Goal: Task Accomplishment & Management: Manage account settings

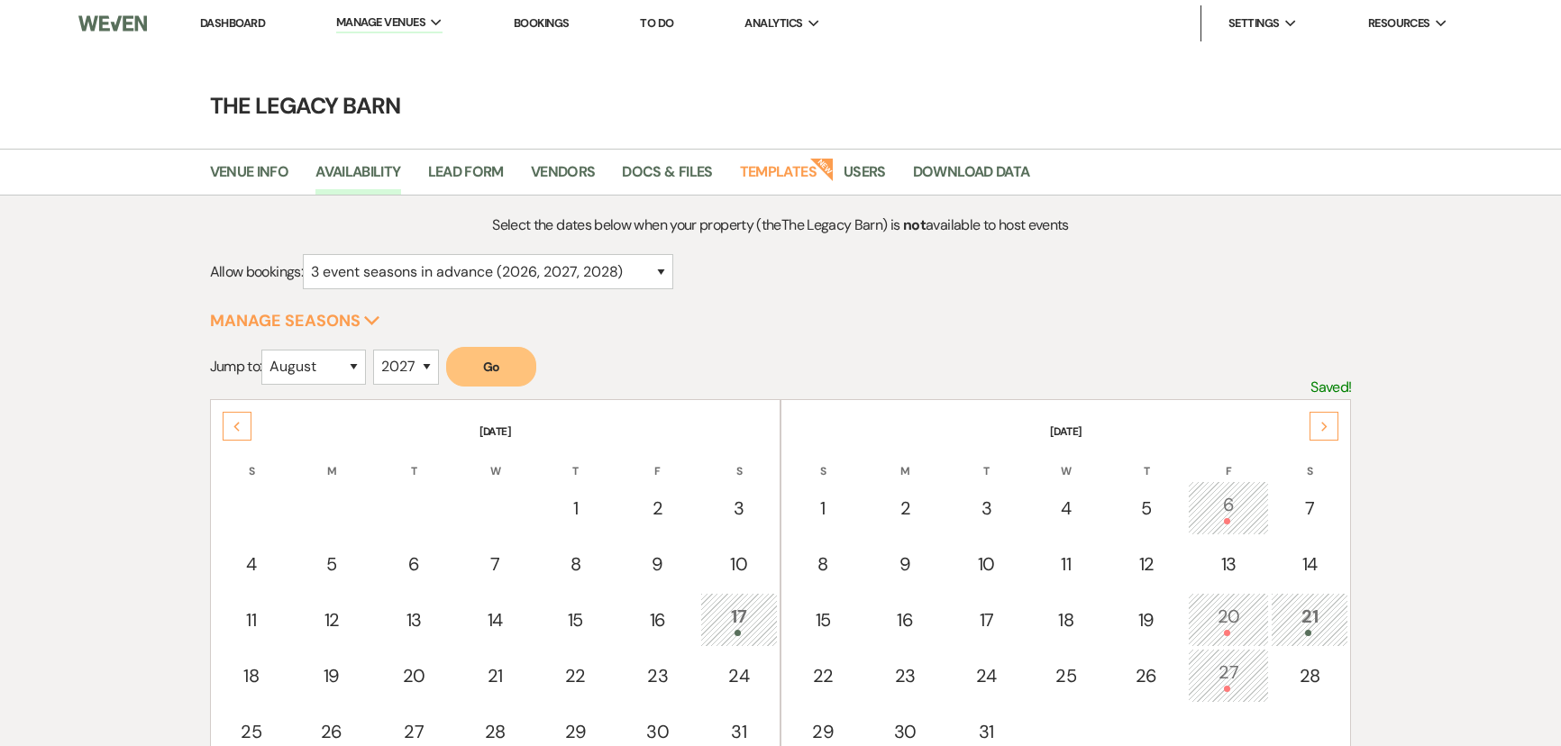
select select "3"
select select "8"
select select "2027"
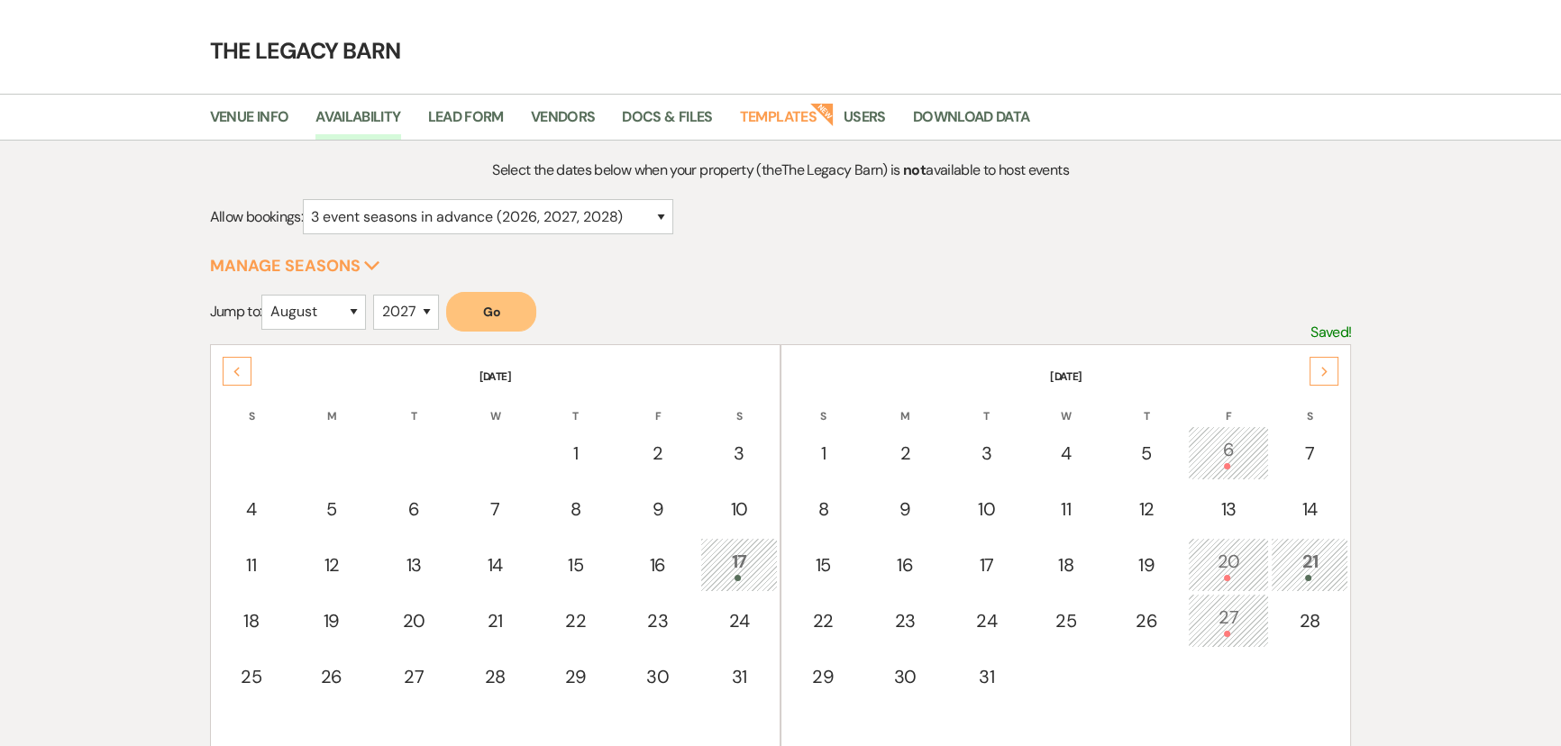
scroll to position [43, 0]
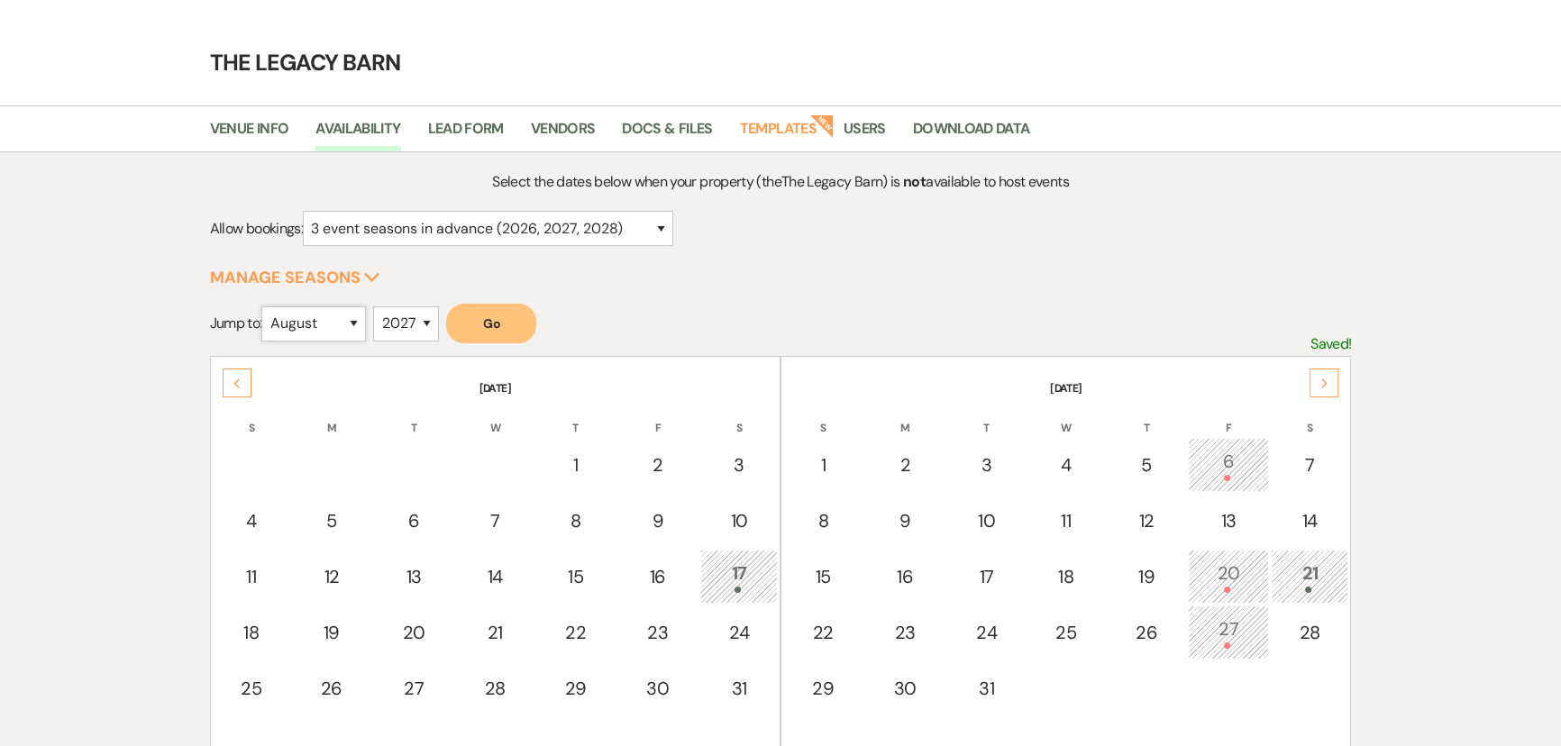
click at [352, 315] on select "January February March April May June July August September October November De…" at bounding box center [313, 323] width 105 height 35
select select "5"
click at [266, 306] on select "January February March April May June July August September October November De…" at bounding box center [313, 323] width 105 height 35
click at [410, 312] on select "2025 2026 2027 2028 2029" at bounding box center [406, 323] width 66 height 35
select select "2026"
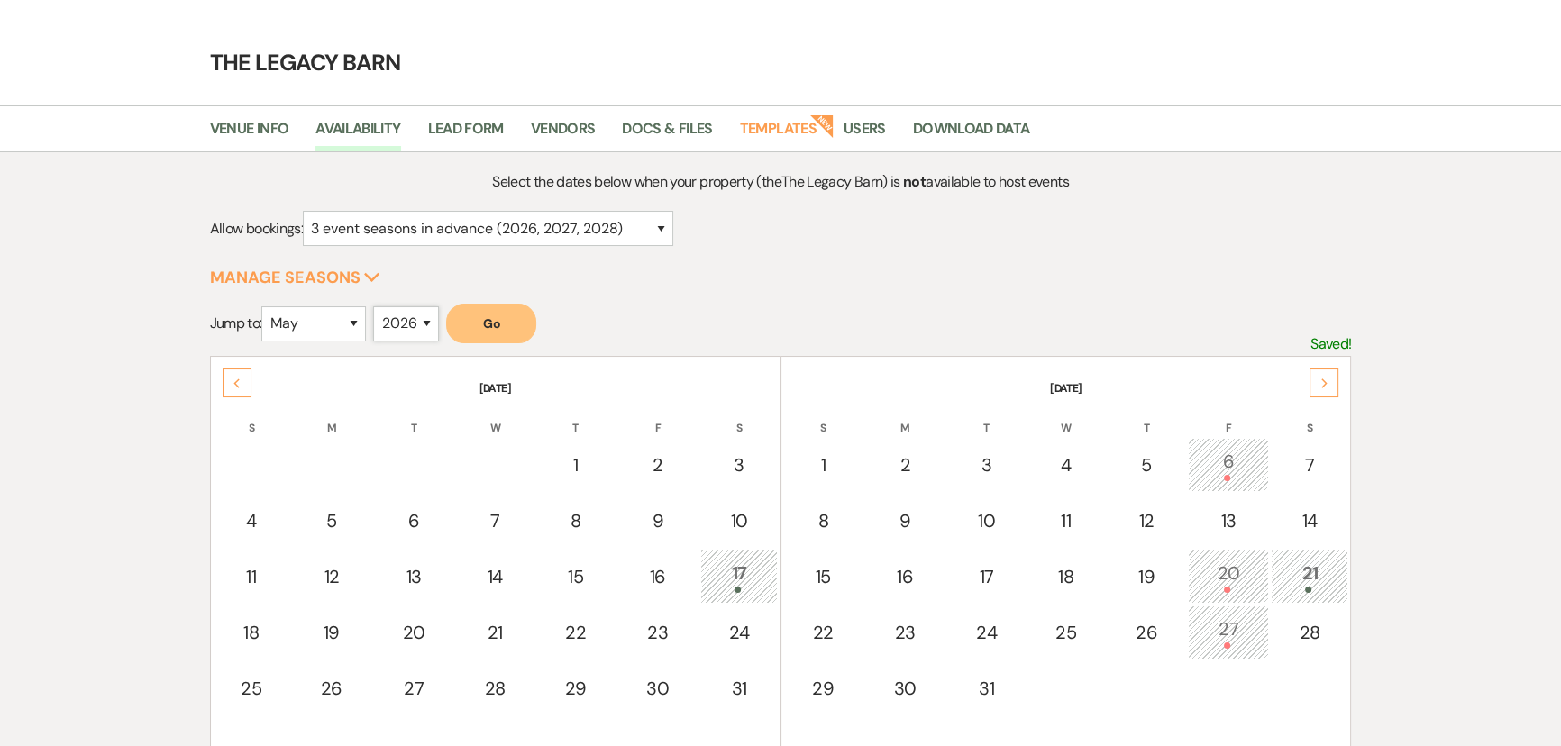
click at [379, 306] on select "2025 2026 2027 2028 2029" at bounding box center [406, 323] width 66 height 35
click at [483, 320] on button "Go" at bounding box center [491, 324] width 90 height 40
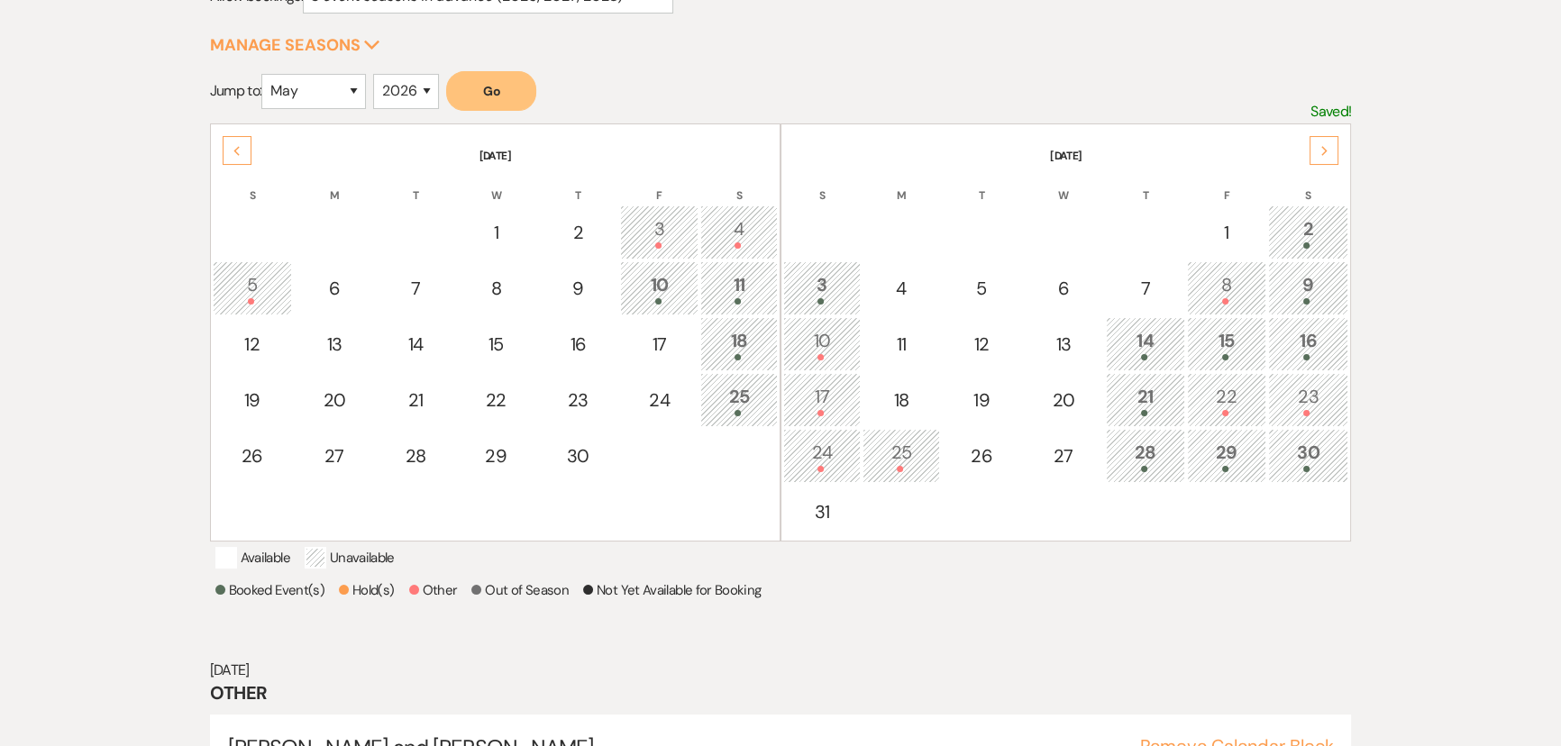
scroll to position [288, 0]
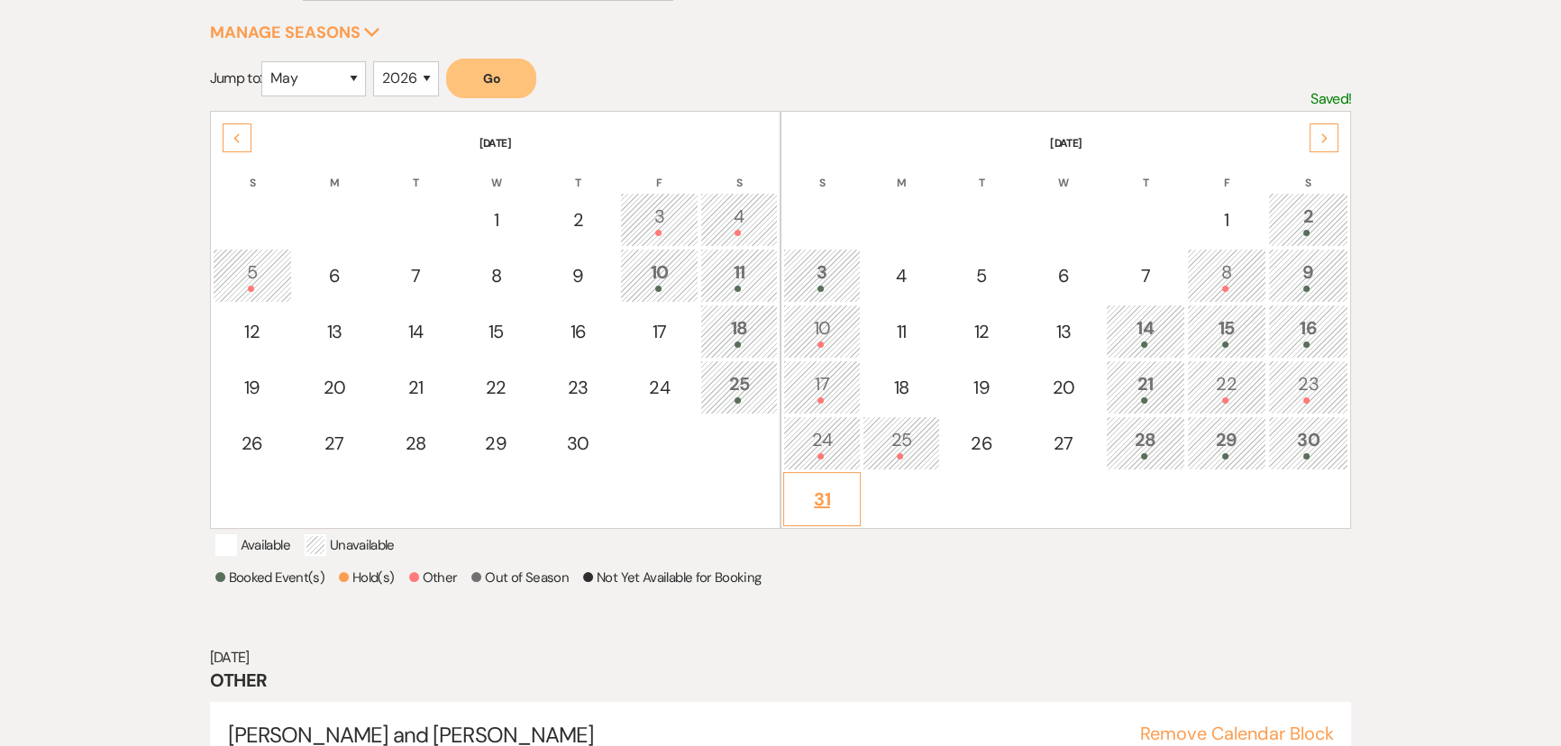
click at [816, 493] on div "31" at bounding box center [822, 499] width 58 height 27
select select "other"
select select "false"
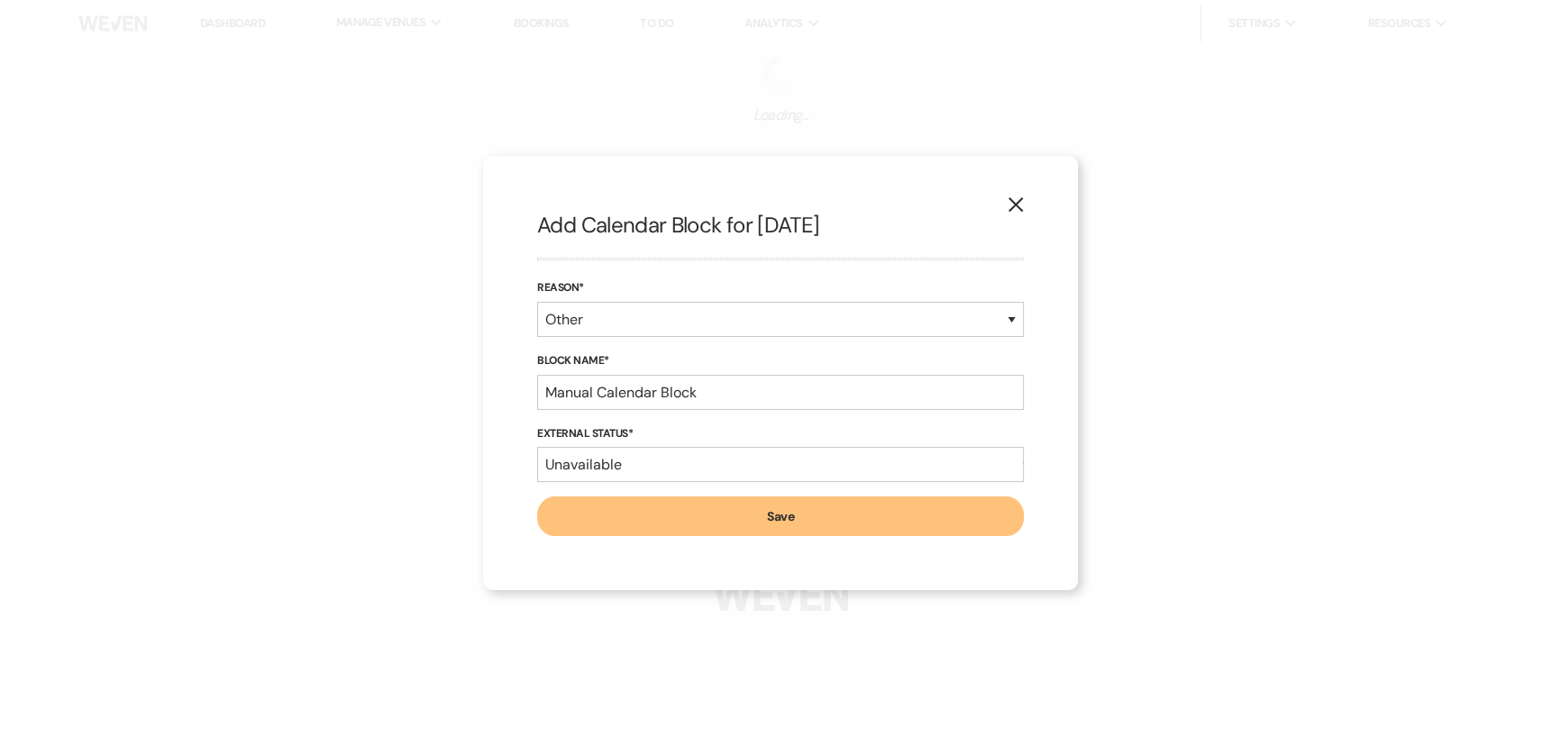
scroll to position [0, 0]
select select "3"
select select "2026"
drag, startPoint x: 721, startPoint y: 387, endPoint x: 360, endPoint y: 428, distance: 362.9
click at [360, 429] on div "X Add Calendar Block for 5/31/2026 Reason* Booked Event Hold Other Block Name* …" at bounding box center [786, 373] width 1573 height 746
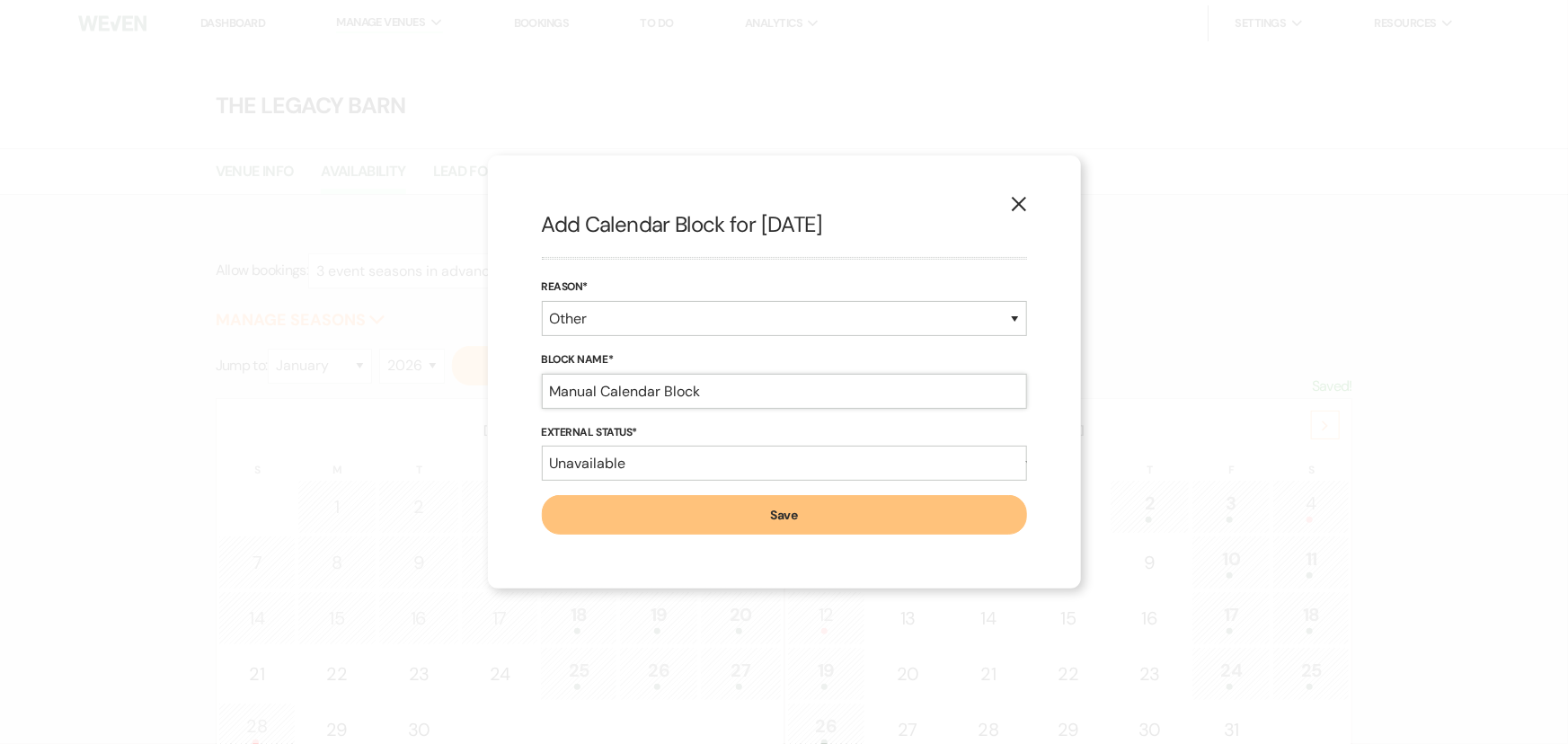
type input "L"
type input "Julia Kingsbury"
click at [622, 516] on button "Save" at bounding box center [784, 516] width 485 height 40
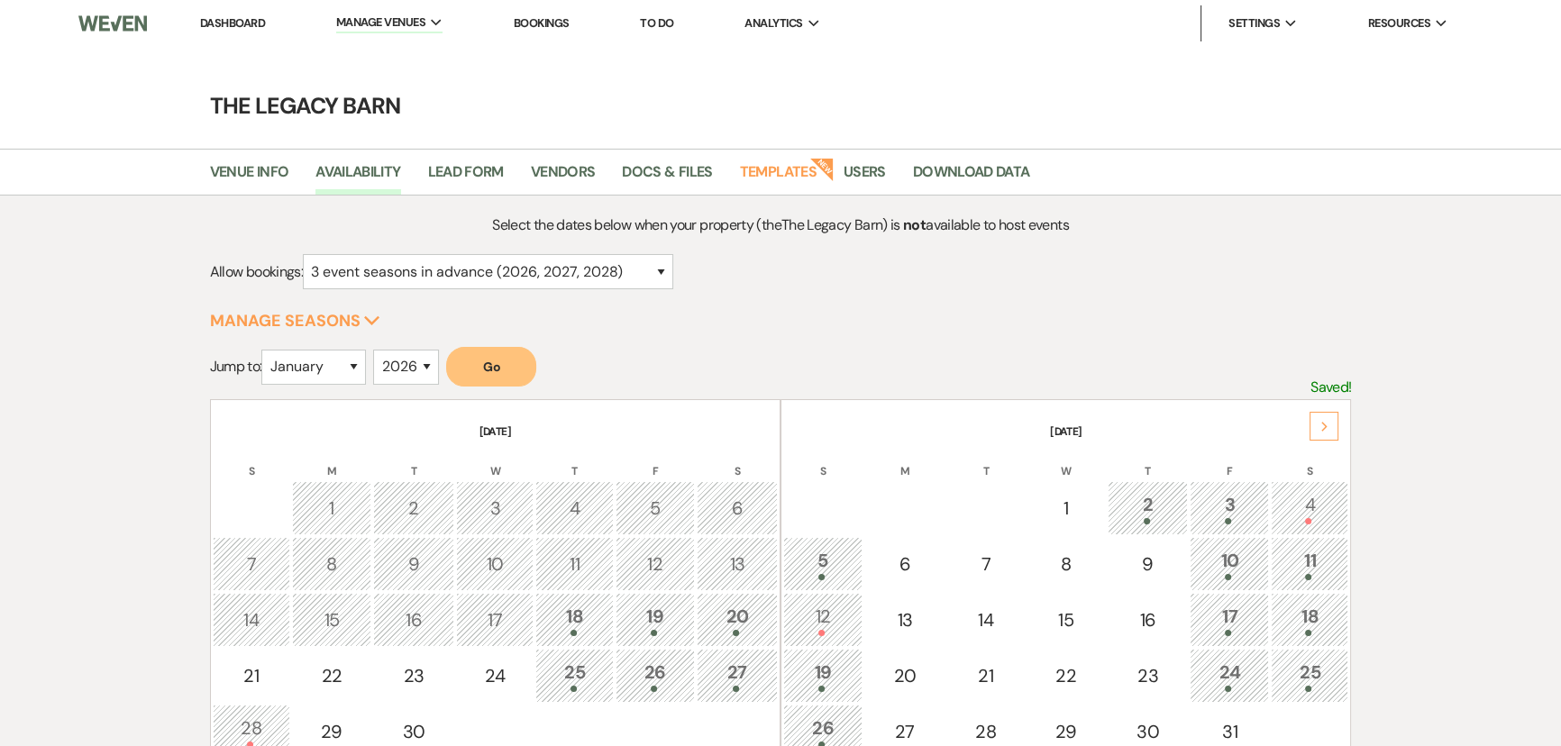
click at [245, 26] on link "Dashboard" at bounding box center [232, 22] width 65 height 15
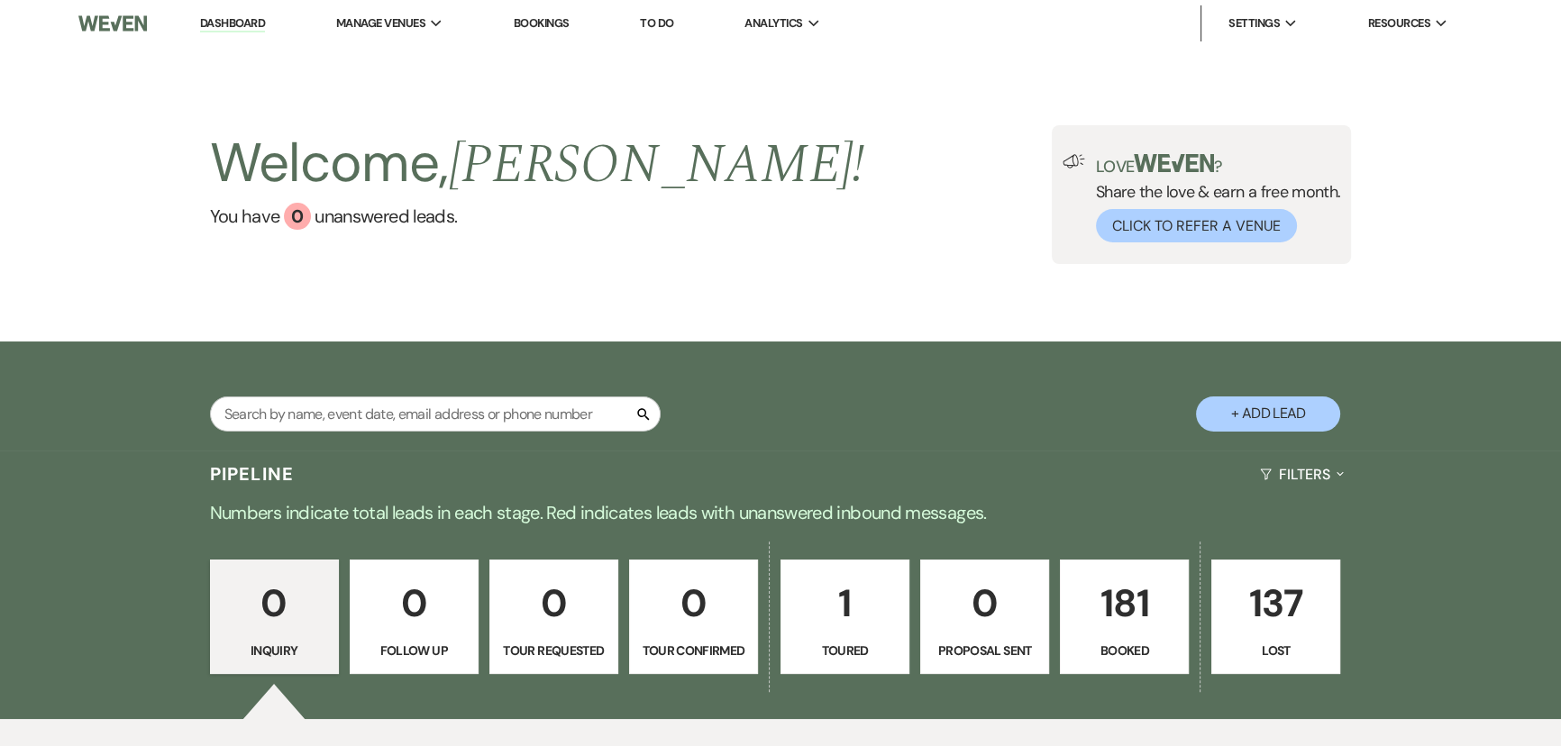
click at [1120, 602] on p "181" at bounding box center [1124, 603] width 105 height 60
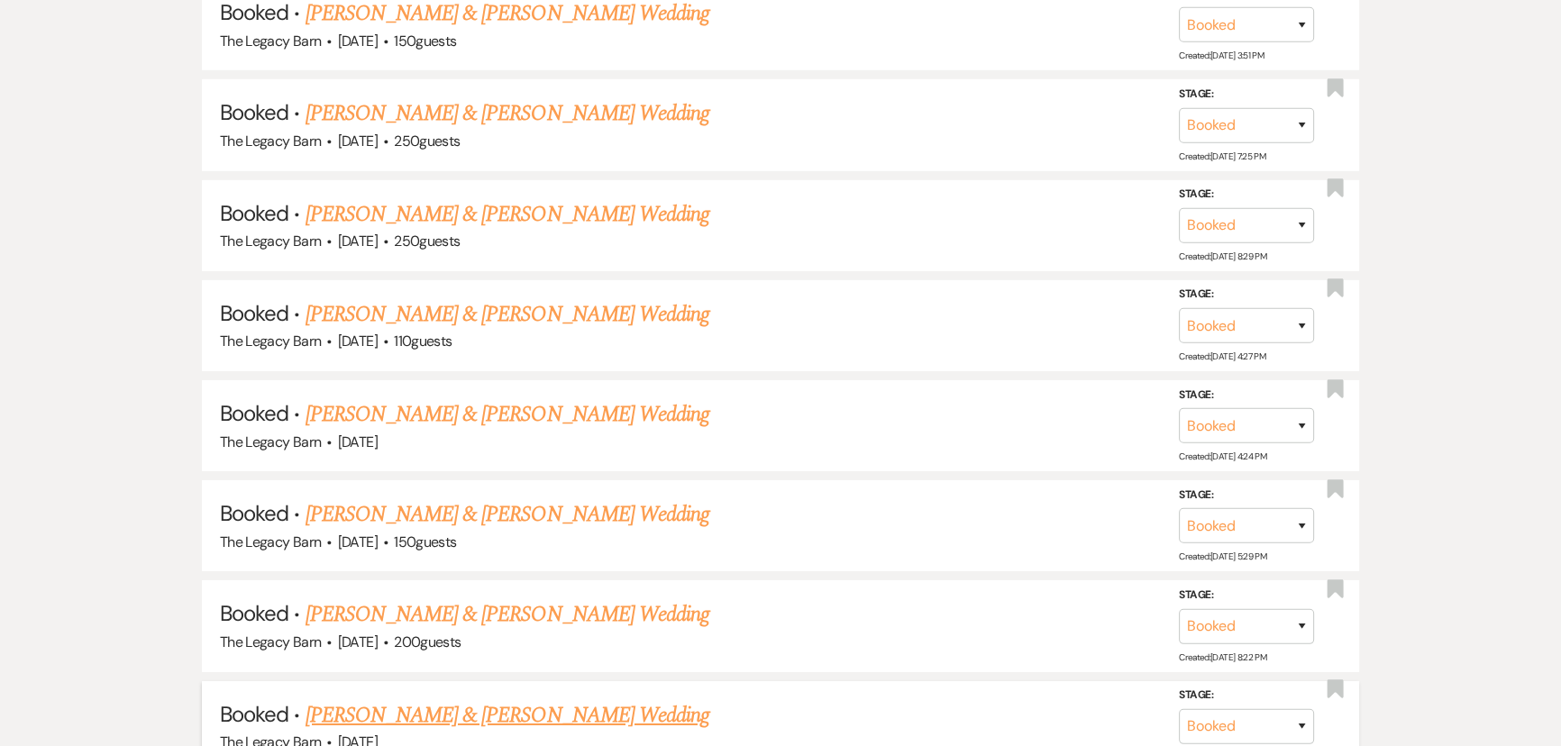
scroll to position [7291, 0]
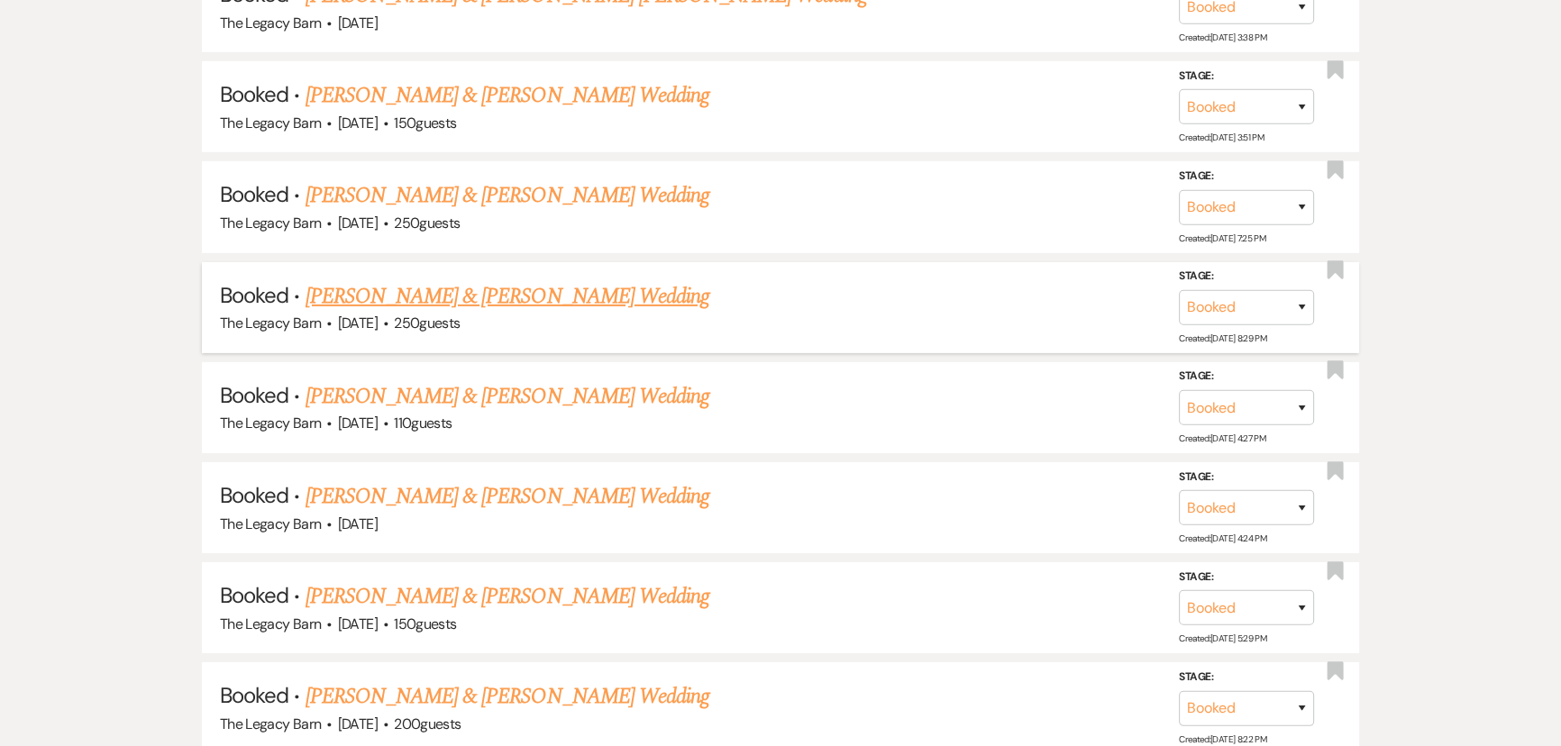
click at [566, 280] on link "Easton Caldwell & Kristen Kelly's Wedding" at bounding box center [508, 296] width 404 height 32
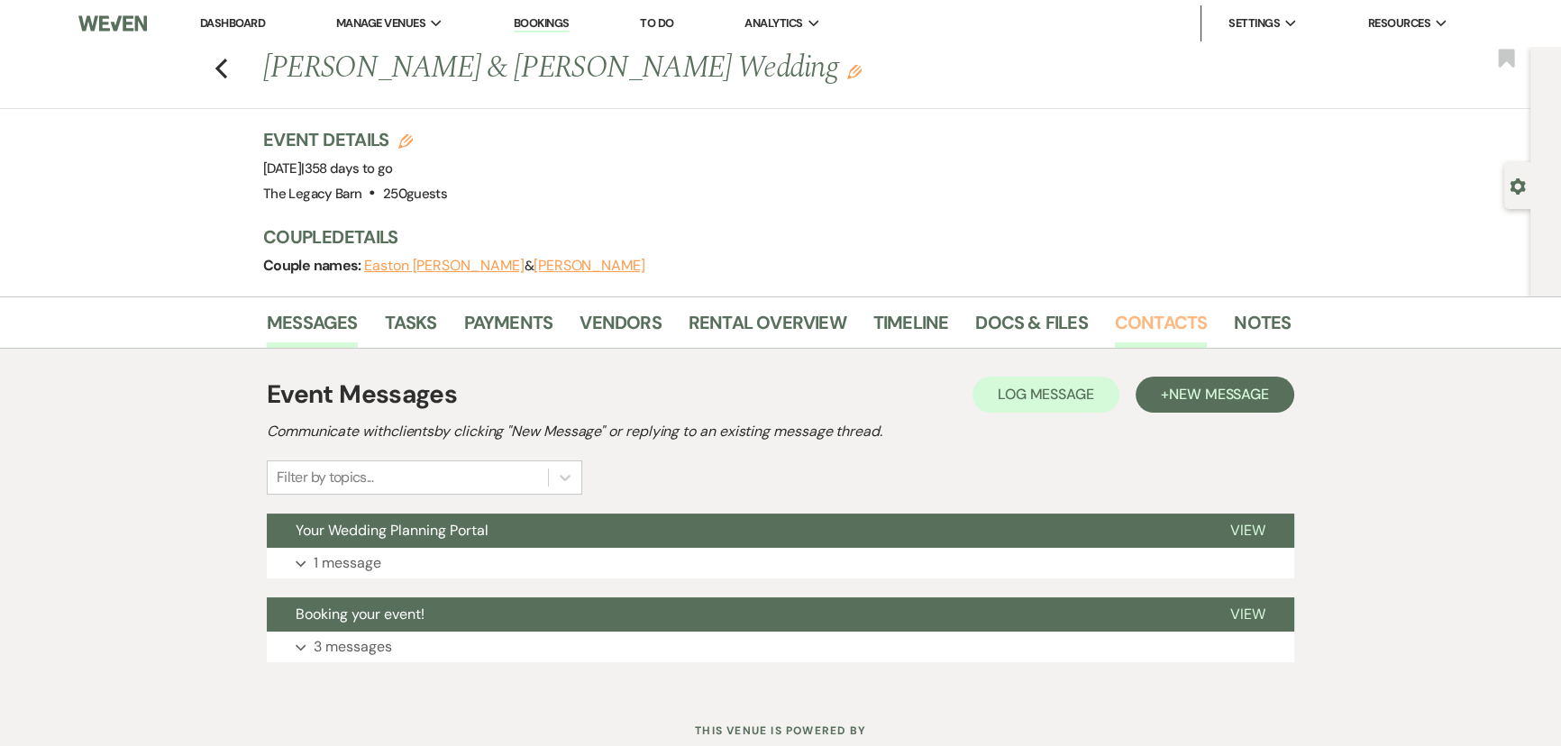
click at [1141, 324] on link "Contacts" at bounding box center [1161, 328] width 93 height 40
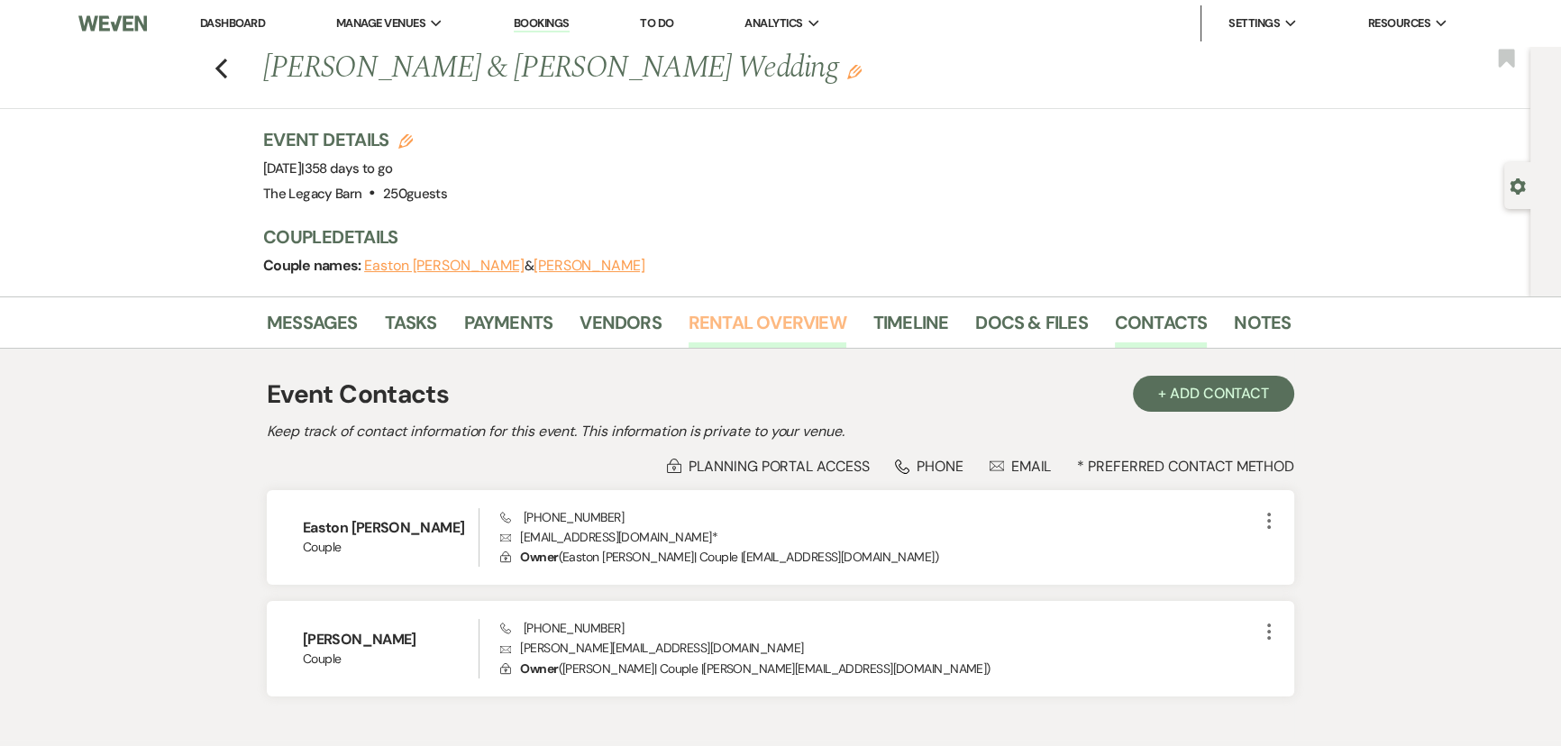
click at [725, 328] on link "Rental Overview" at bounding box center [768, 328] width 158 height 40
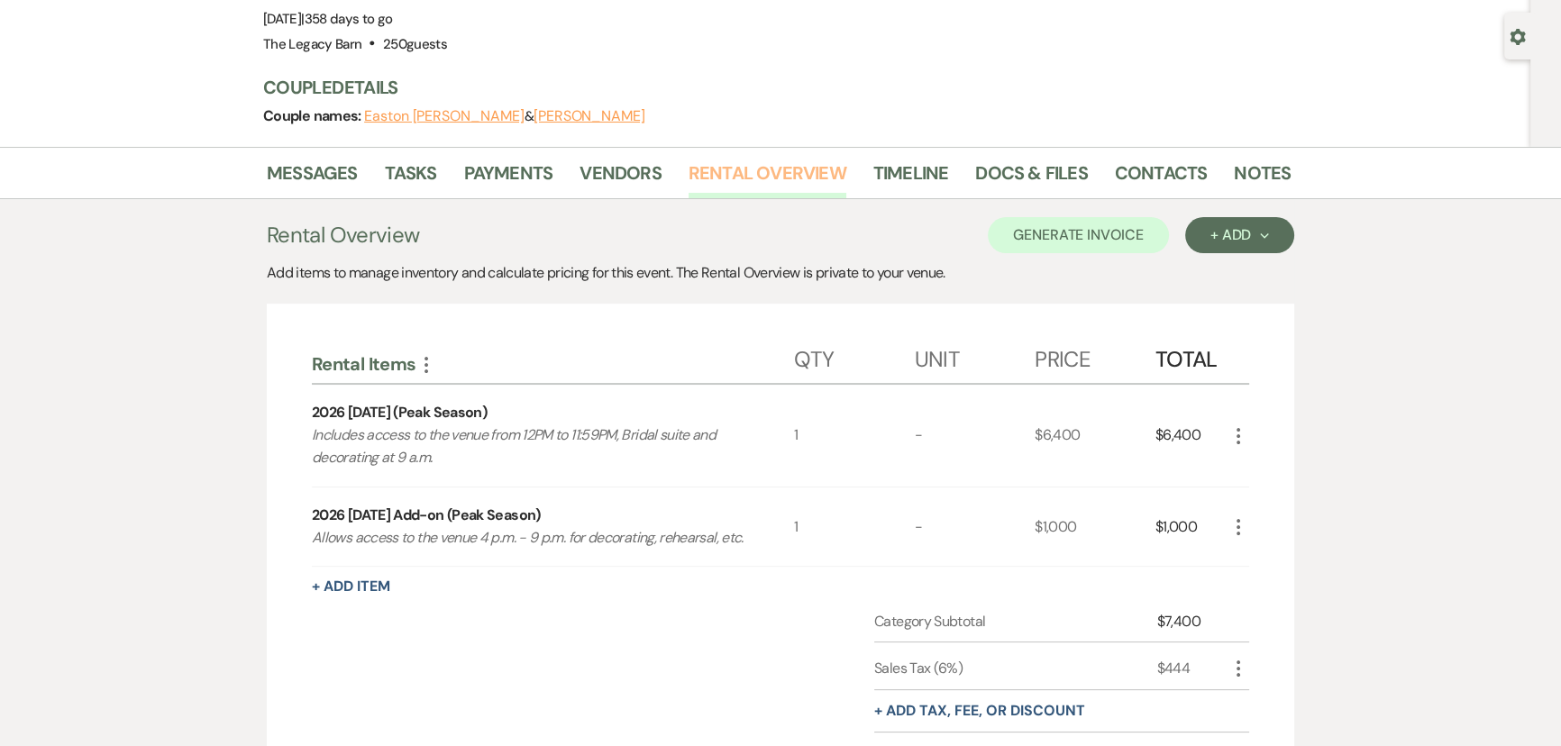
scroll to position [163, 0]
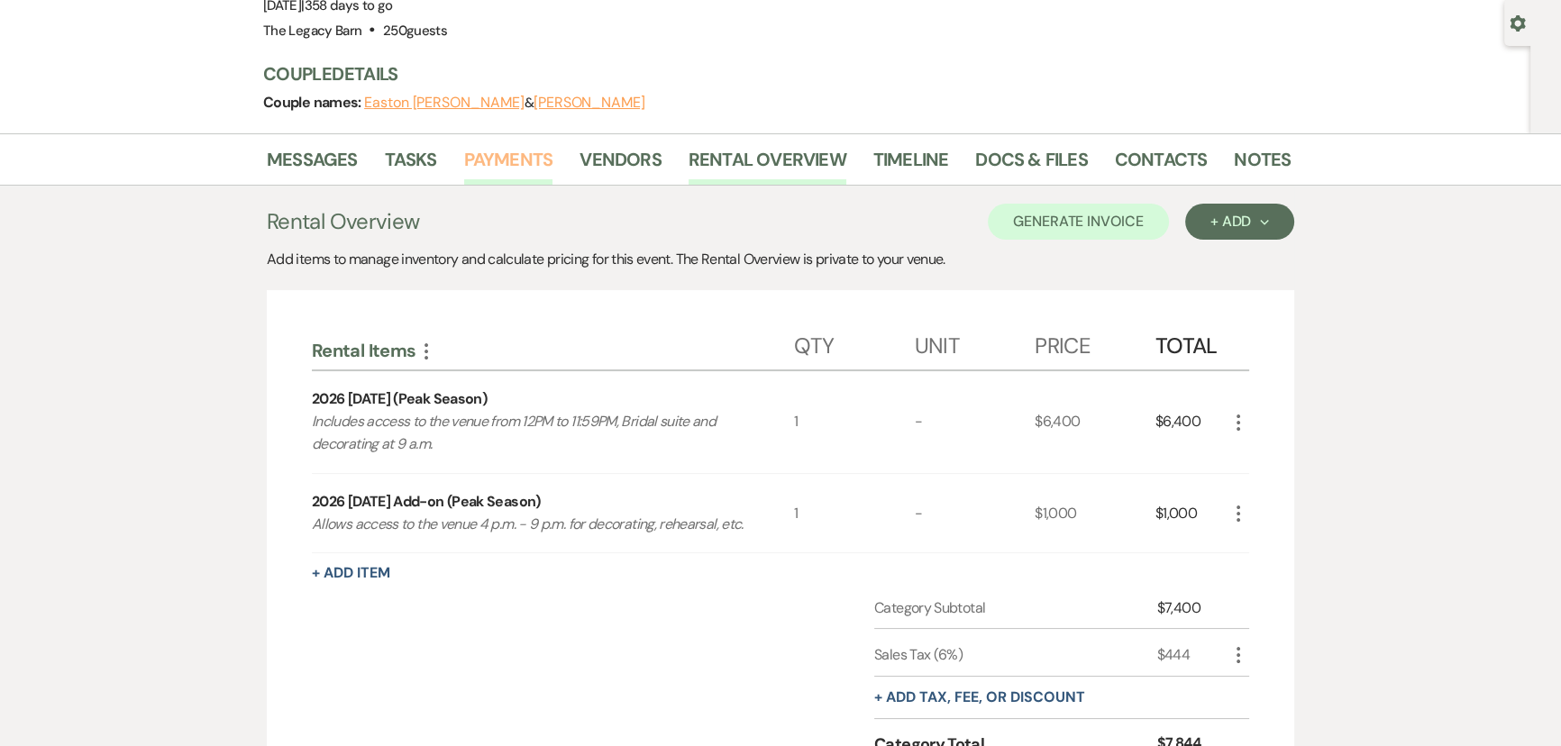
click at [506, 154] on link "Payments" at bounding box center [508, 165] width 89 height 40
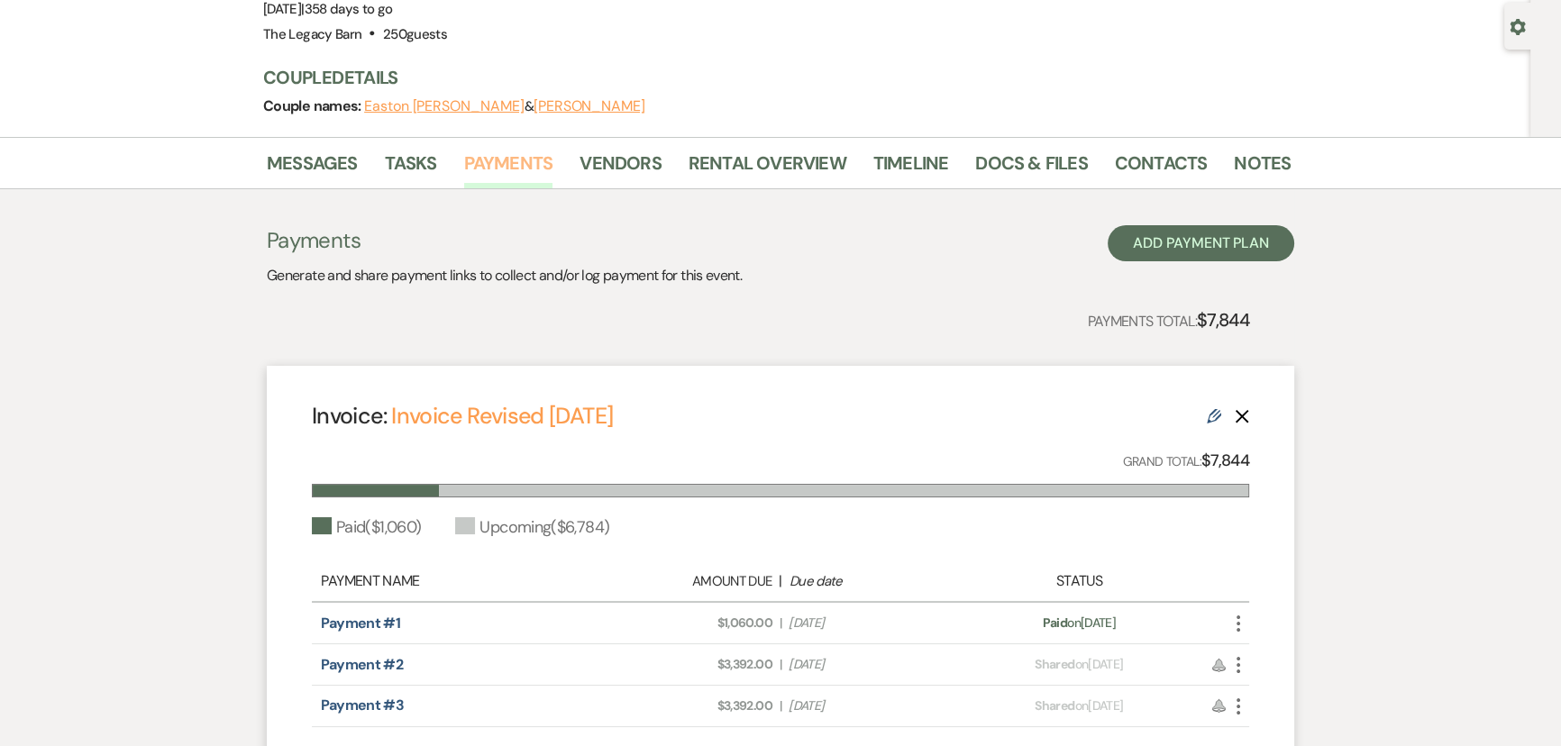
scroll to position [163, 0]
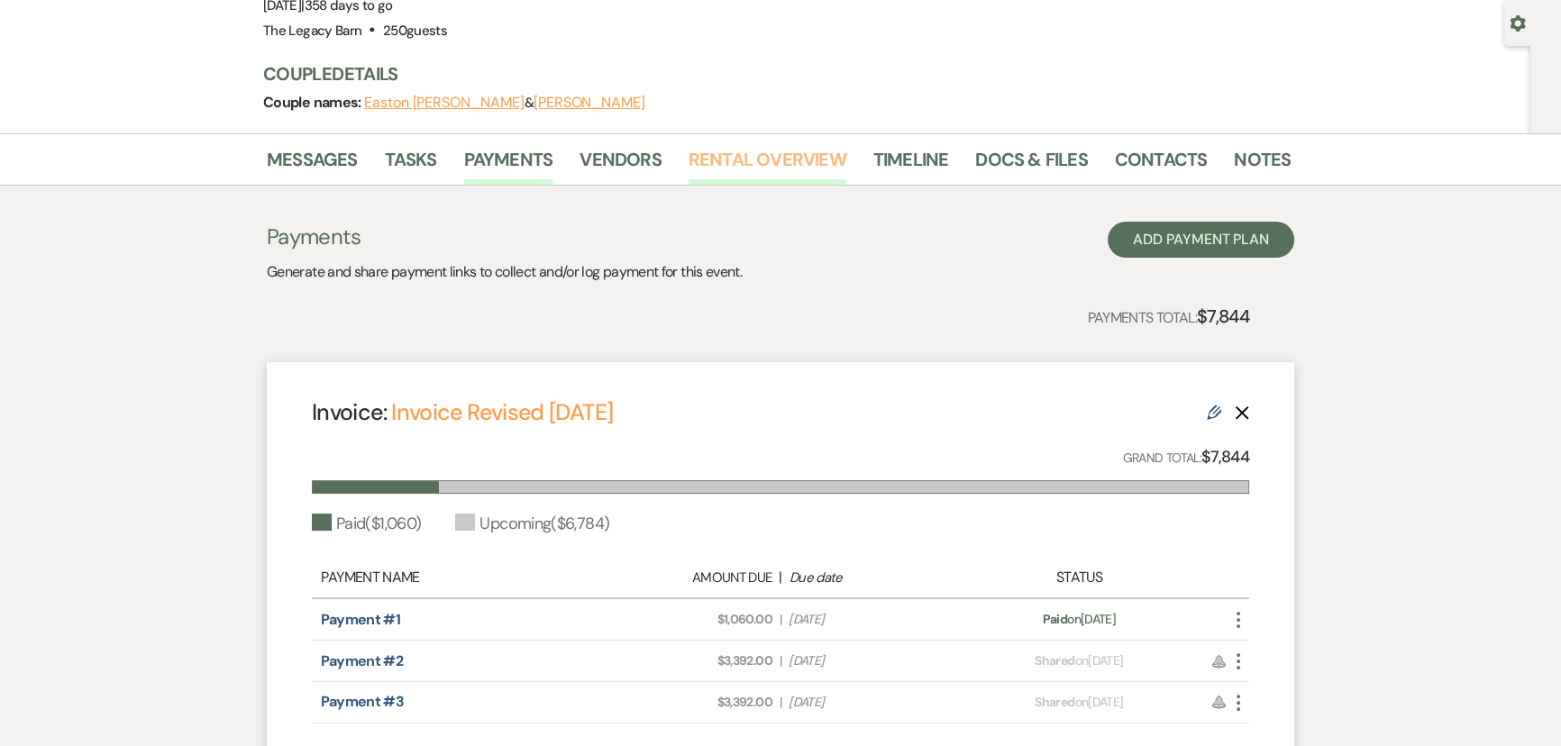
click at [703, 152] on link "Rental Overview" at bounding box center [768, 165] width 158 height 40
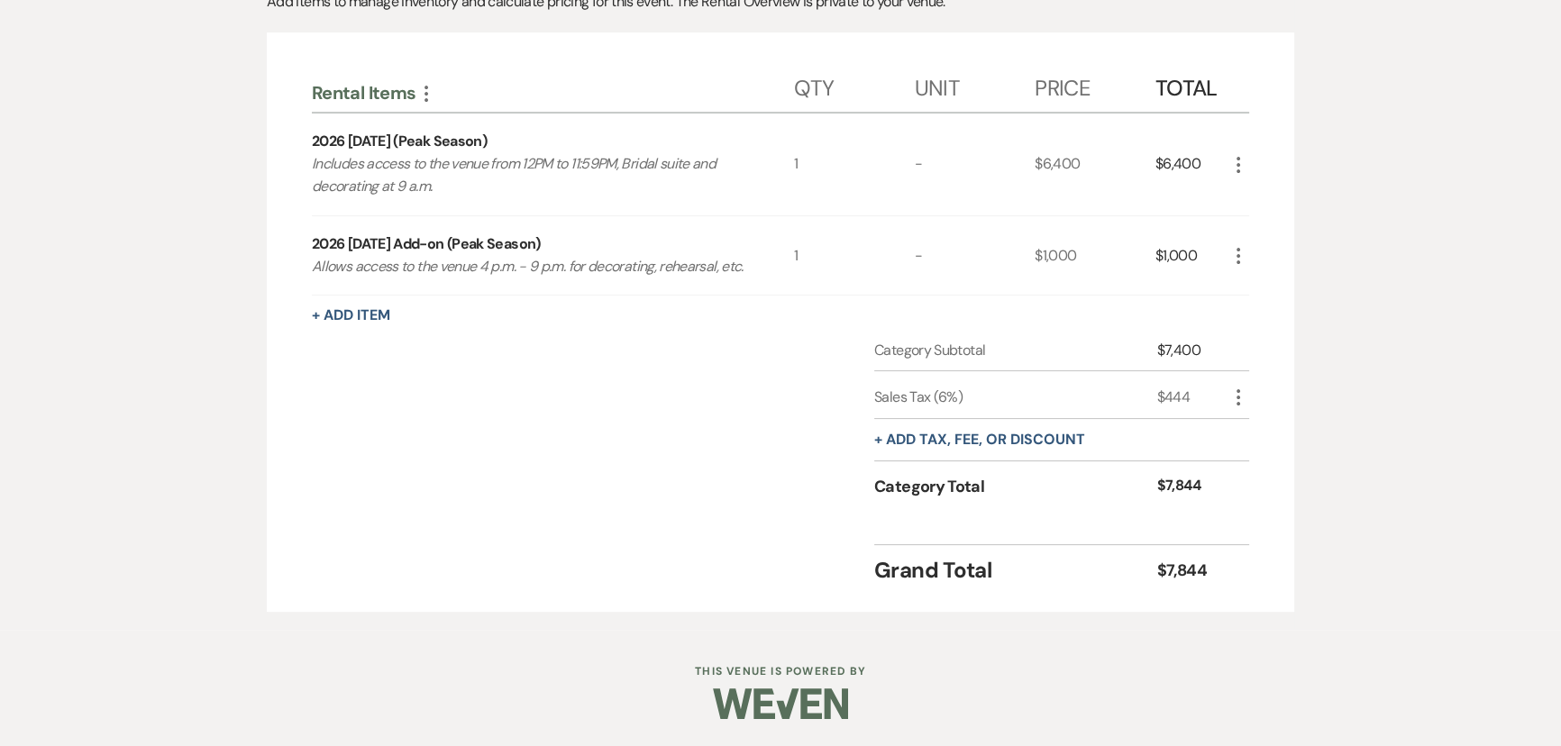
scroll to position [33, 0]
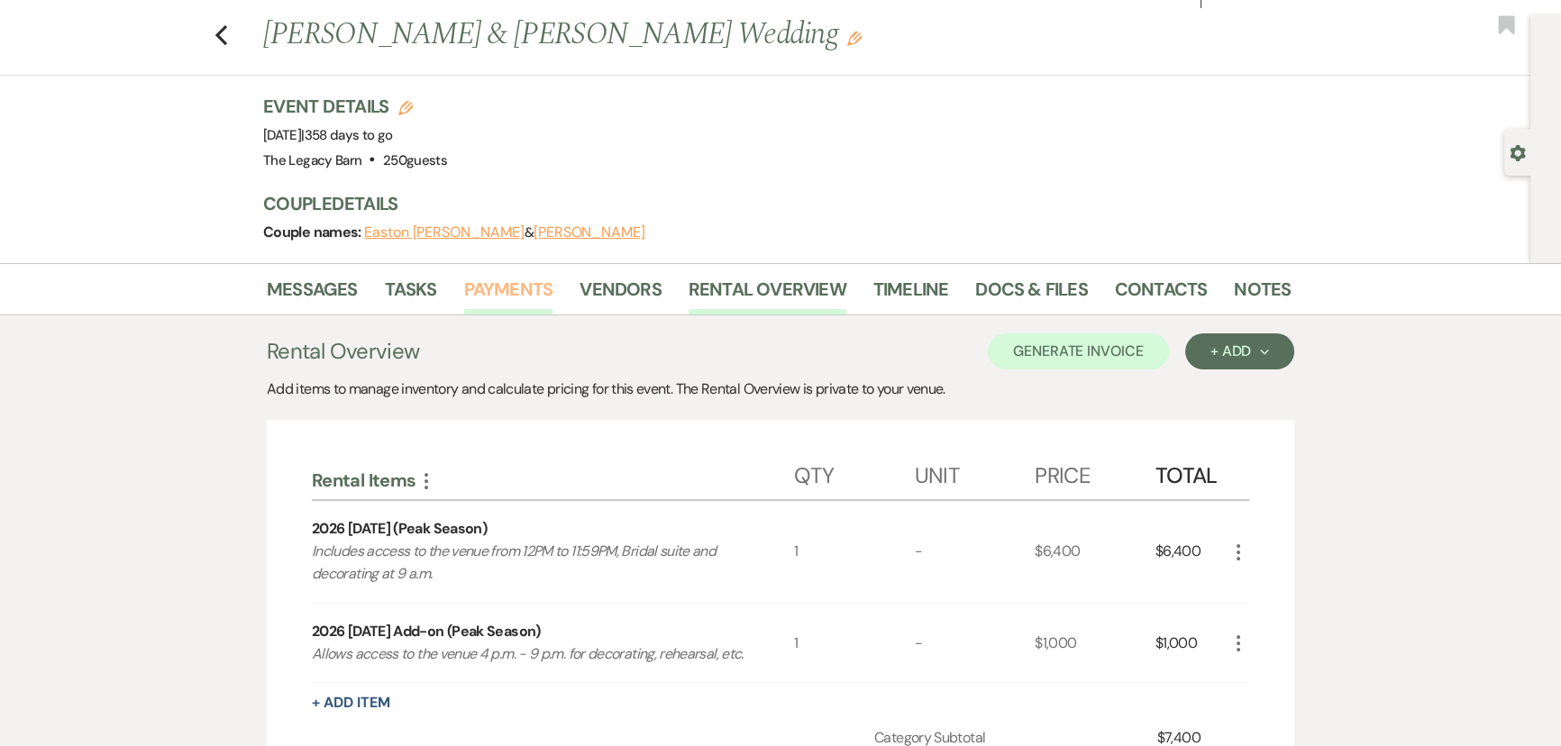
click at [508, 295] on link "Payments" at bounding box center [508, 295] width 89 height 40
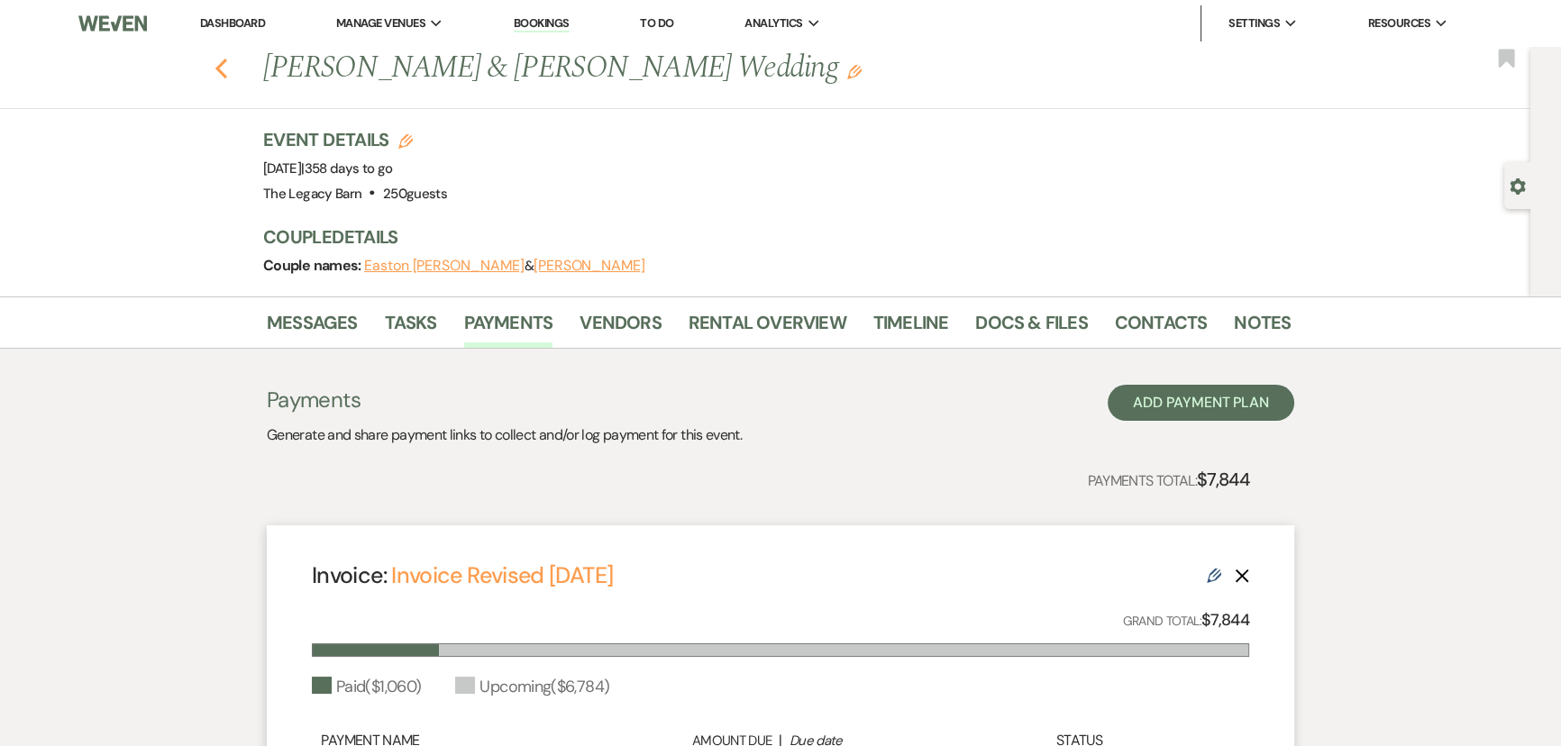
click at [224, 68] on use "button" at bounding box center [221, 69] width 12 height 20
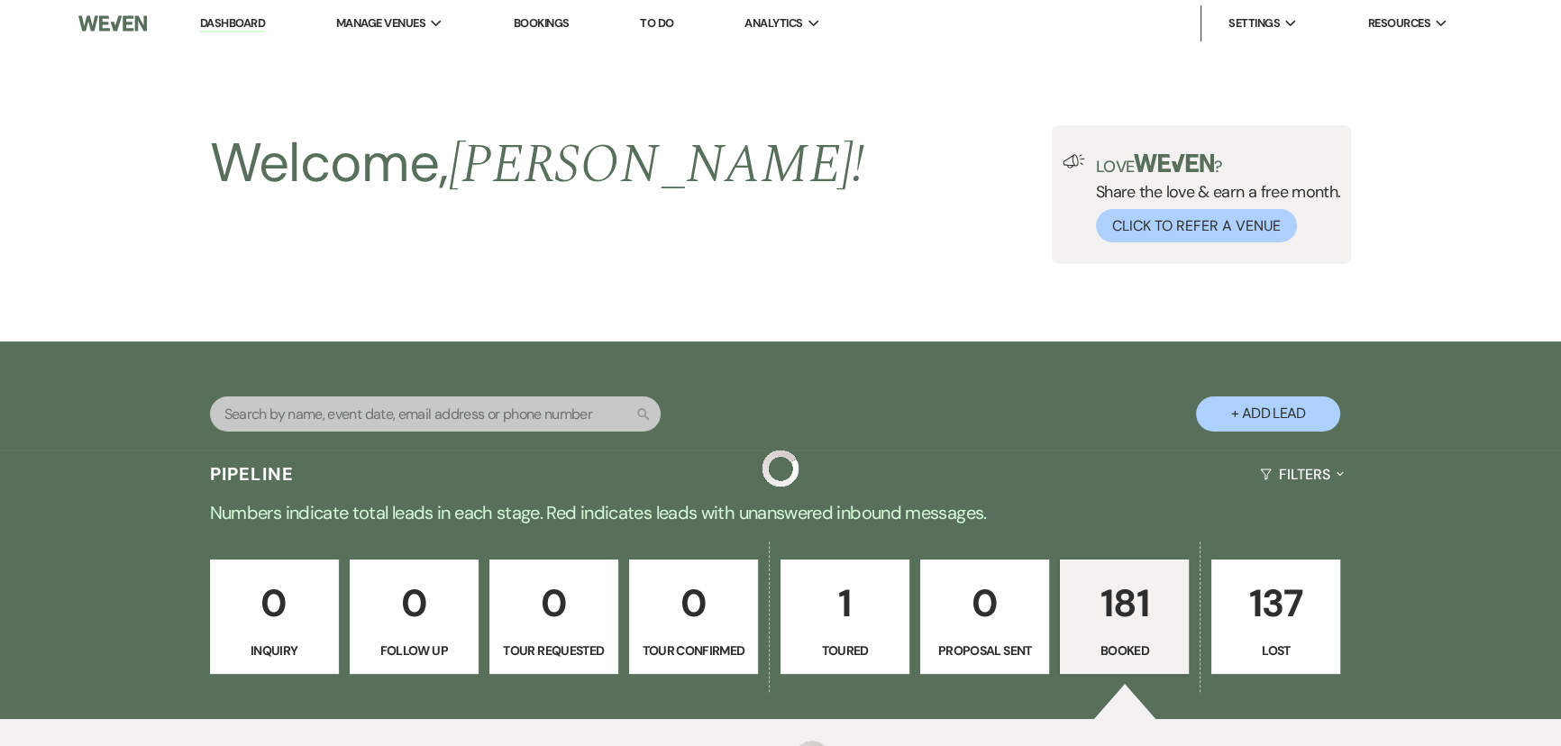
scroll to position [7291, 0]
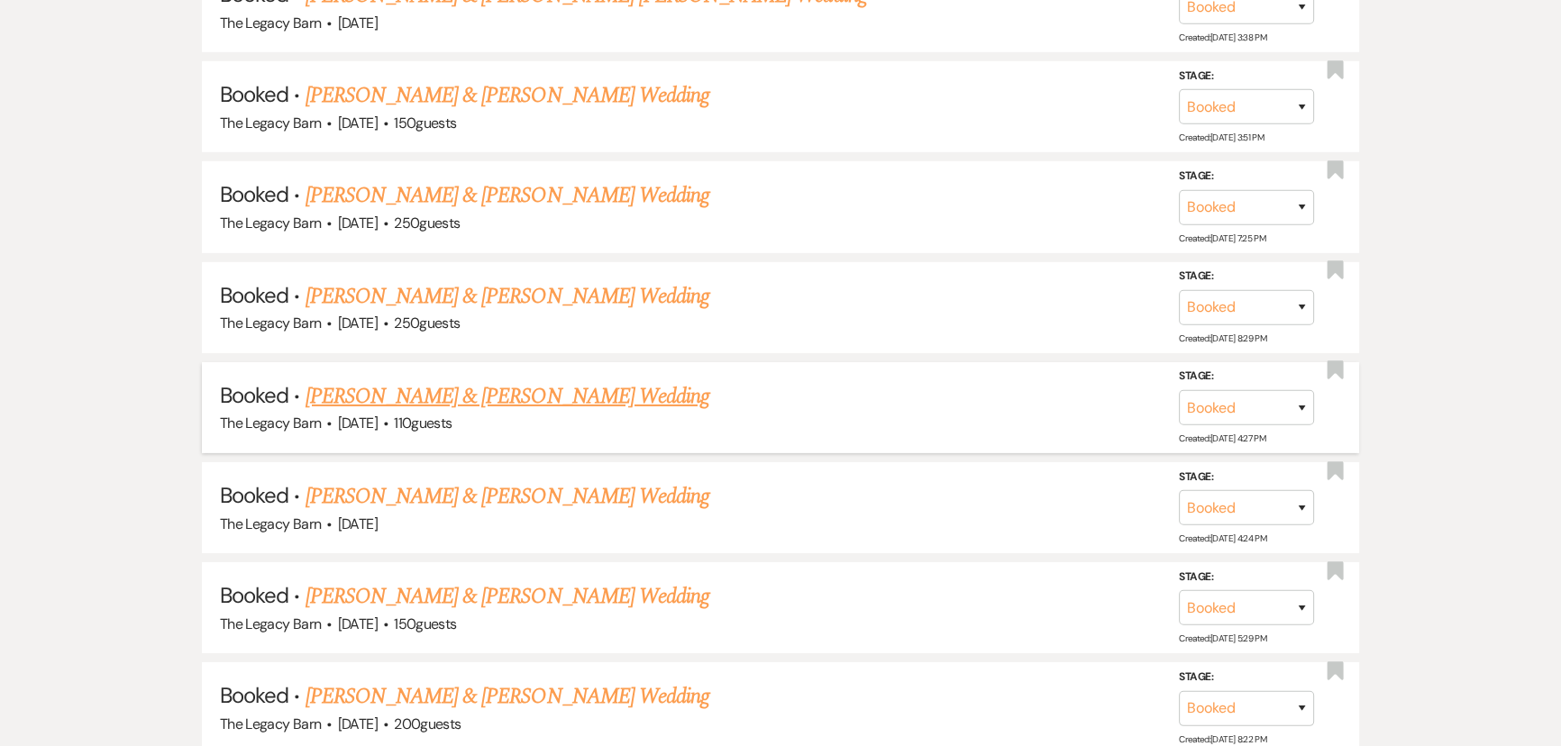
click at [359, 380] on link "Faith Haener & Adam Black's Wedding" at bounding box center [508, 396] width 404 height 32
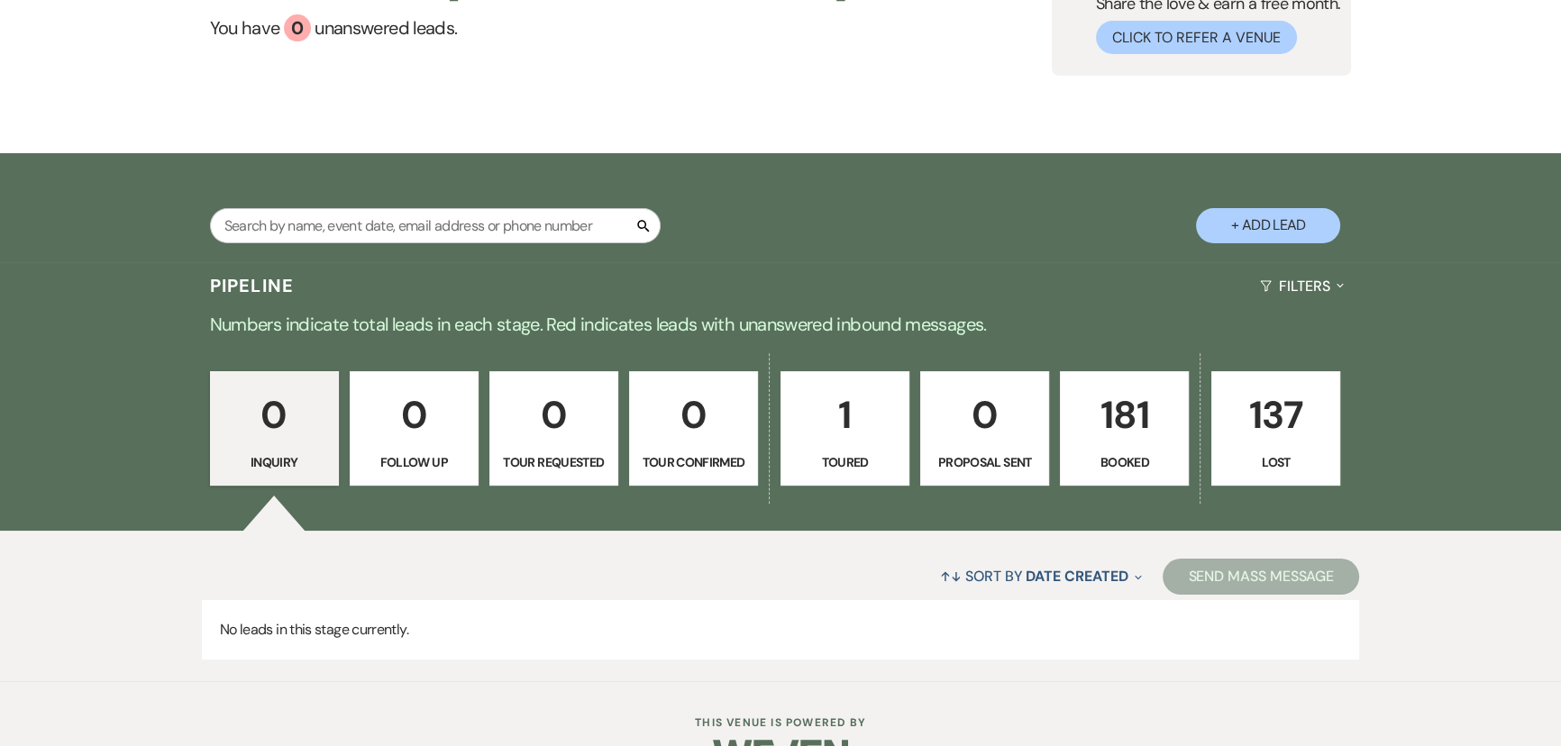
scroll to position [239, 0]
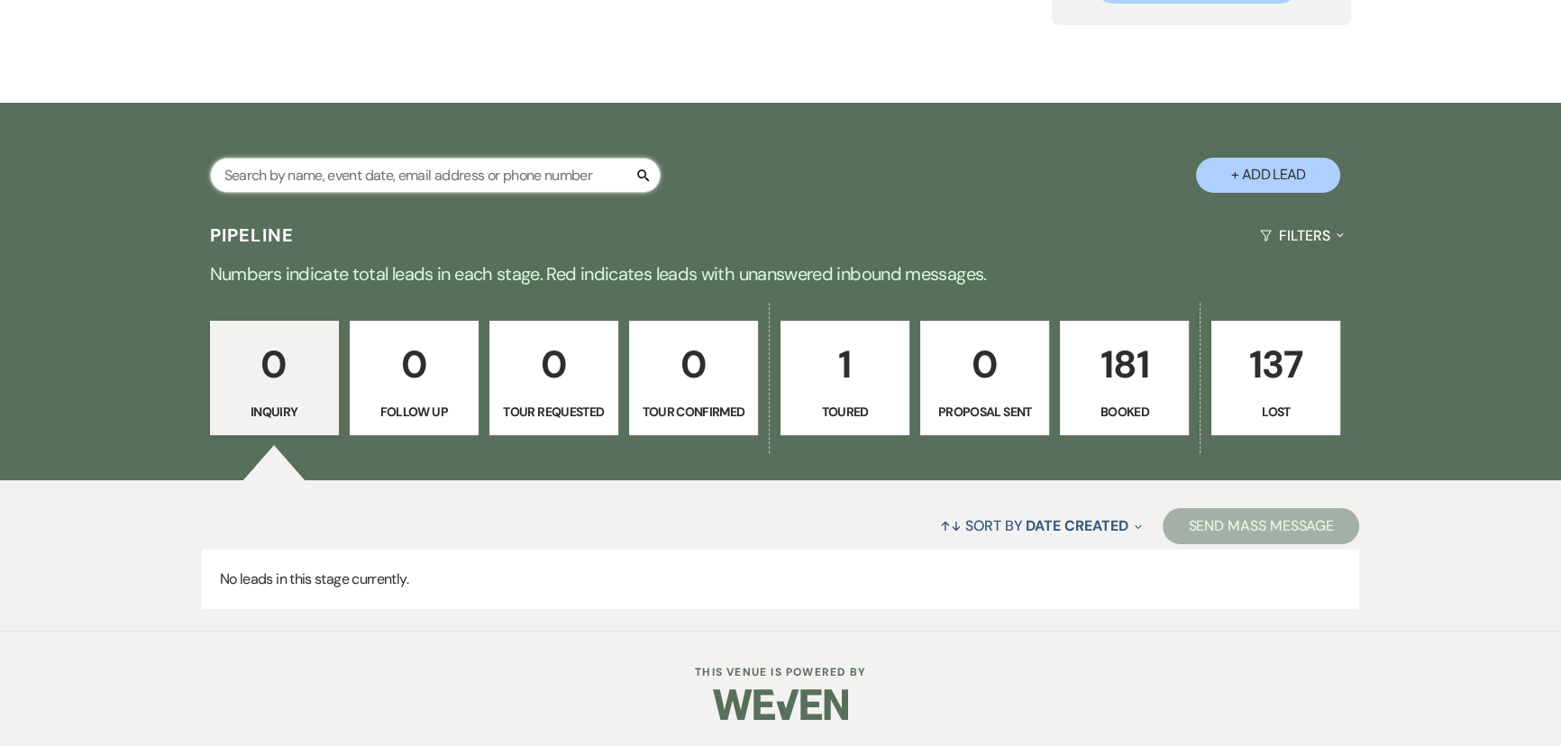
click at [307, 185] on input "text" at bounding box center [435, 175] width 451 height 35
type input "lapak"
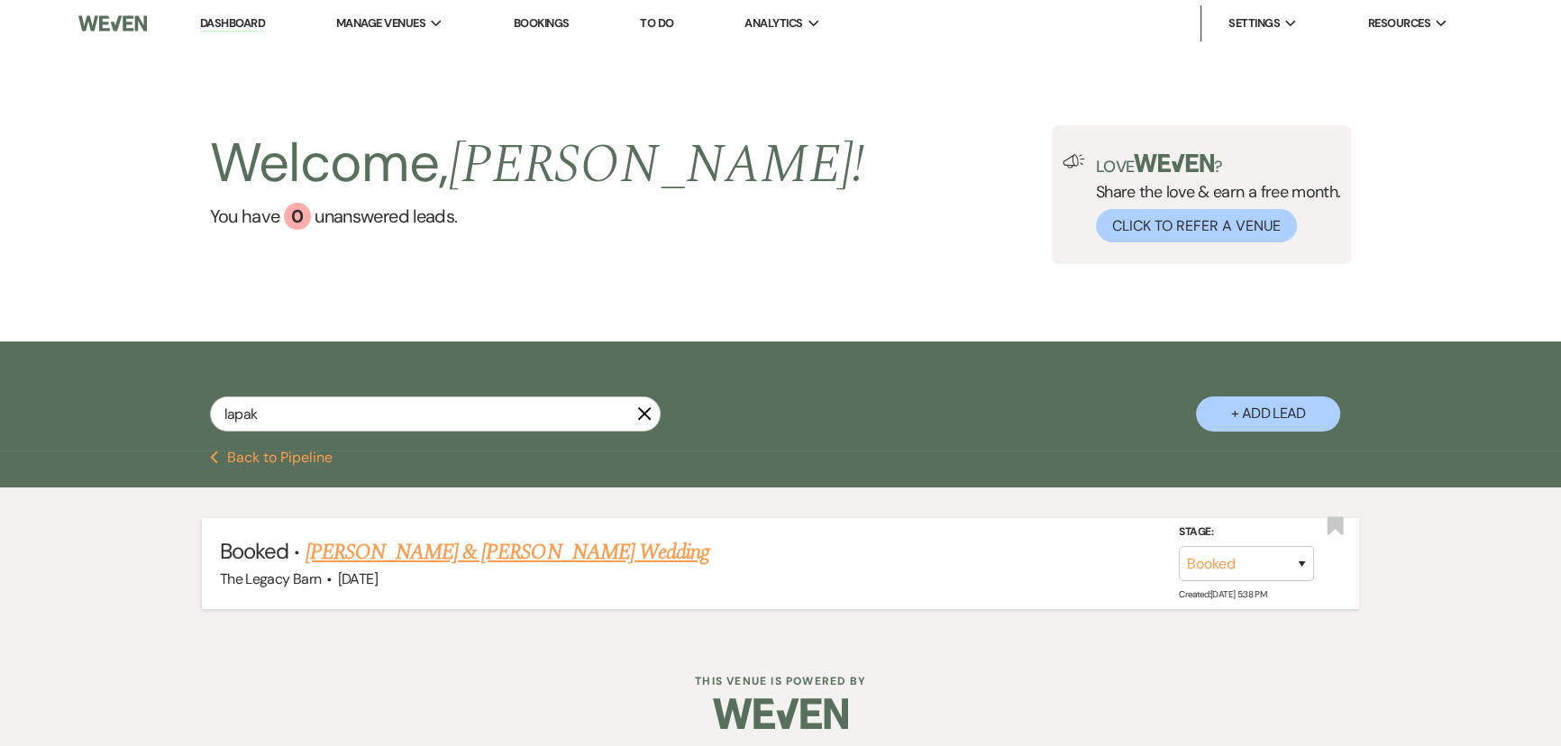
click at [416, 552] on link "Tyler Crawford & Larissa Lapak's Wedding" at bounding box center [508, 552] width 404 height 32
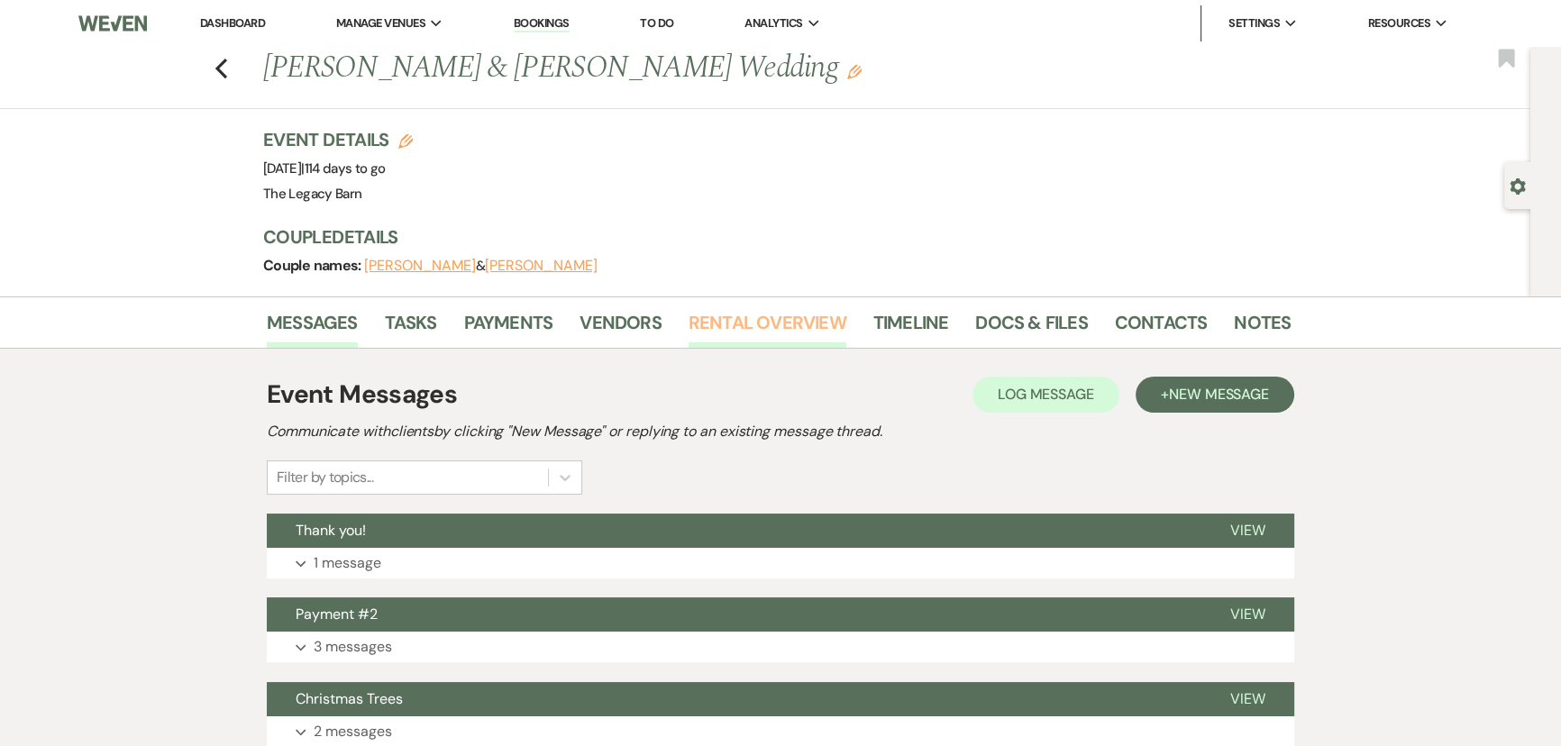
click at [701, 324] on link "Rental Overview" at bounding box center [768, 328] width 158 height 40
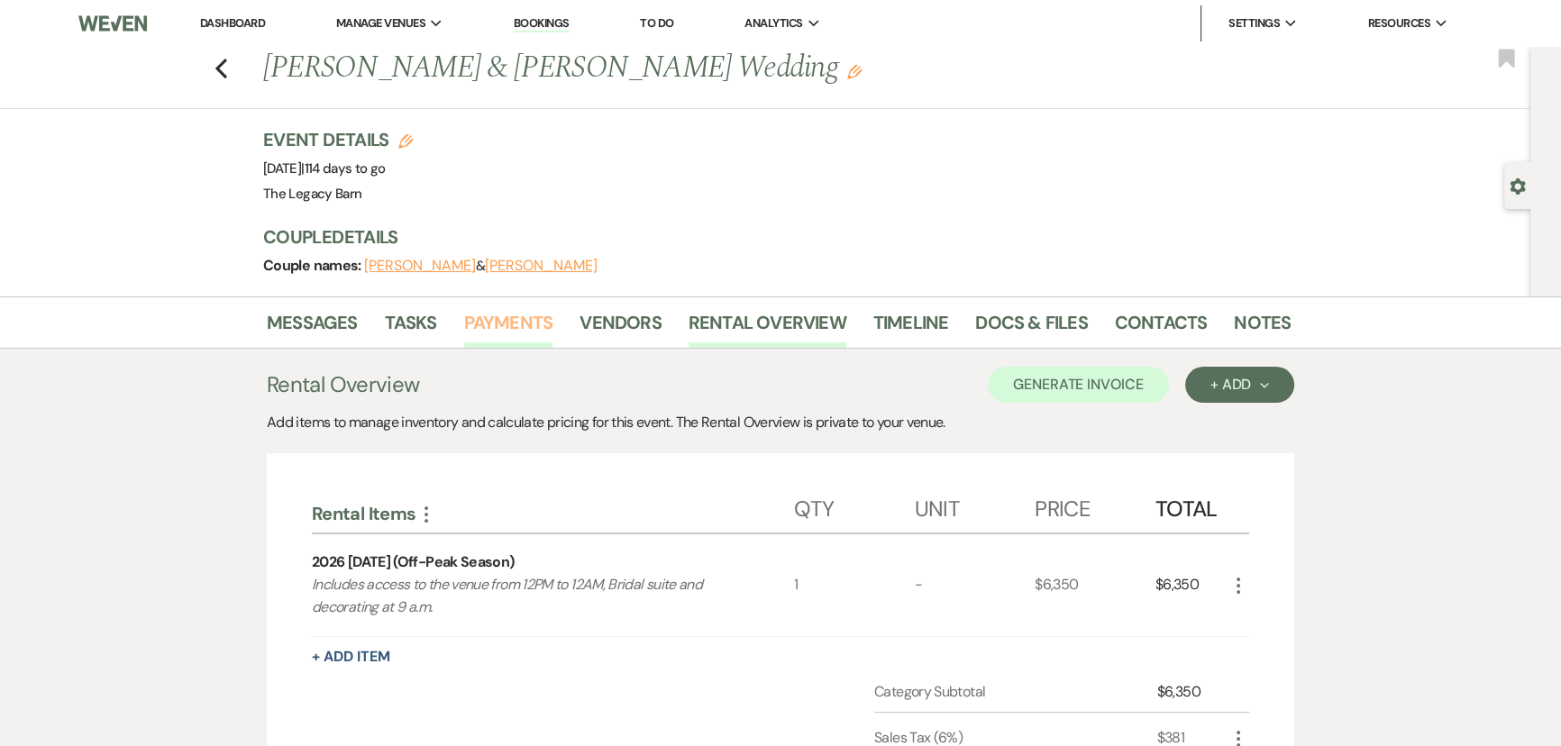
click at [487, 319] on link "Payments" at bounding box center [508, 328] width 89 height 40
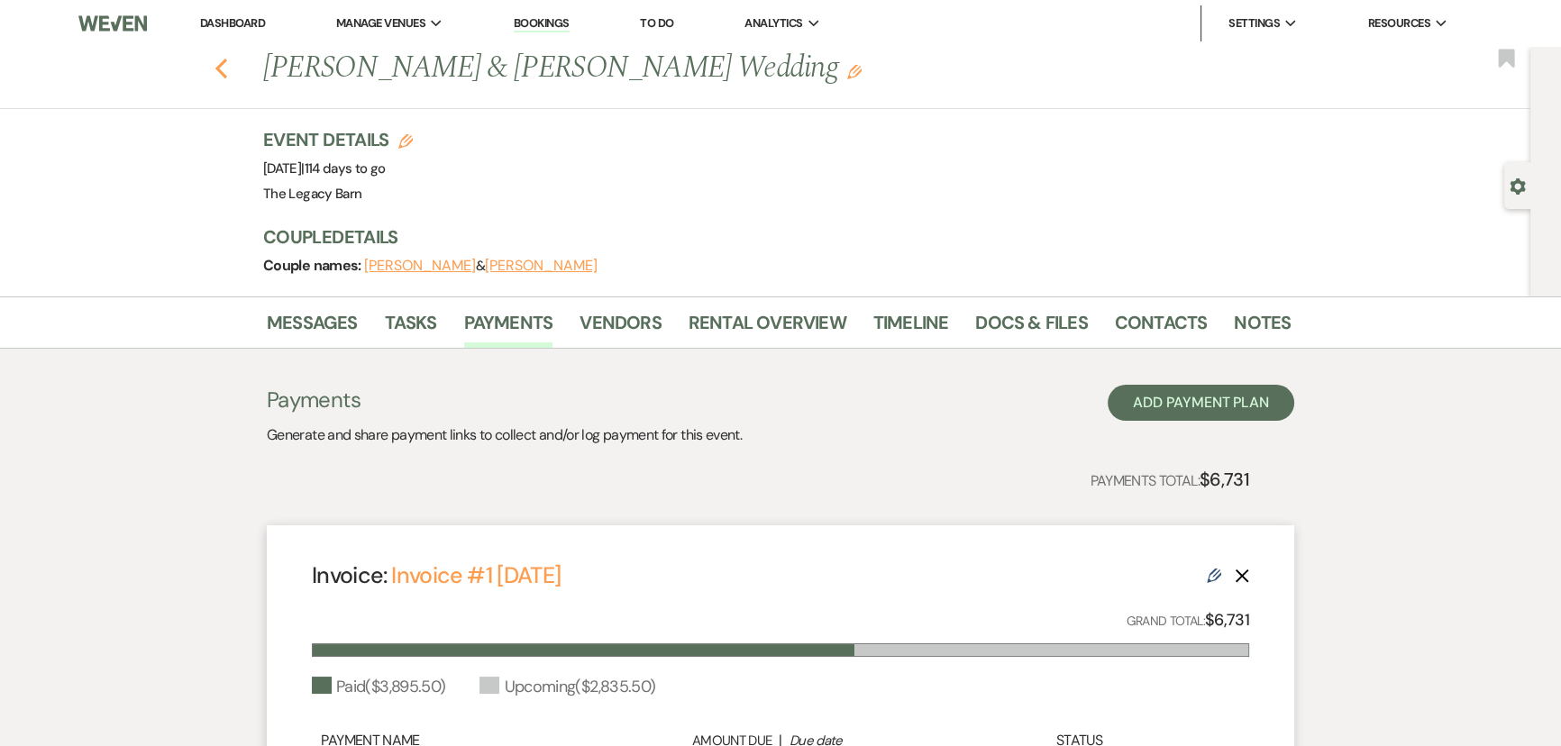
click at [223, 68] on use "button" at bounding box center [221, 69] width 12 height 20
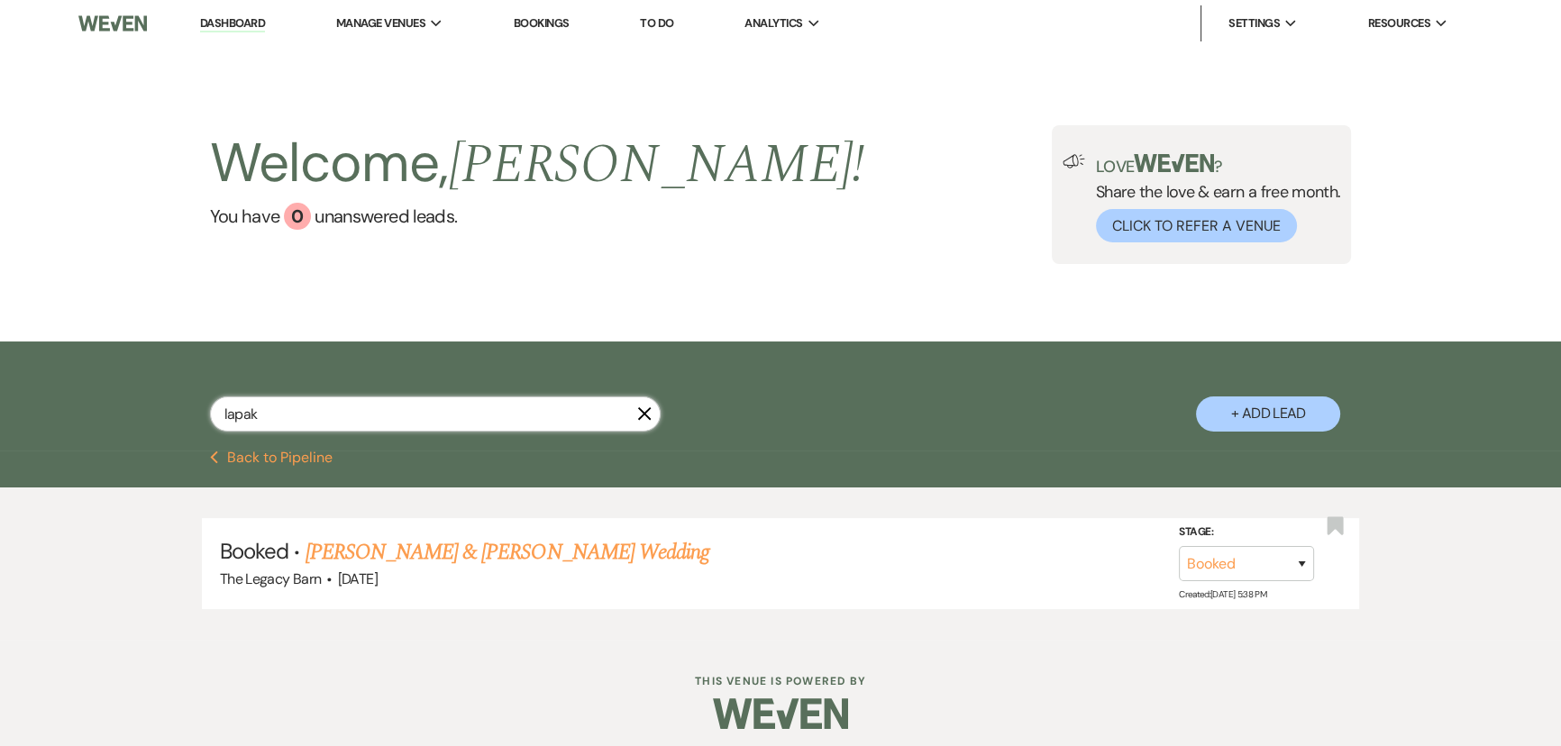
drag, startPoint x: 280, startPoint y: 407, endPoint x: 74, endPoint y: 439, distance: 208.8
click at [74, 439] on div "lapak X + Add Lead" at bounding box center [780, 396] width 1561 height 109
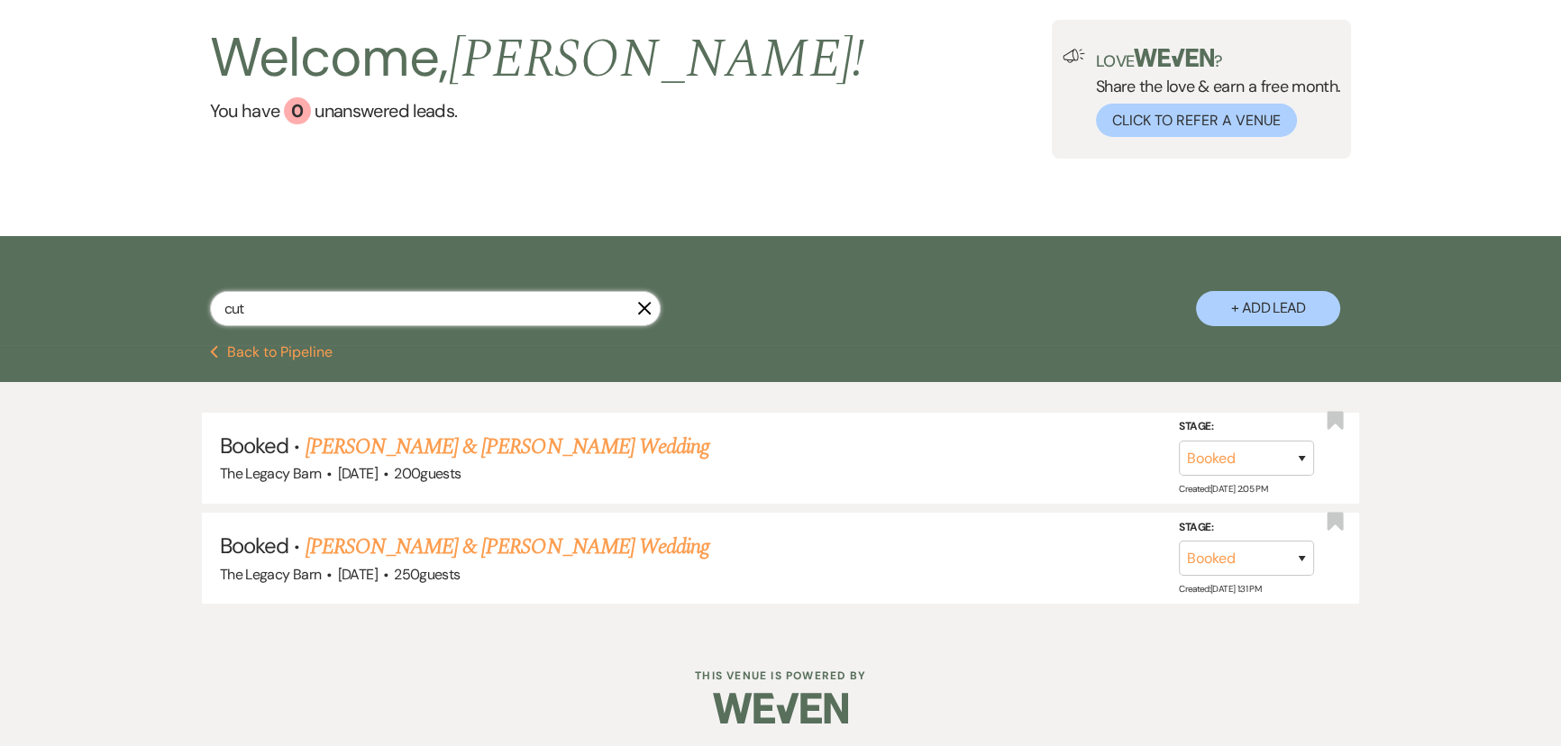
scroll to position [108, 0]
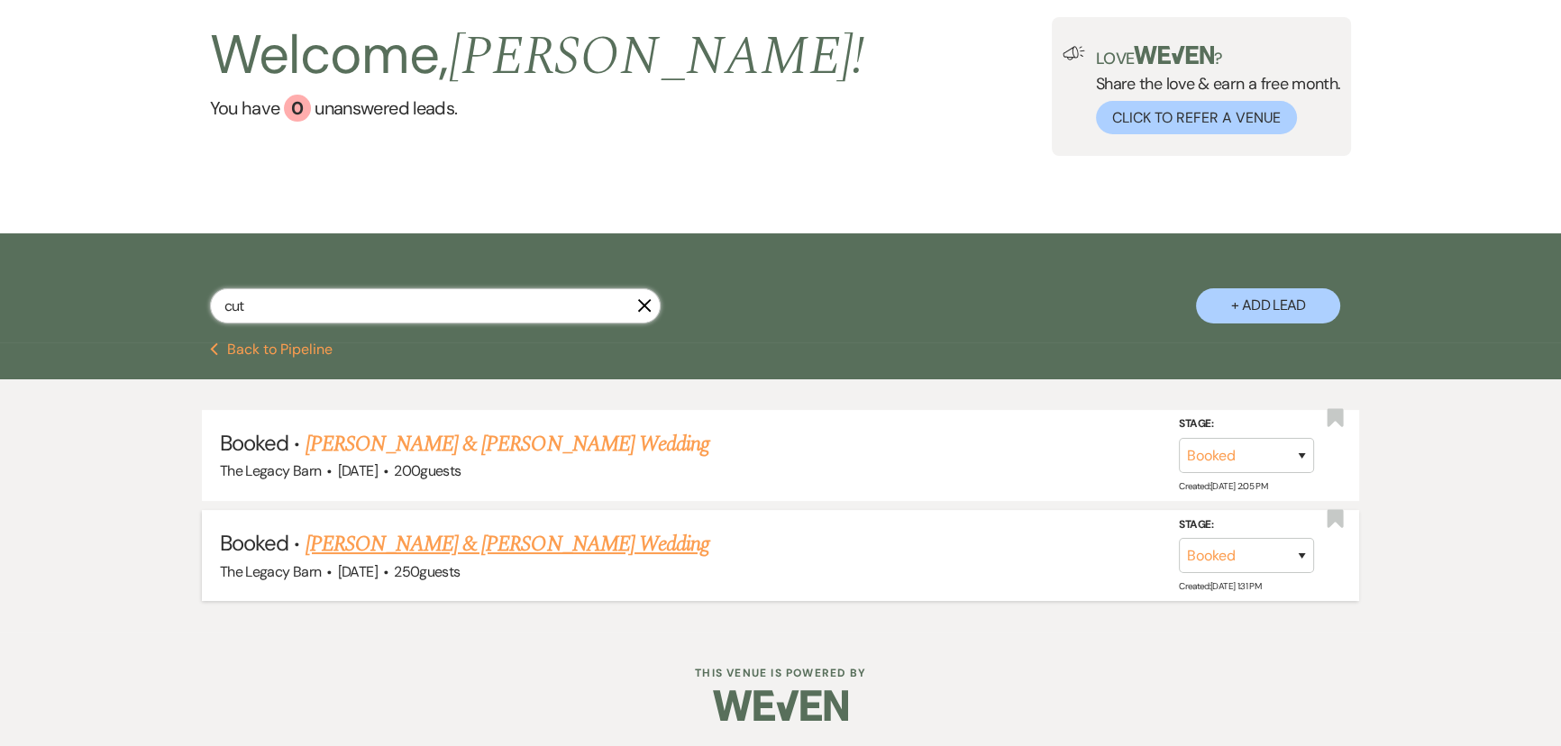
type input "cut"
click at [357, 537] on link "Colin Bilek & Sayge Cuthrell's Wedding" at bounding box center [508, 544] width 404 height 32
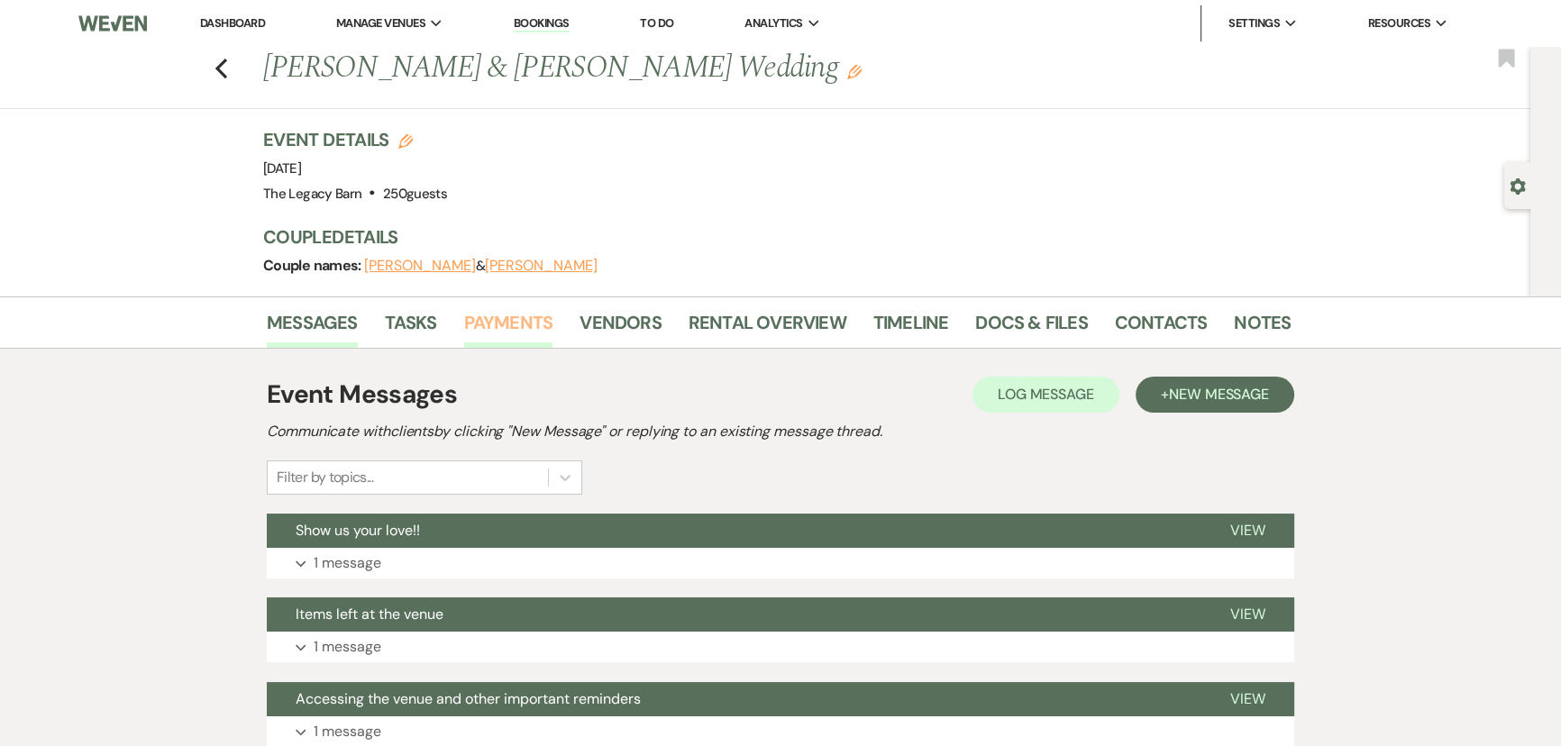
click at [496, 319] on link "Payments" at bounding box center [508, 328] width 89 height 40
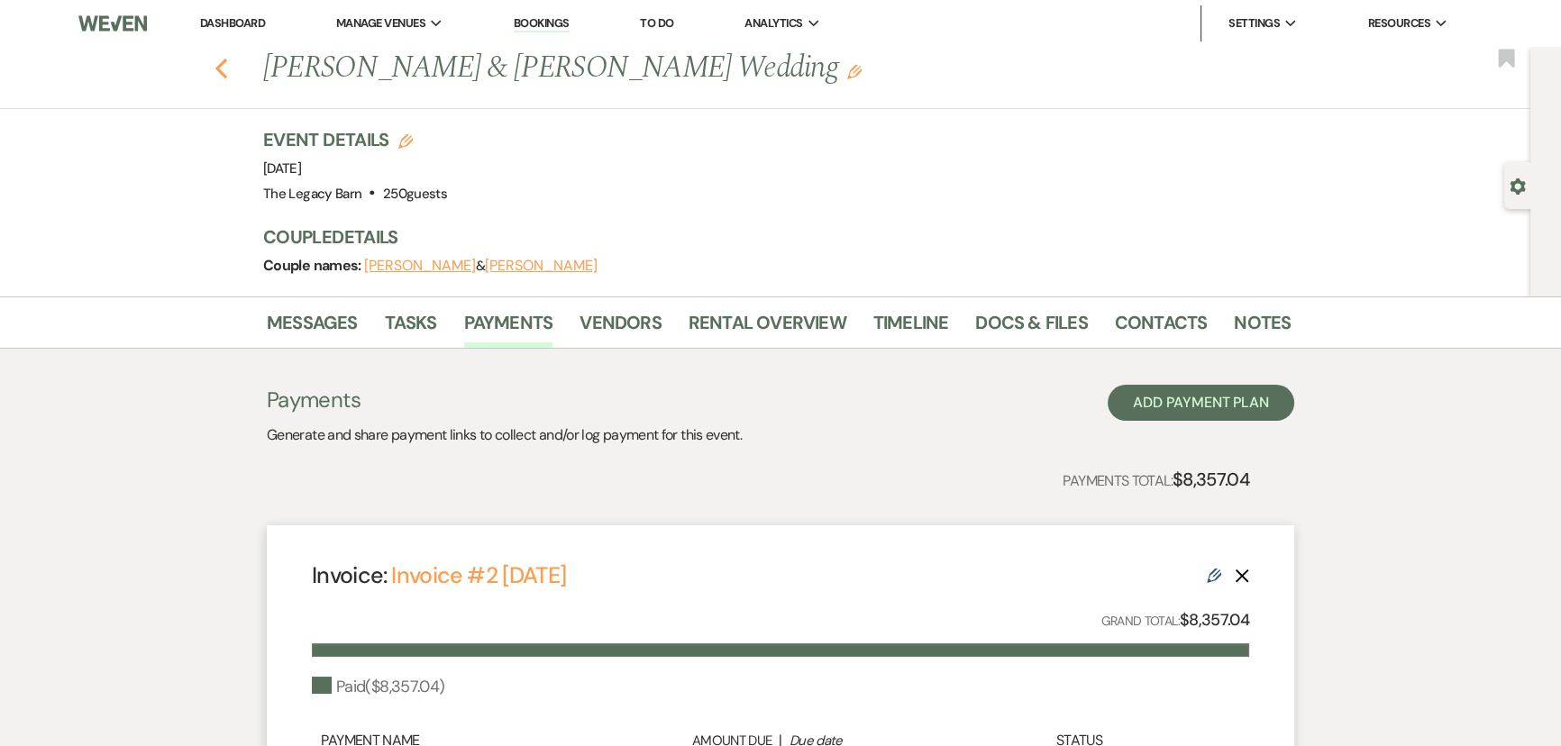
click at [228, 68] on icon "Previous" at bounding box center [221, 69] width 14 height 22
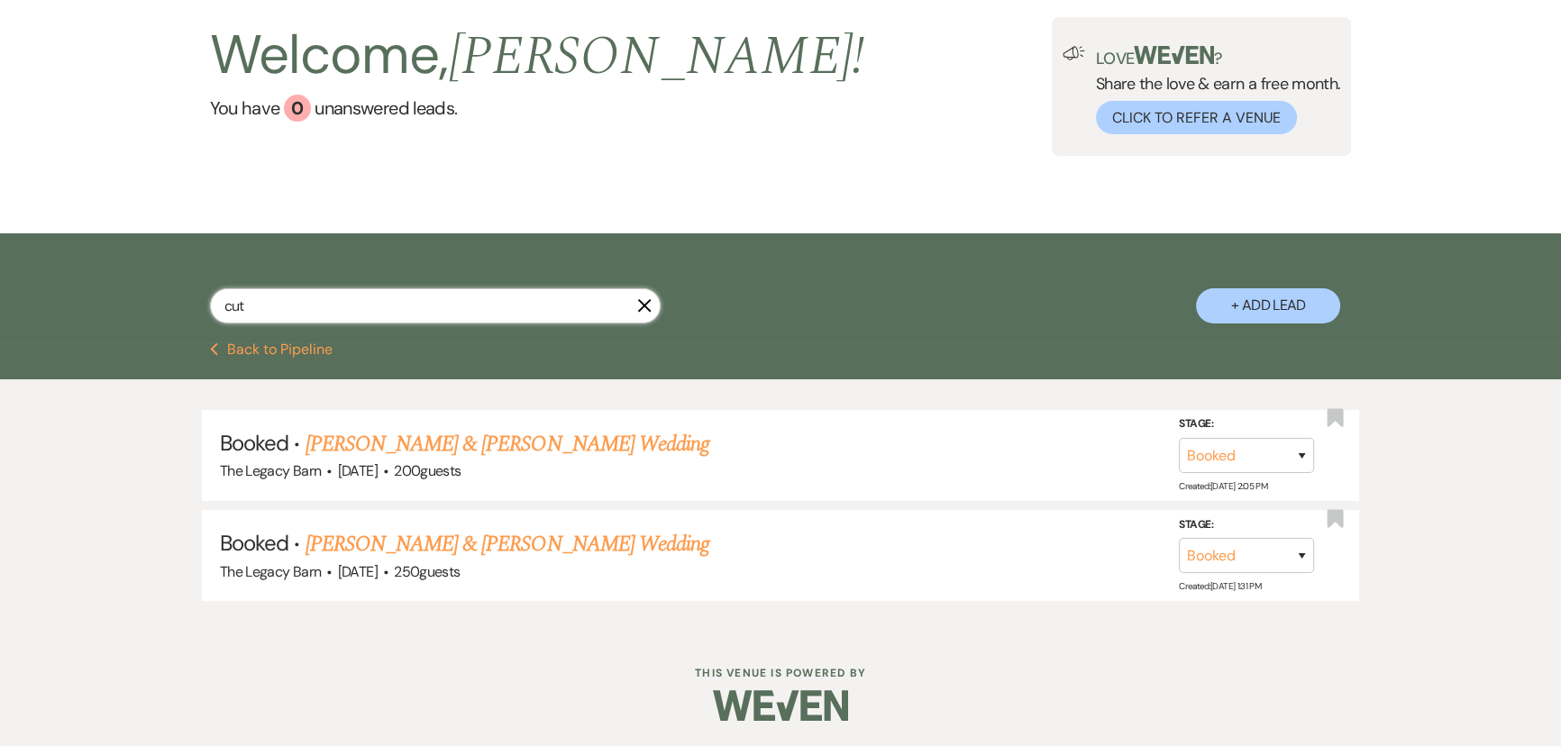
drag, startPoint x: 260, startPoint y: 315, endPoint x: 165, endPoint y: 323, distance: 94.9
click at [165, 323] on div "cut X + Add Lead" at bounding box center [781, 290] width 1298 height 96
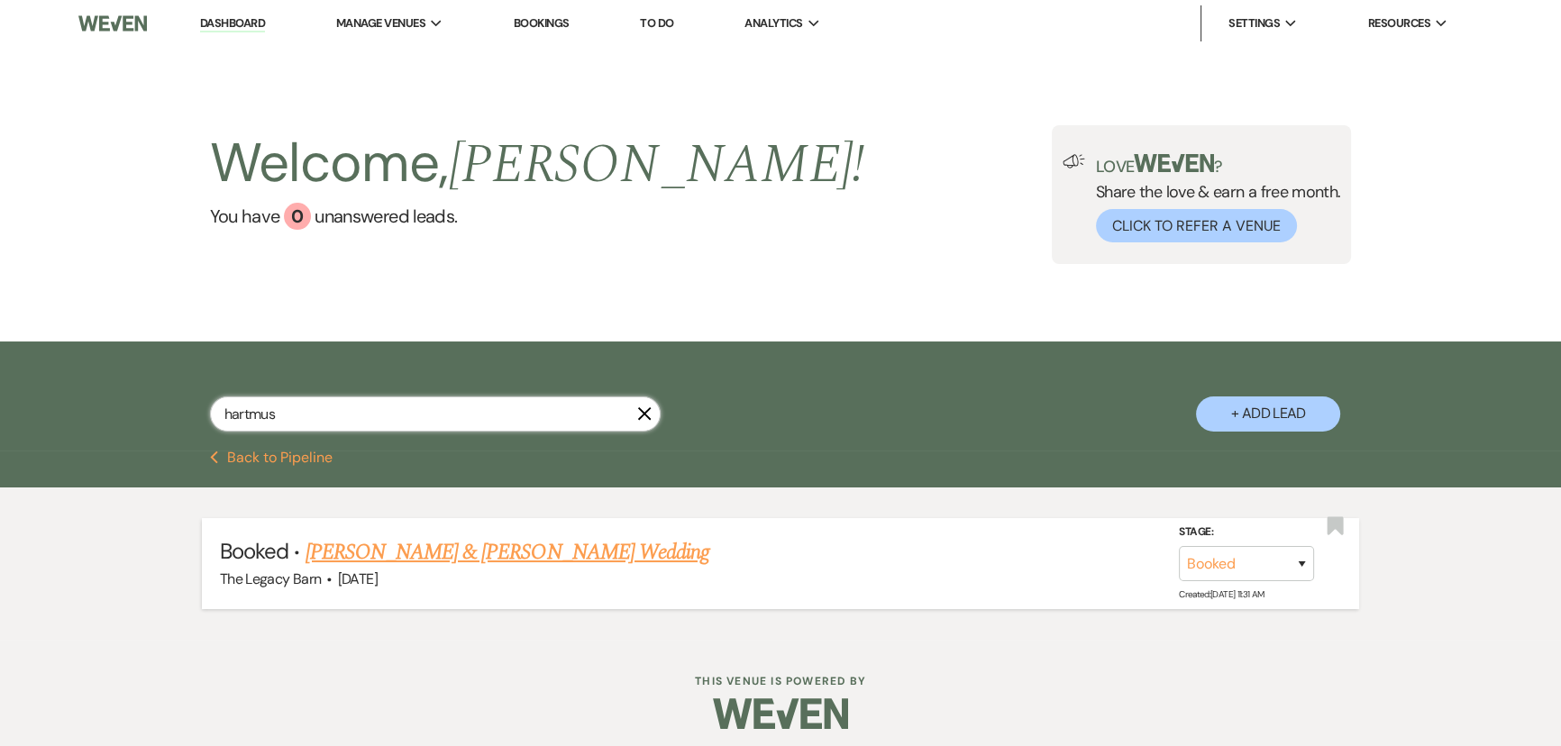
type input "hartmus"
click at [339, 545] on link "Allison Hartmus & Cody Wardrop's Wedding" at bounding box center [508, 552] width 404 height 32
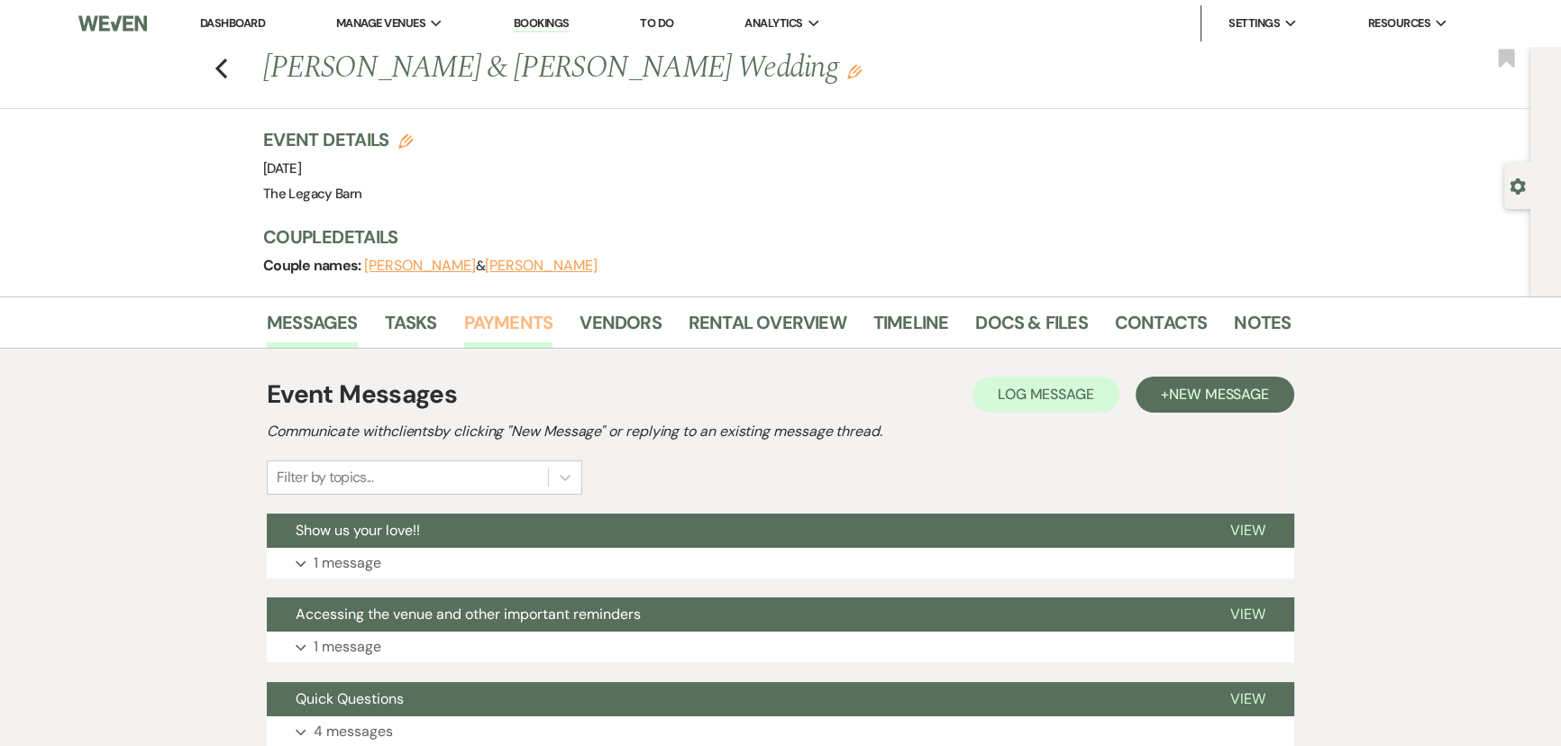
click at [497, 324] on link "Payments" at bounding box center [508, 328] width 89 height 40
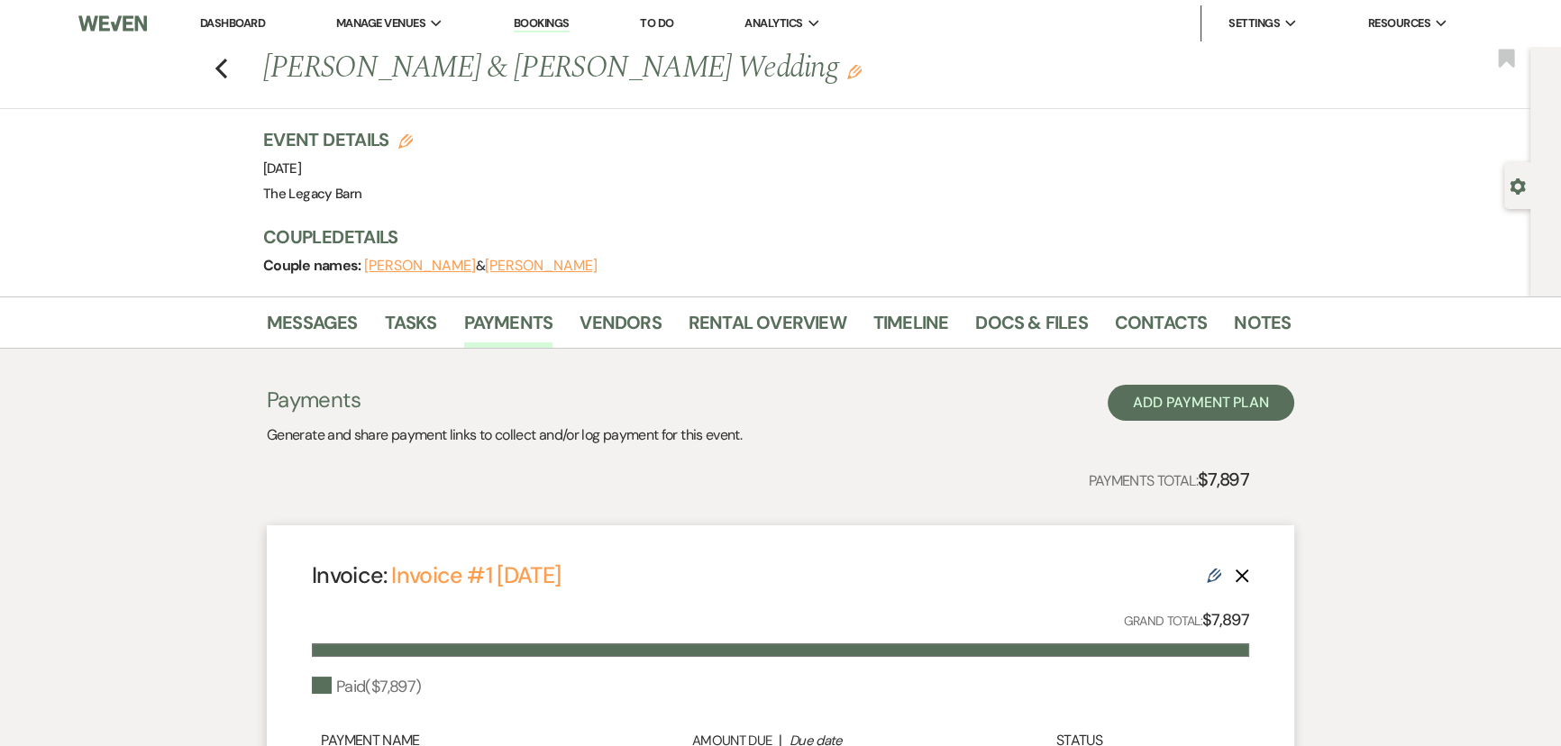
click at [216, 71] on div "Previous Allison Hartmus & Cody Wardrop's Wedding Edit Bookmark" at bounding box center [760, 78] width 1539 height 62
click at [224, 70] on use "button" at bounding box center [221, 69] width 12 height 20
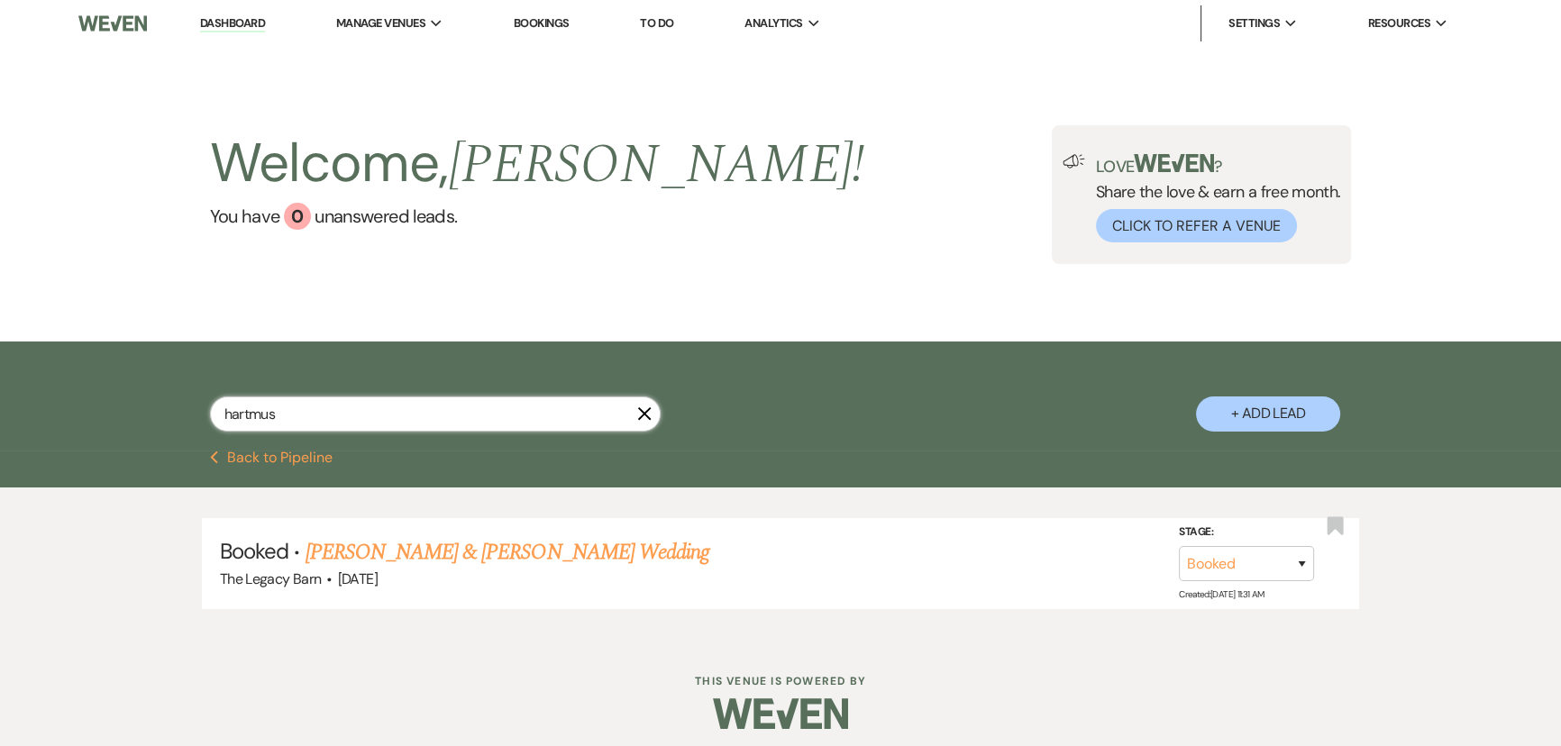
drag, startPoint x: 279, startPoint y: 411, endPoint x: 0, endPoint y: 469, distance: 285.3
click at [0, 469] on div "hartmus X + Add Lead Previous Back to Pipeline Booked · Allison Hartmus & Cody …" at bounding box center [780, 491] width 1561 height 298
type input "anderson"
click at [330, 580] on span "·" at bounding box center [328, 580] width 5 height 0
click at [320, 541] on link "Kayla Anderson & Jonathon DiLorenzo's Wedding" at bounding box center [508, 552] width 404 height 32
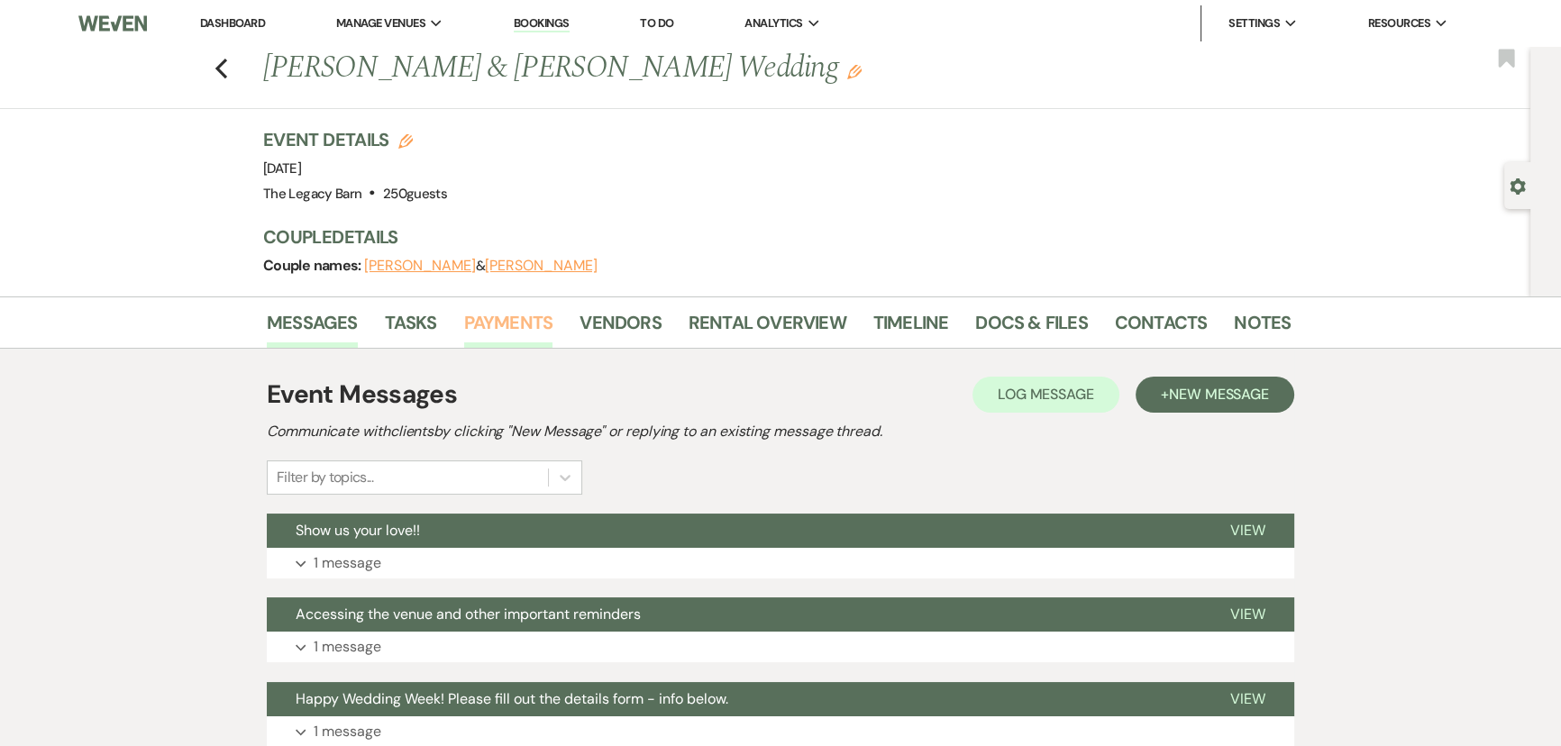
click at [529, 321] on link "Payments" at bounding box center [508, 328] width 89 height 40
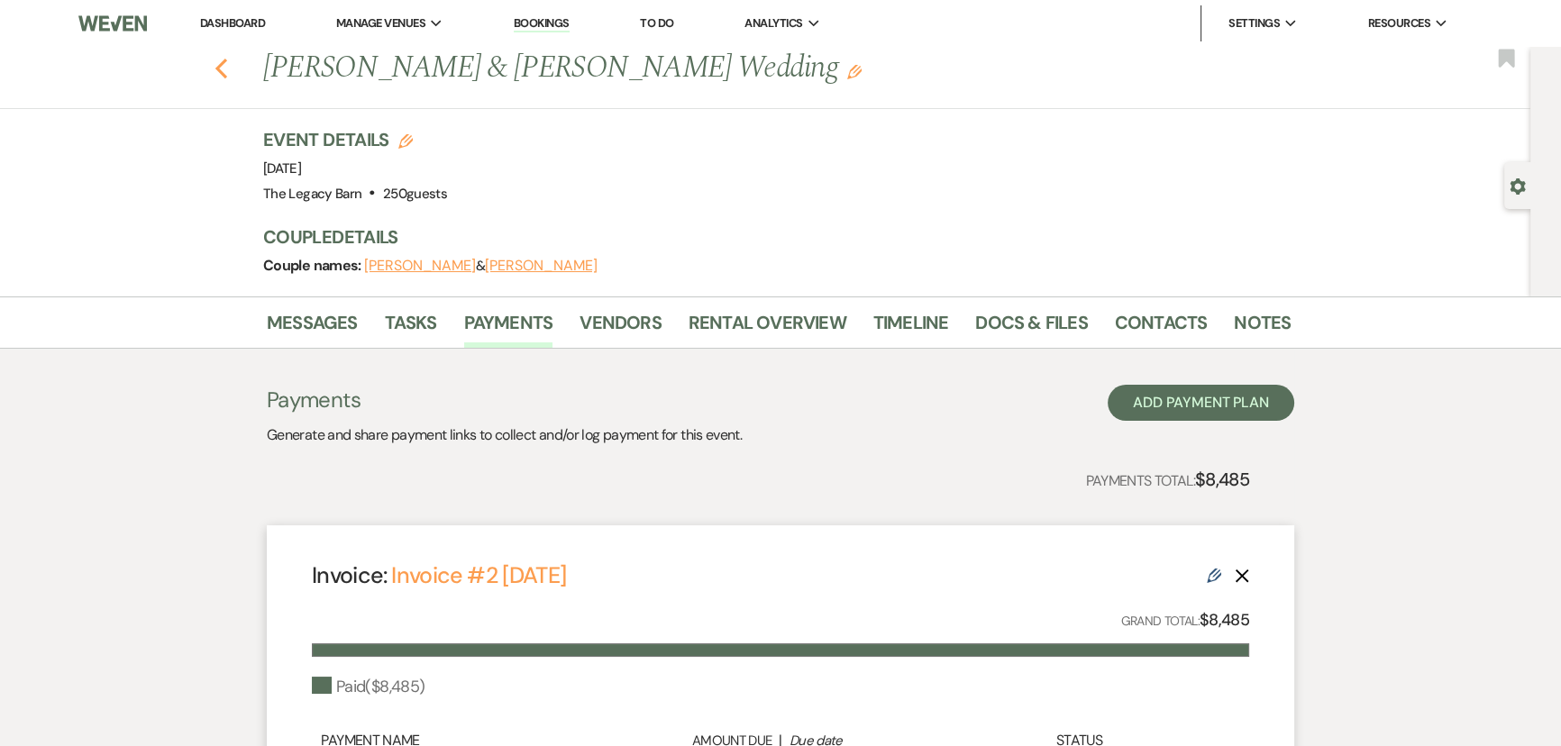
click at [228, 63] on icon "Previous" at bounding box center [221, 69] width 14 height 22
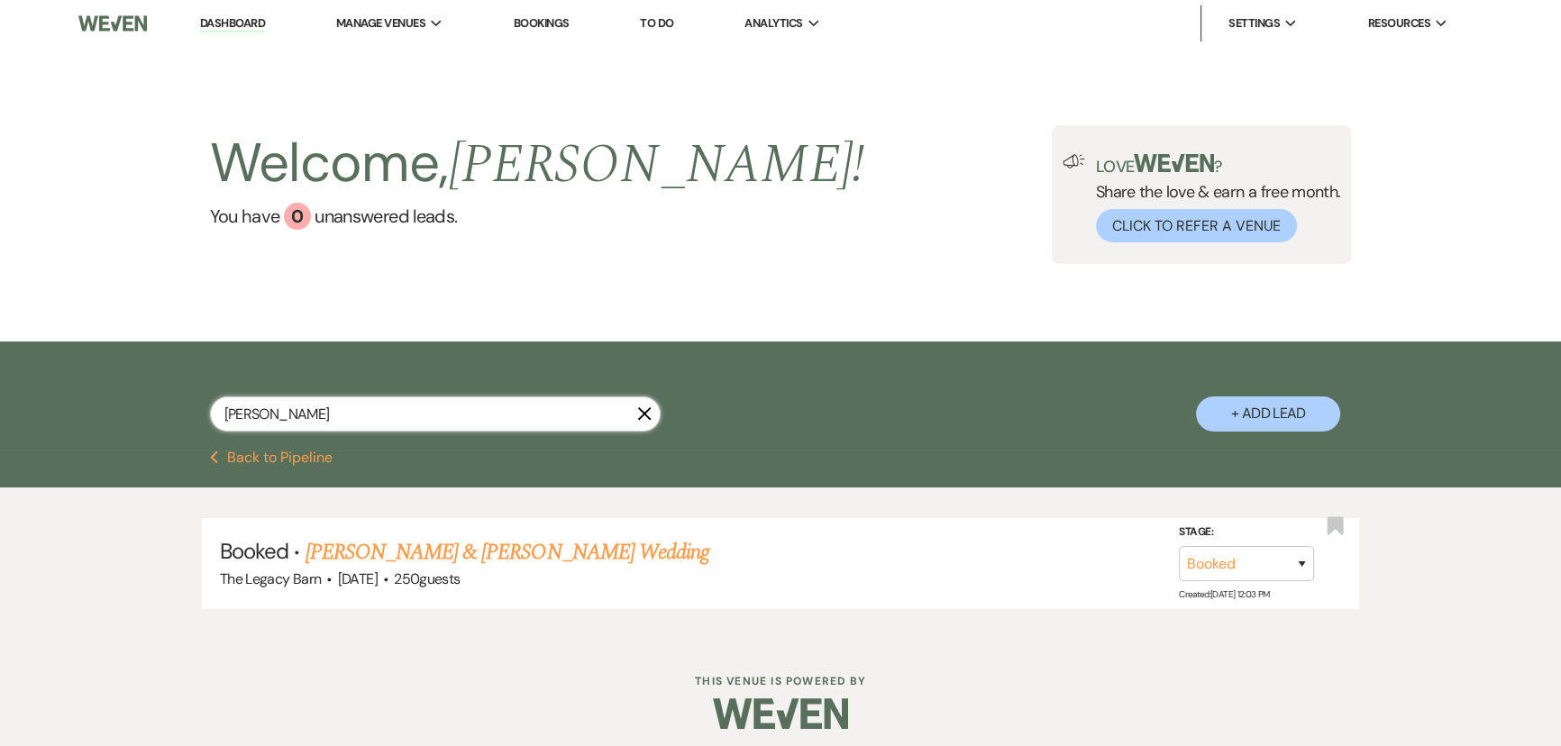
drag, startPoint x: 290, startPoint y: 408, endPoint x: 127, endPoint y: 432, distance: 164.8
click at [127, 432] on div "anderson X + Add Lead" at bounding box center [780, 396] width 1561 height 109
type input "davis"
click at [343, 552] on link "Kaitlyn Davis & Ricky Young's Wedding" at bounding box center [508, 552] width 404 height 32
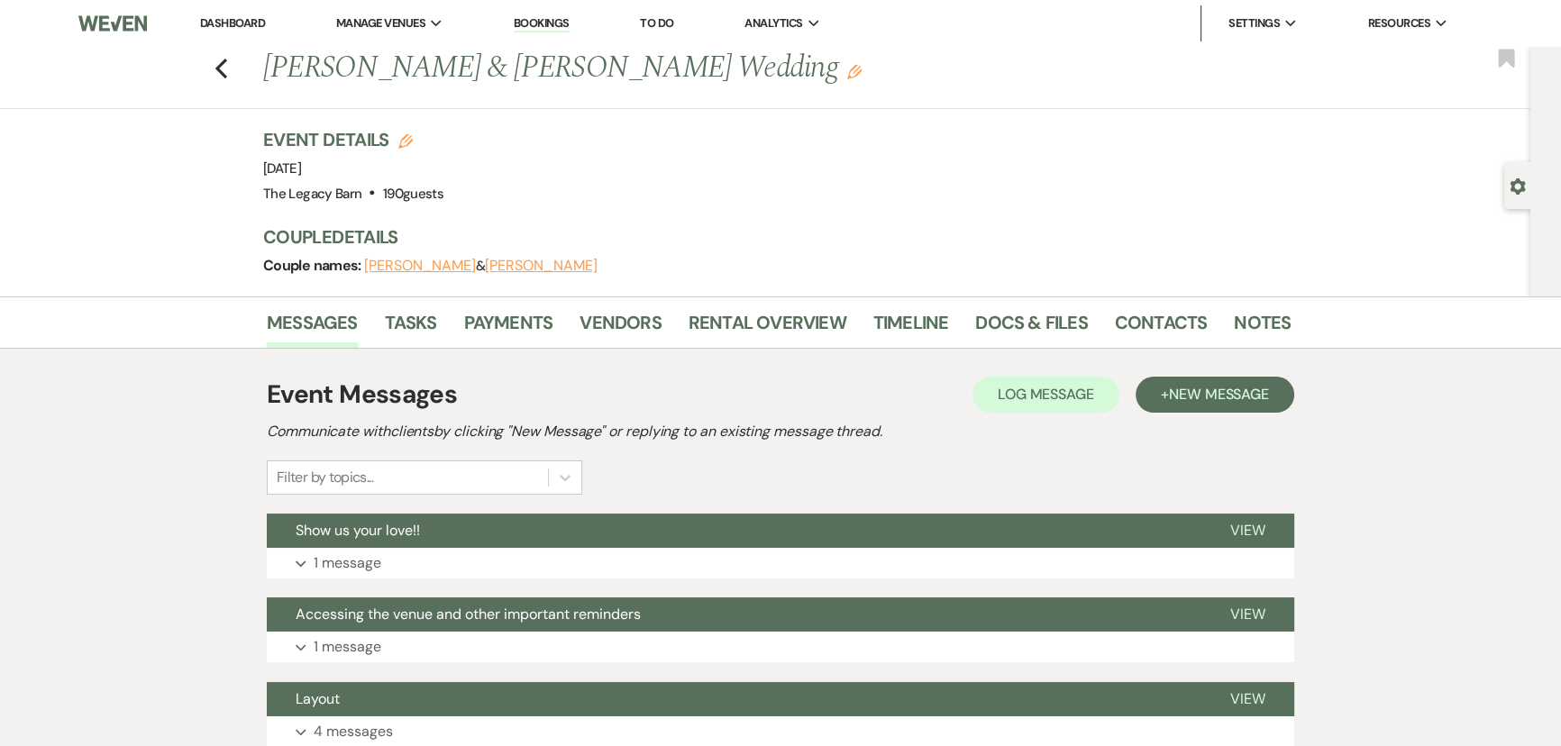
click at [506, 306] on li "Payments" at bounding box center [522, 326] width 116 height 43
click at [513, 320] on link "Payments" at bounding box center [508, 328] width 89 height 40
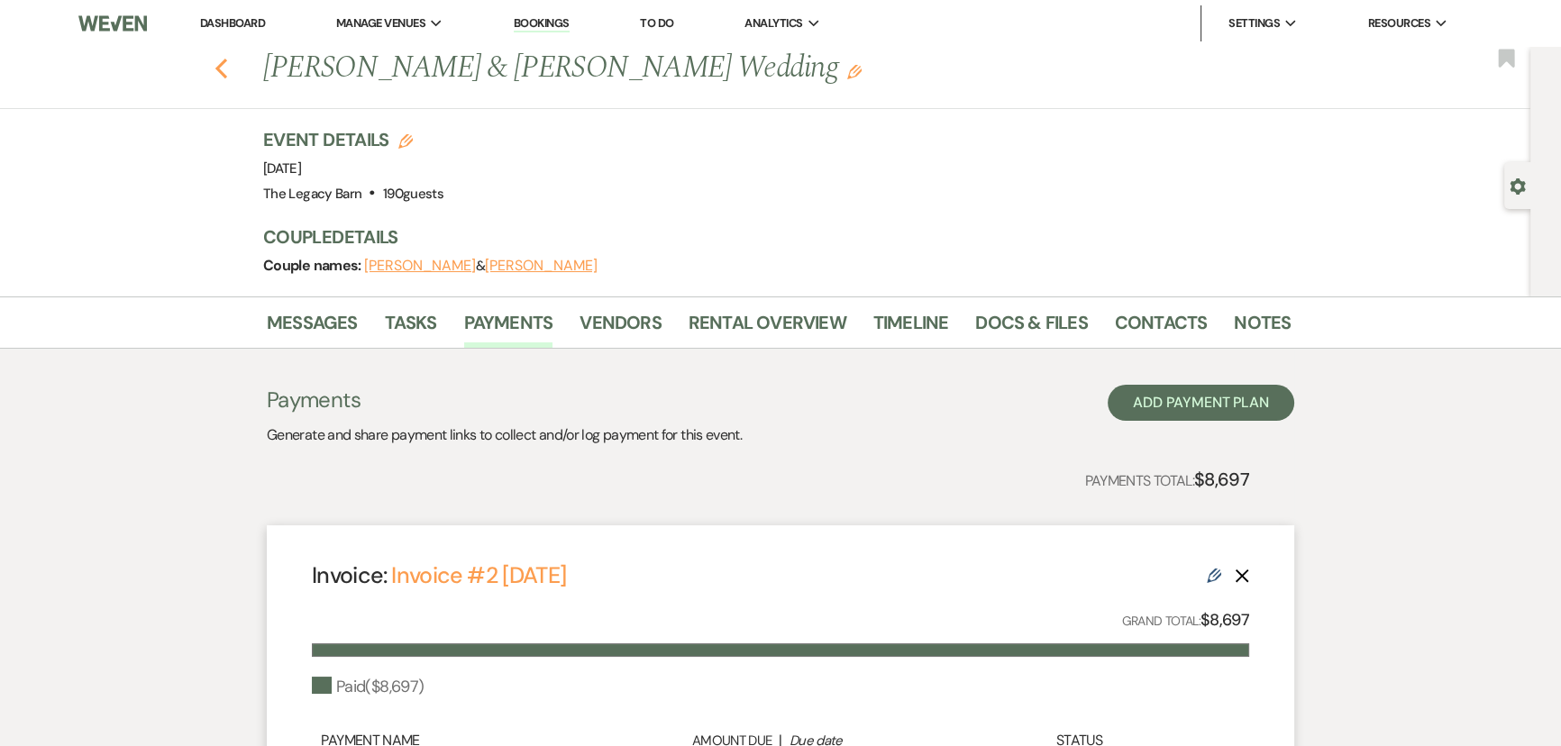
click at [227, 68] on icon "Previous" at bounding box center [221, 69] width 14 height 22
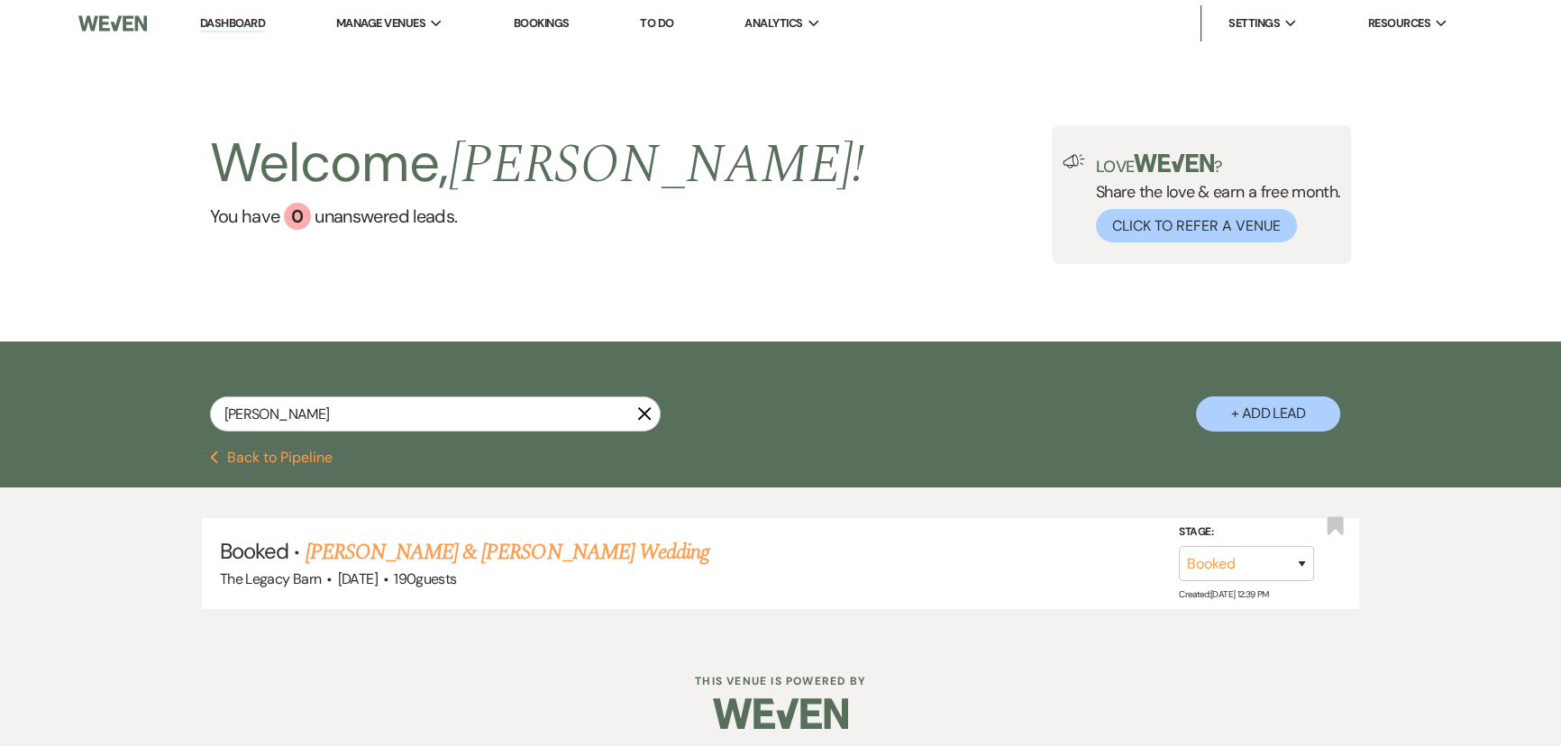
click at [645, 412] on use "button" at bounding box center [644, 414] width 14 height 14
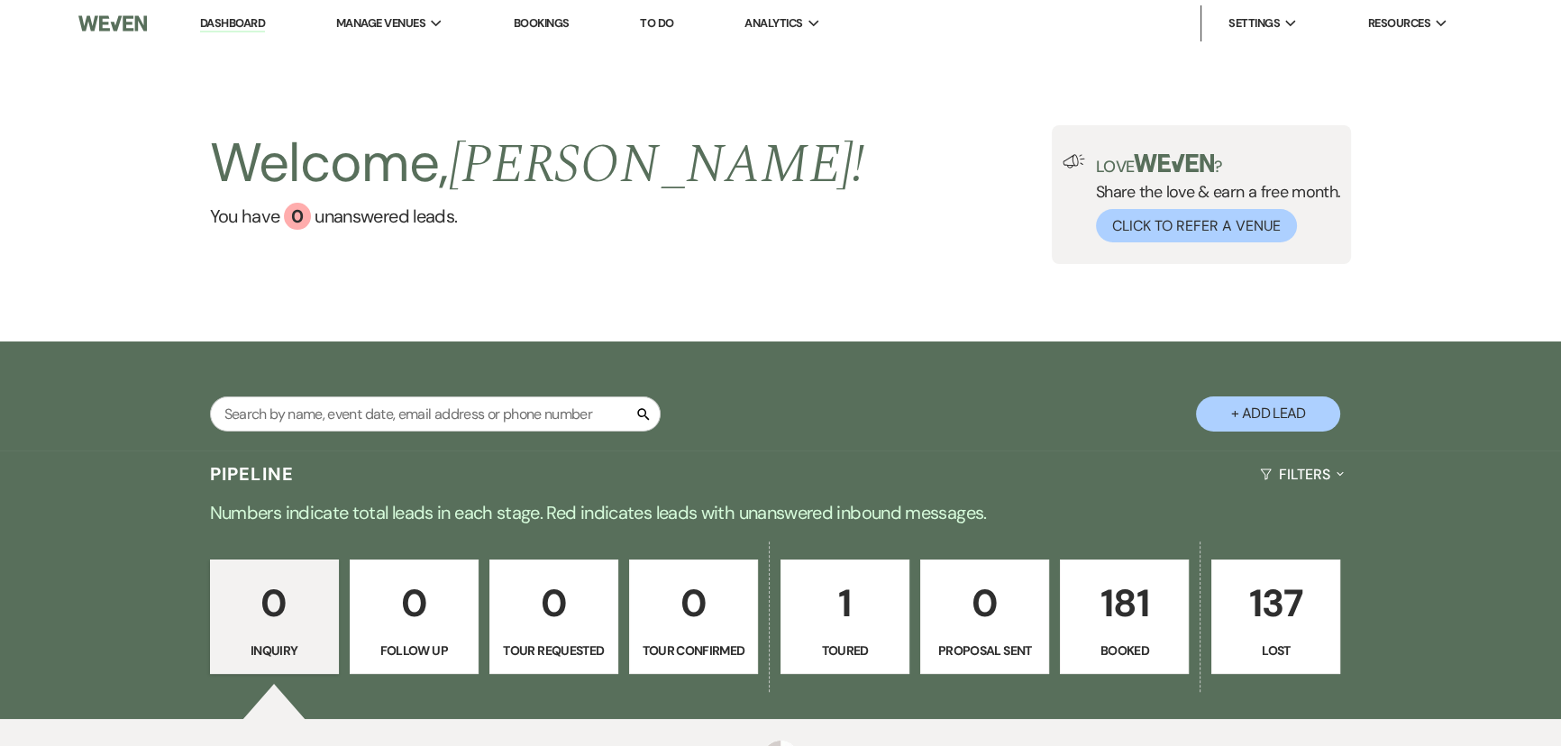
scroll to position [239, 0]
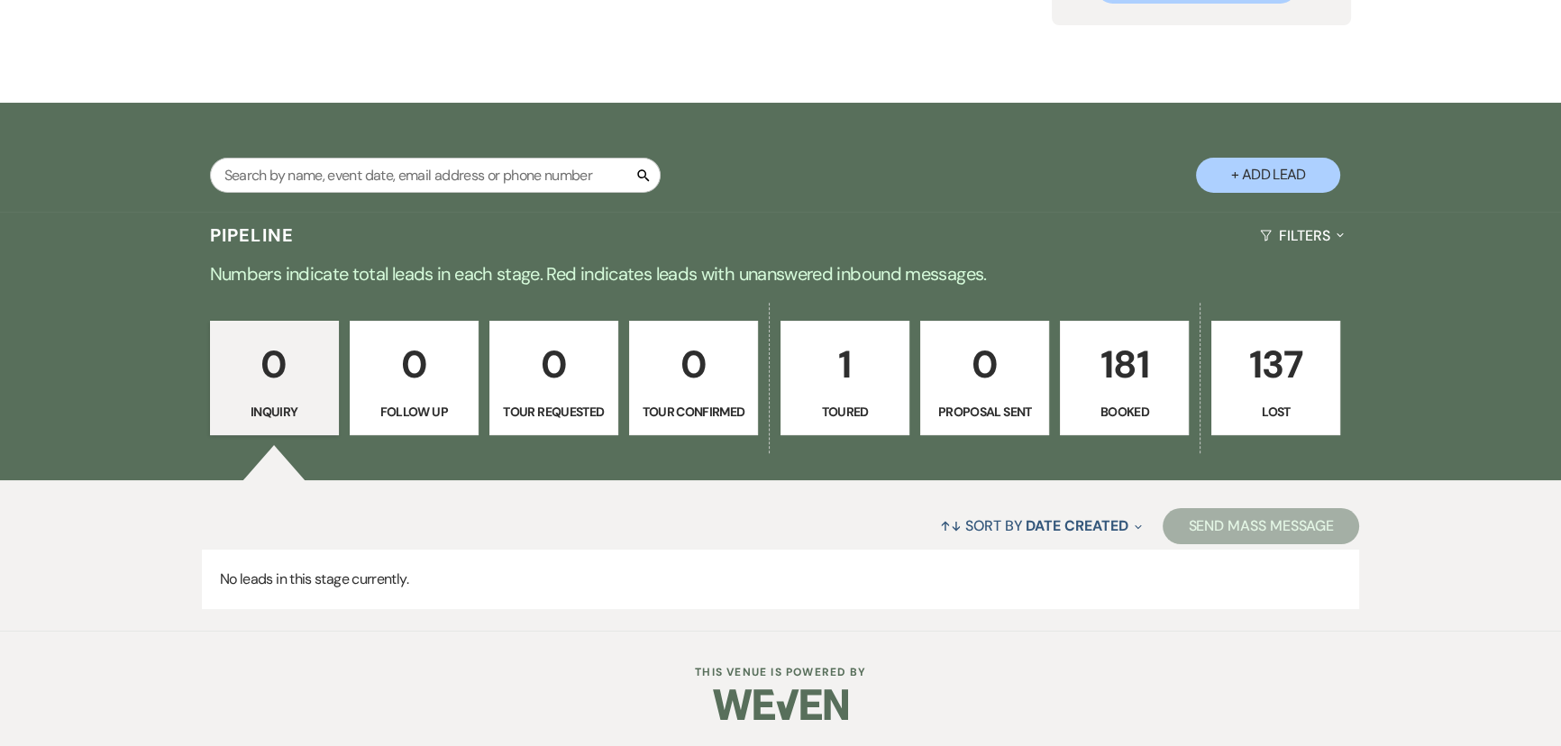
click at [1150, 390] on p "181" at bounding box center [1124, 364] width 105 height 60
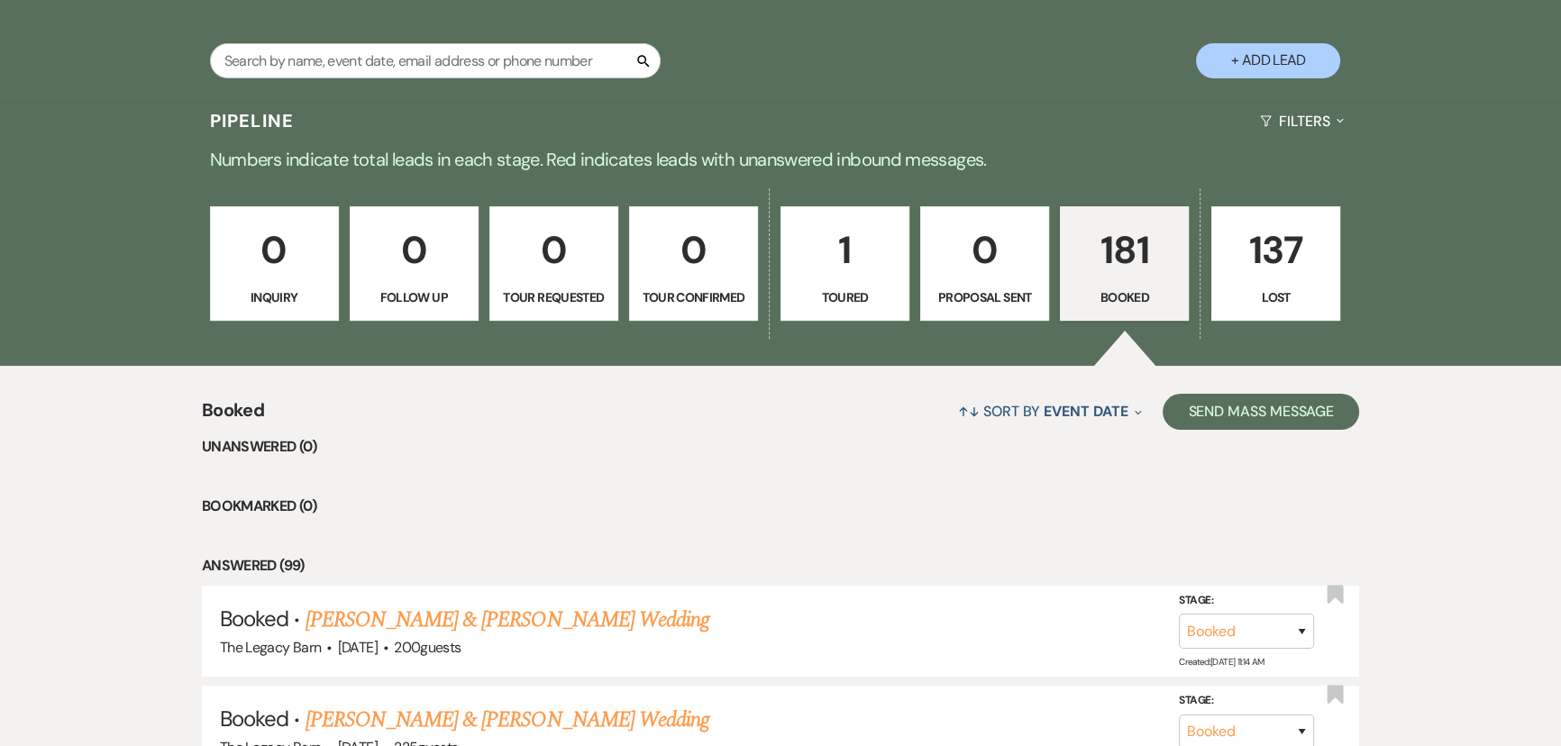
scroll to position [567, 0]
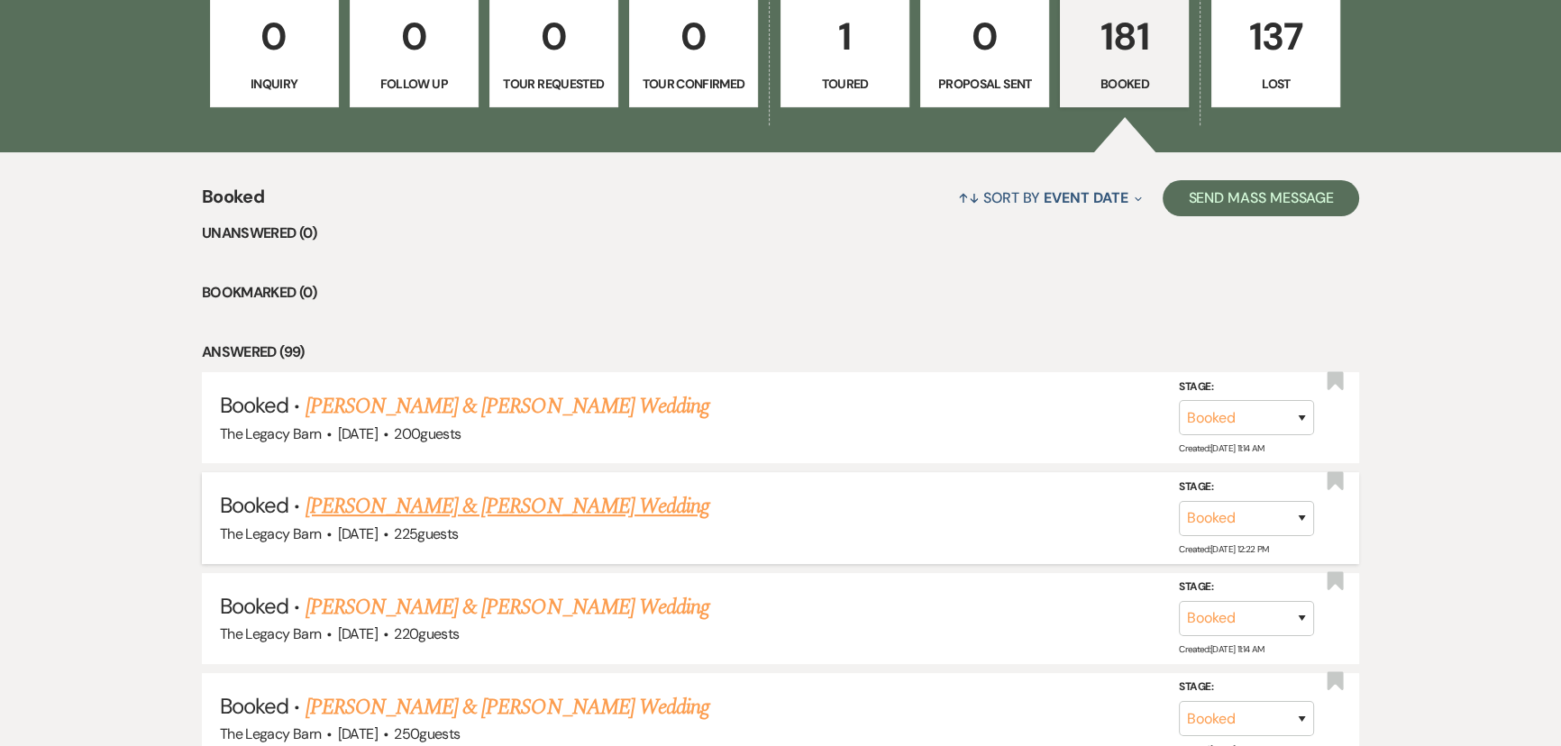
click at [504, 516] on link "Adam Kulp & Ashten Lindeman's Wedding" at bounding box center [508, 506] width 404 height 32
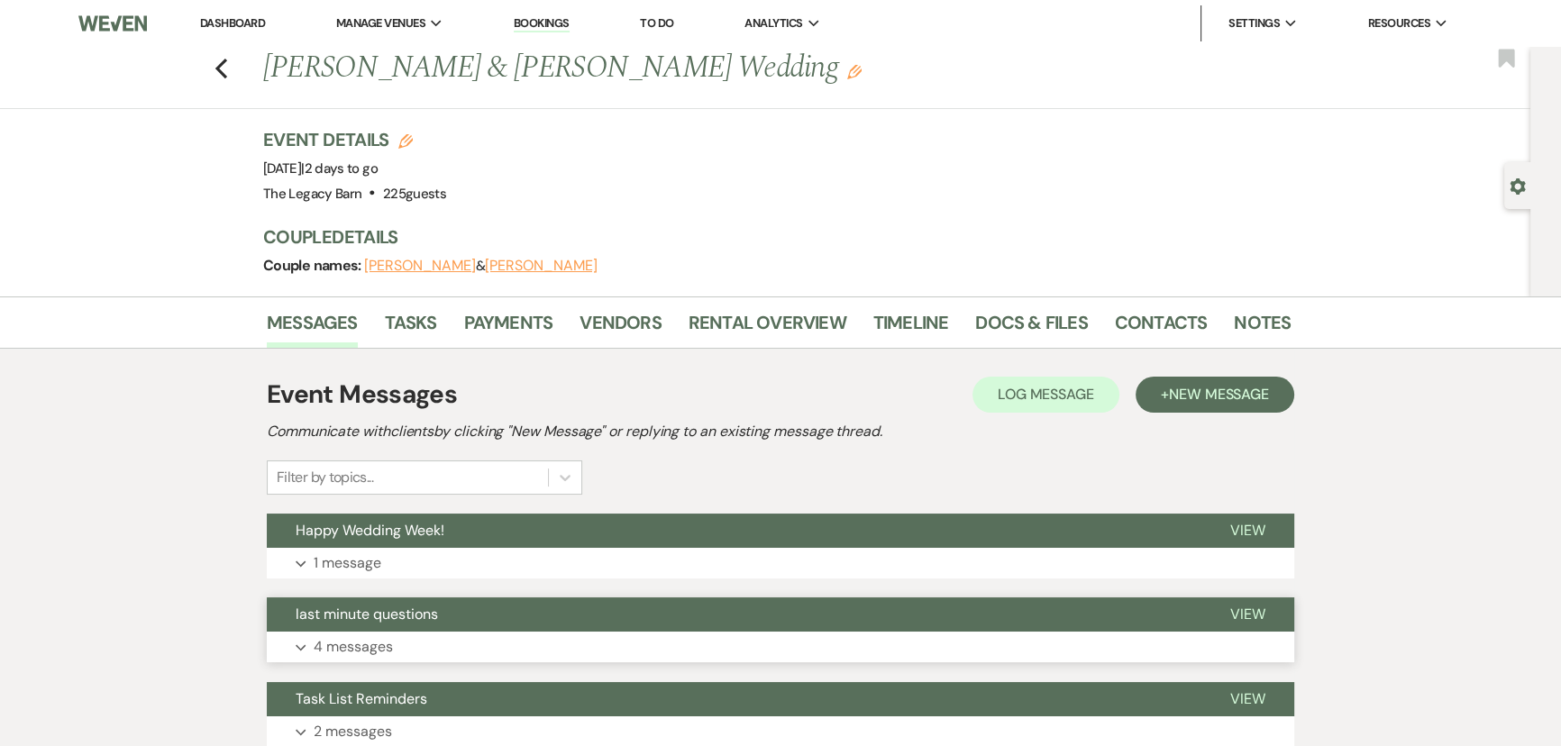
click at [415, 623] on button "last minute questions" at bounding box center [734, 615] width 935 height 34
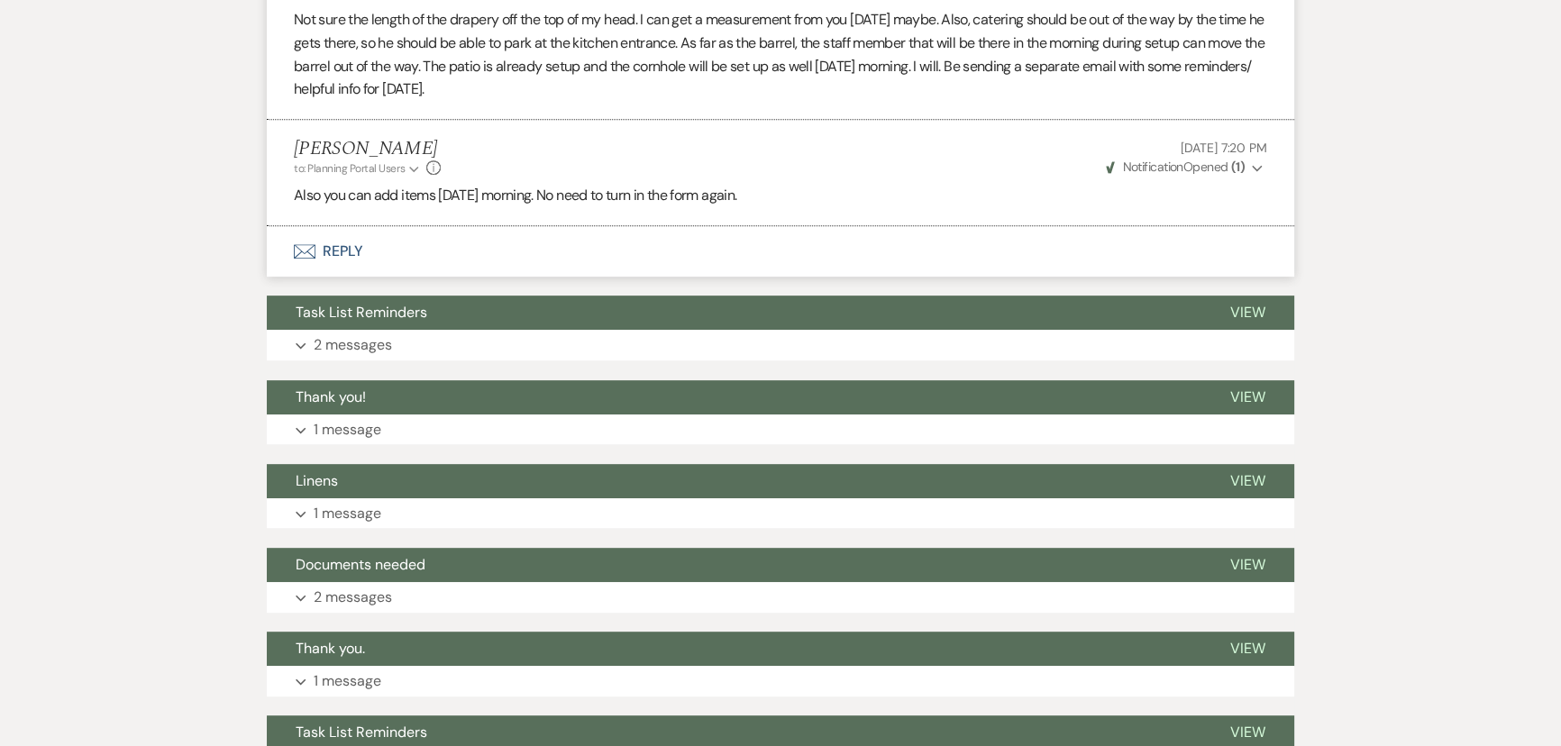
click at [344, 267] on button "Envelope Reply" at bounding box center [780, 251] width 1027 height 50
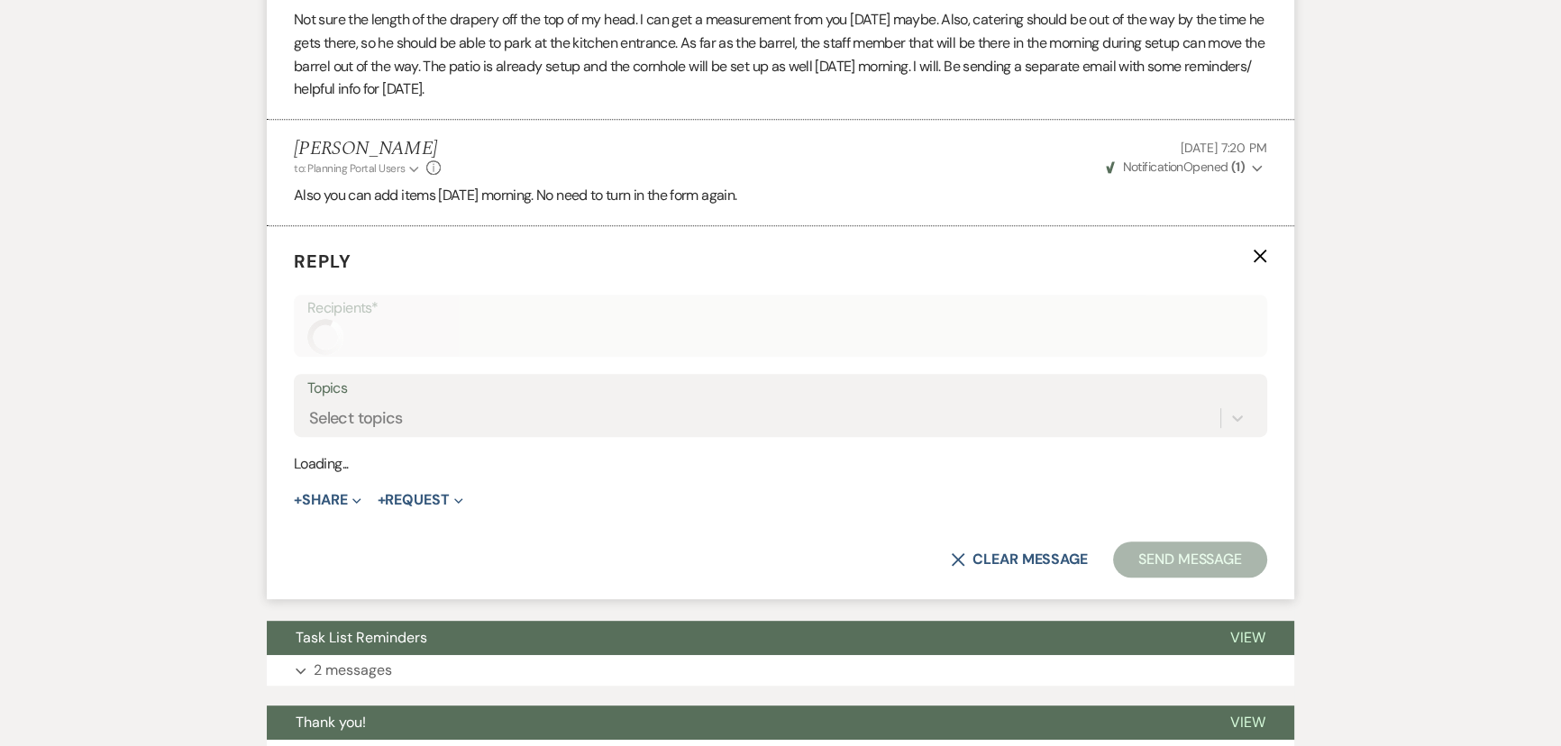
scroll to position [1044, 0]
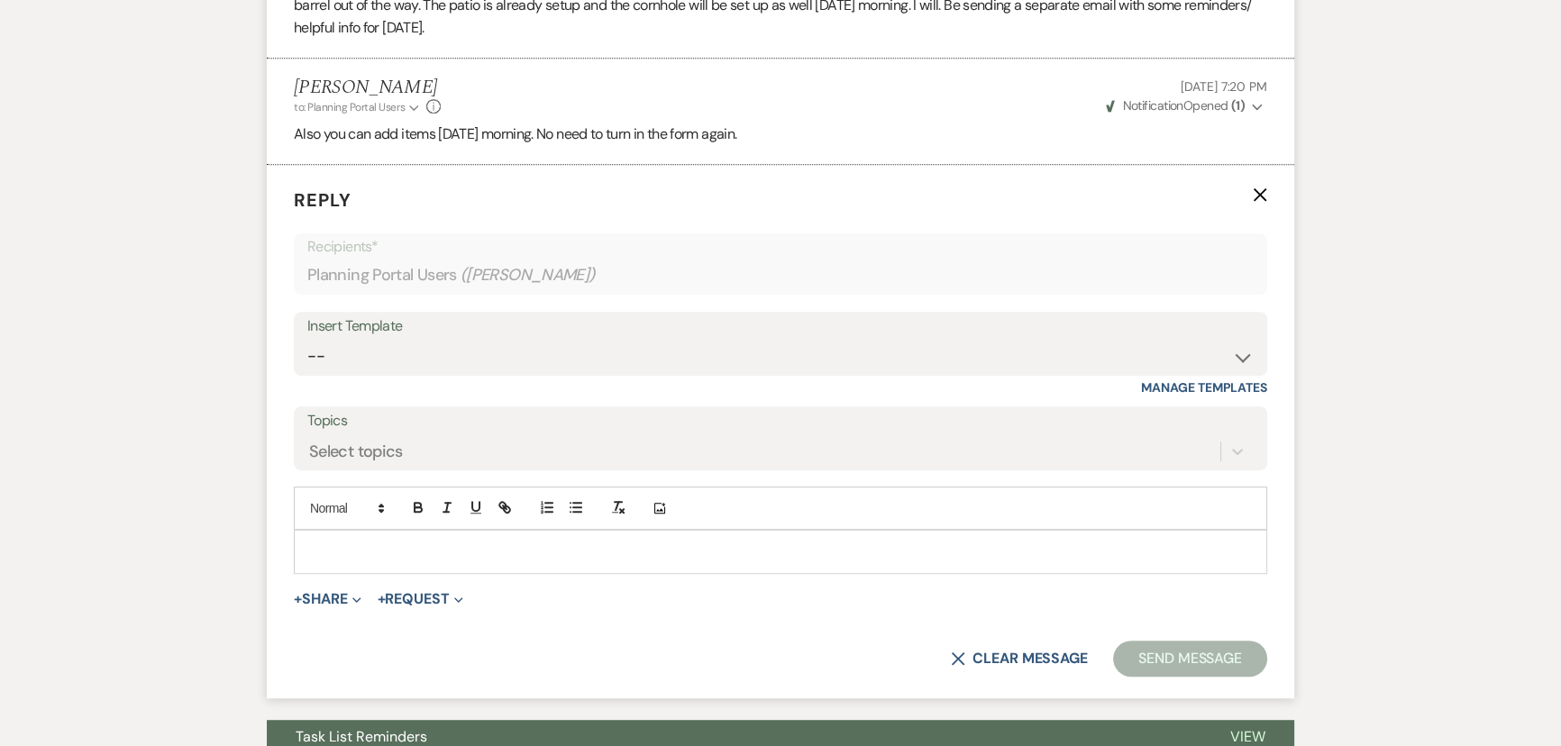
click at [321, 561] on p at bounding box center [780, 552] width 944 height 20
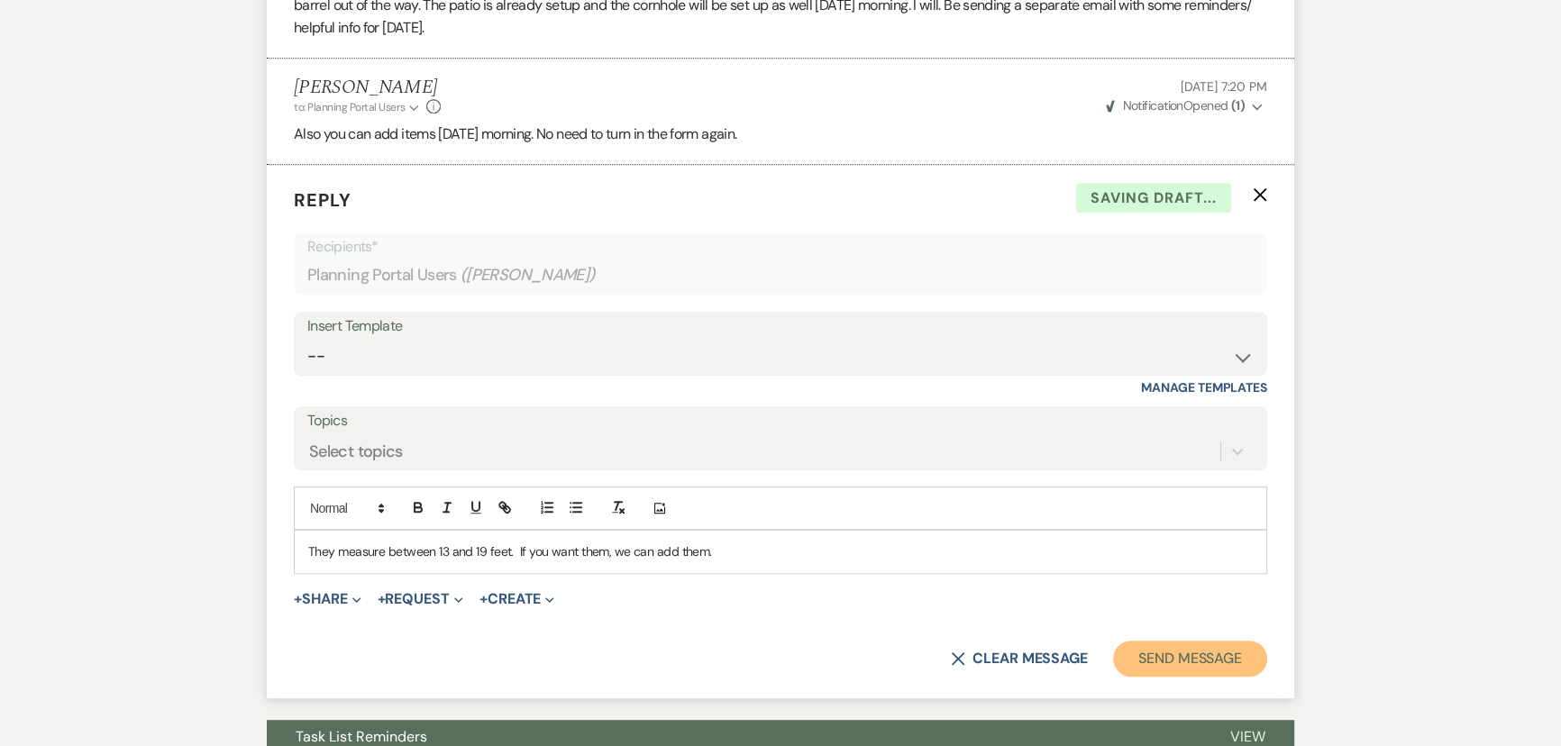
click at [1154, 673] on button "Send Message" at bounding box center [1190, 659] width 154 height 36
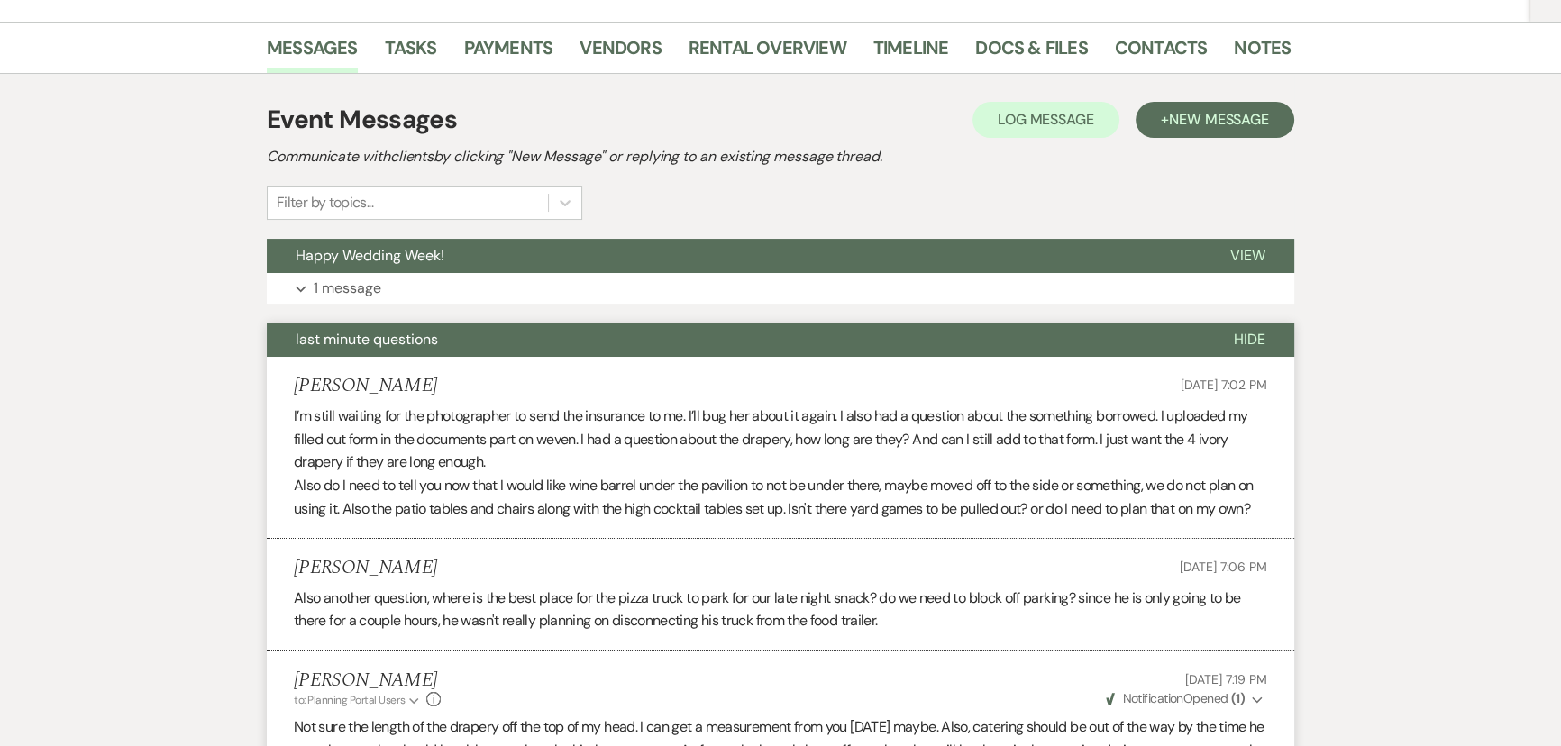
scroll to position [60, 0]
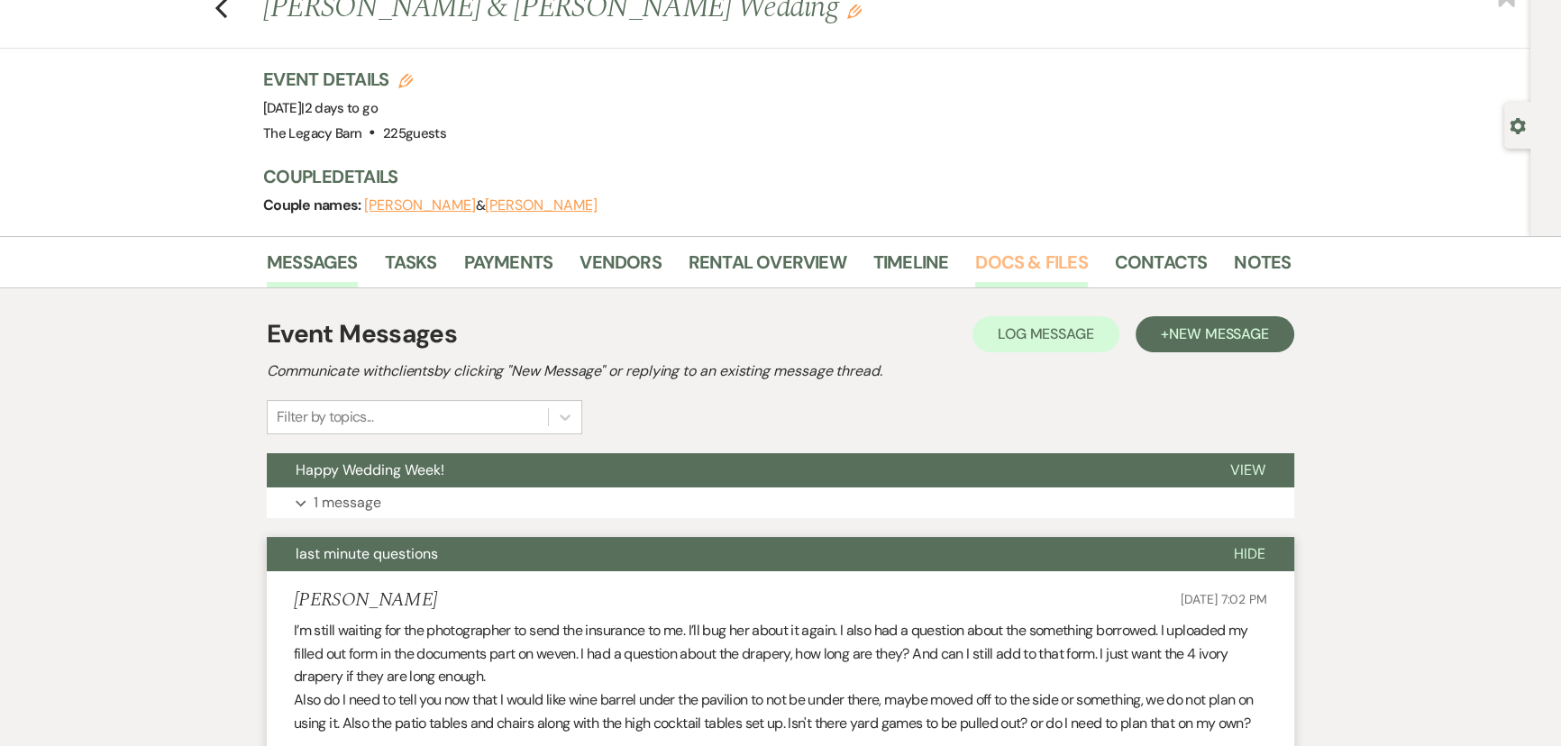
click at [1048, 269] on link "Docs & Files" at bounding box center [1031, 268] width 112 height 40
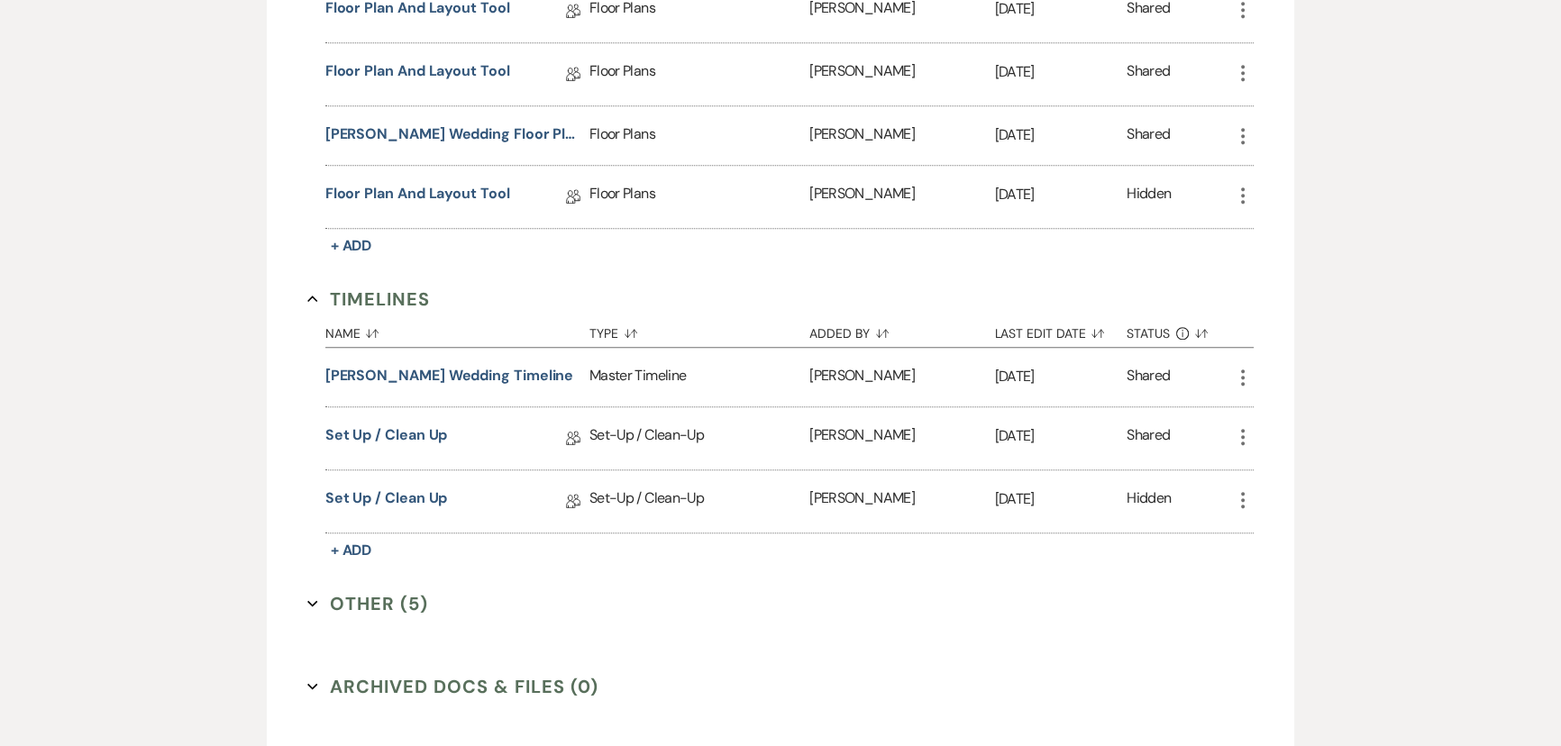
scroll to position [1920, 0]
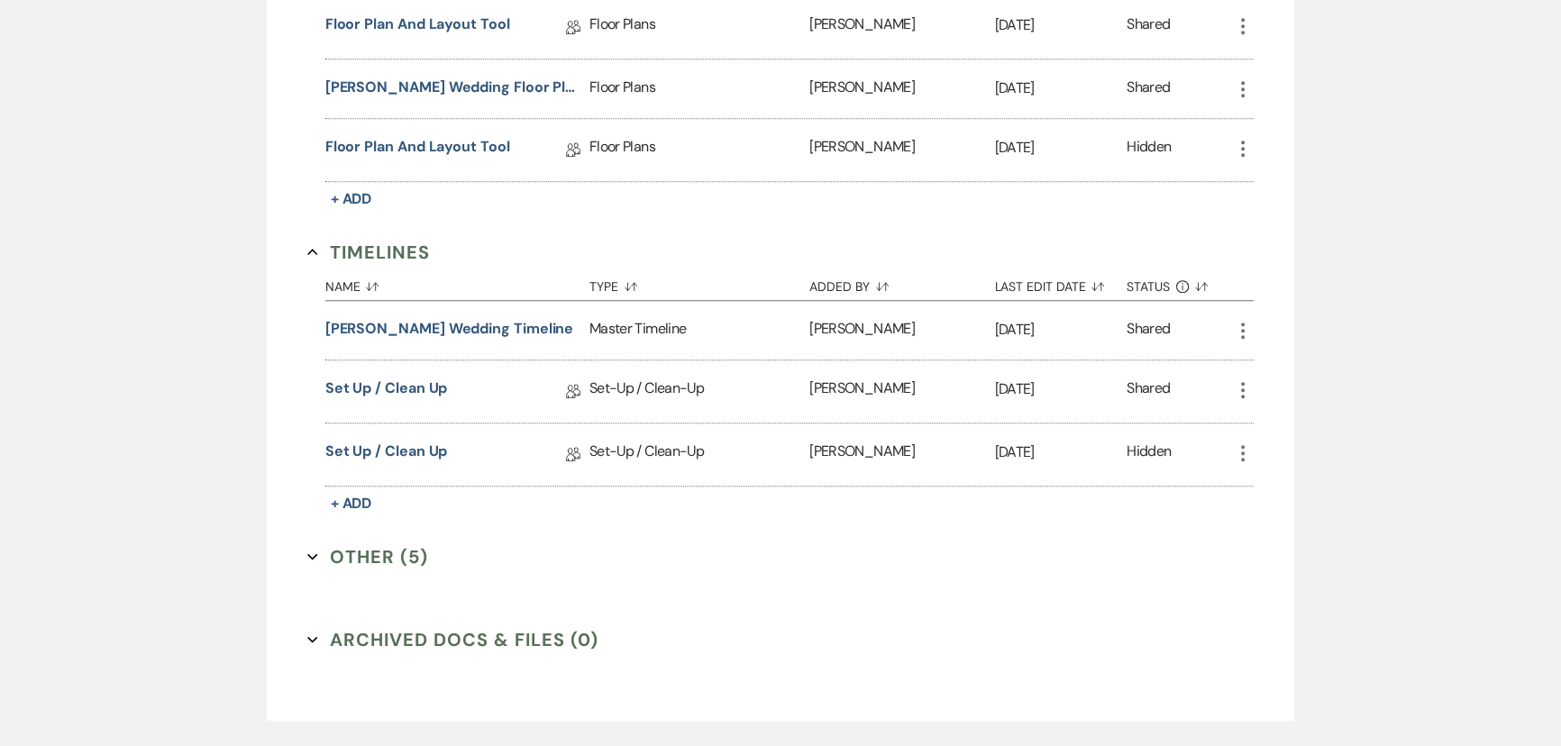
click at [369, 544] on button "Other (5) Expand" at bounding box center [367, 556] width 121 height 27
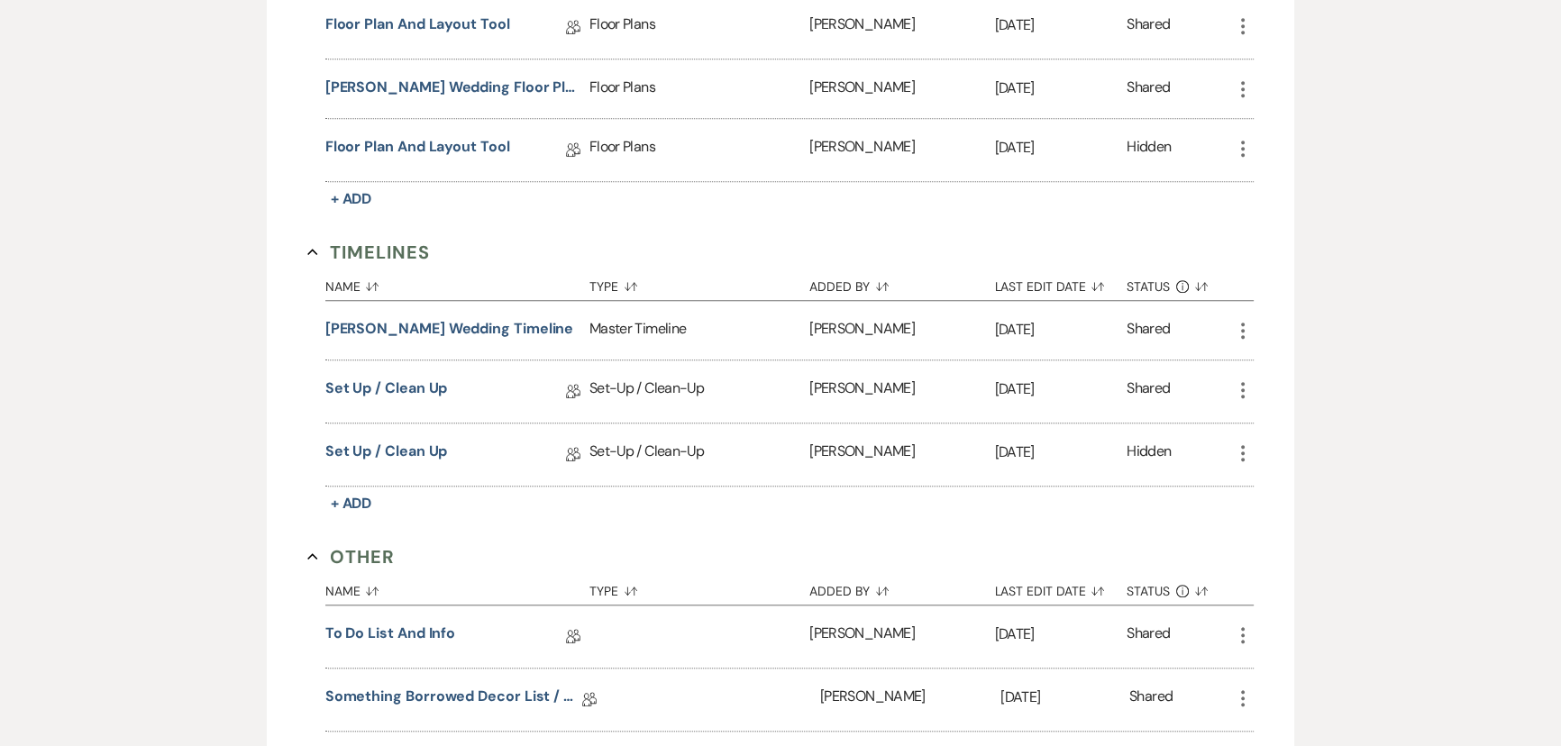
scroll to position [2247, 0]
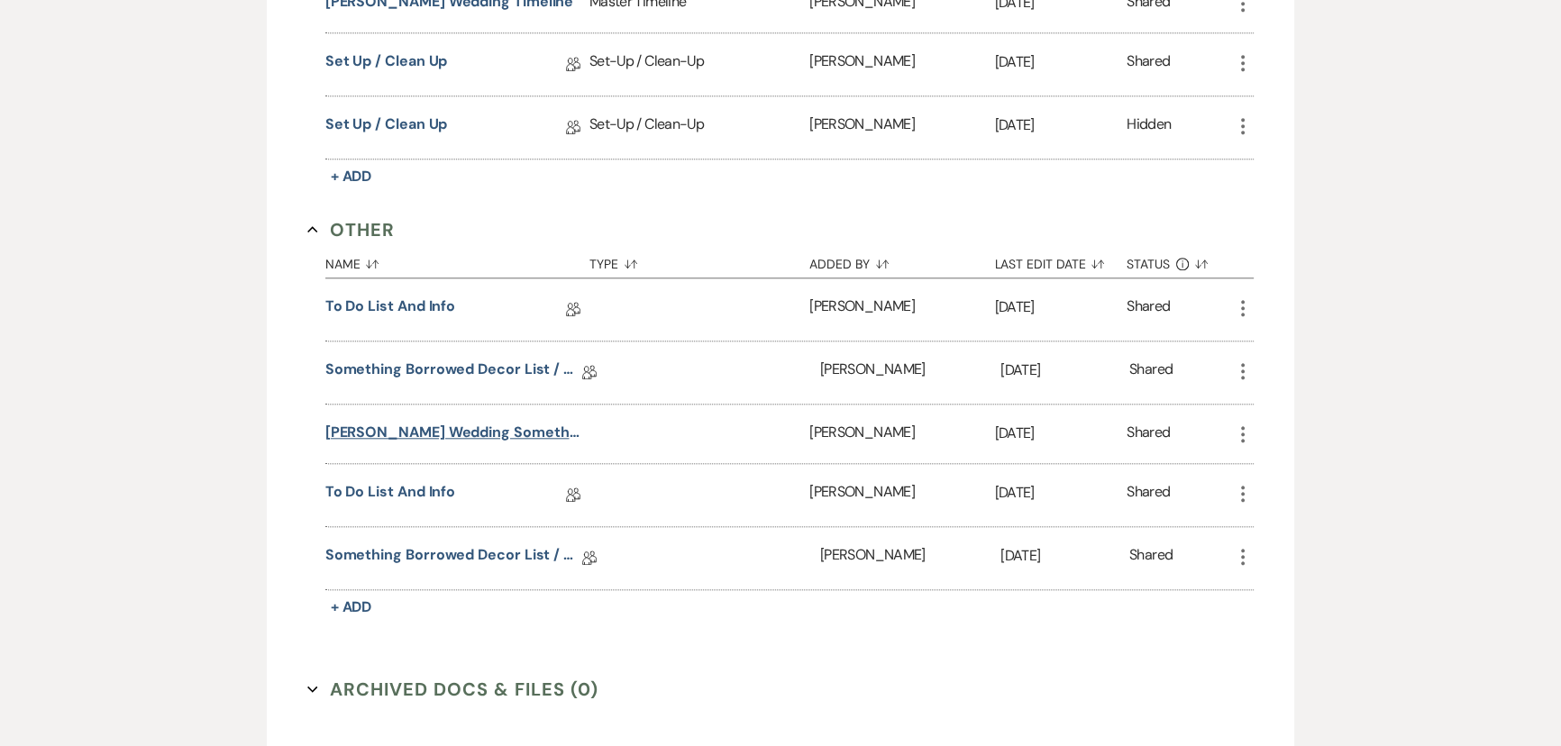
click at [416, 428] on button "Kulp wedding something borrowed list" at bounding box center [453, 433] width 257 height 22
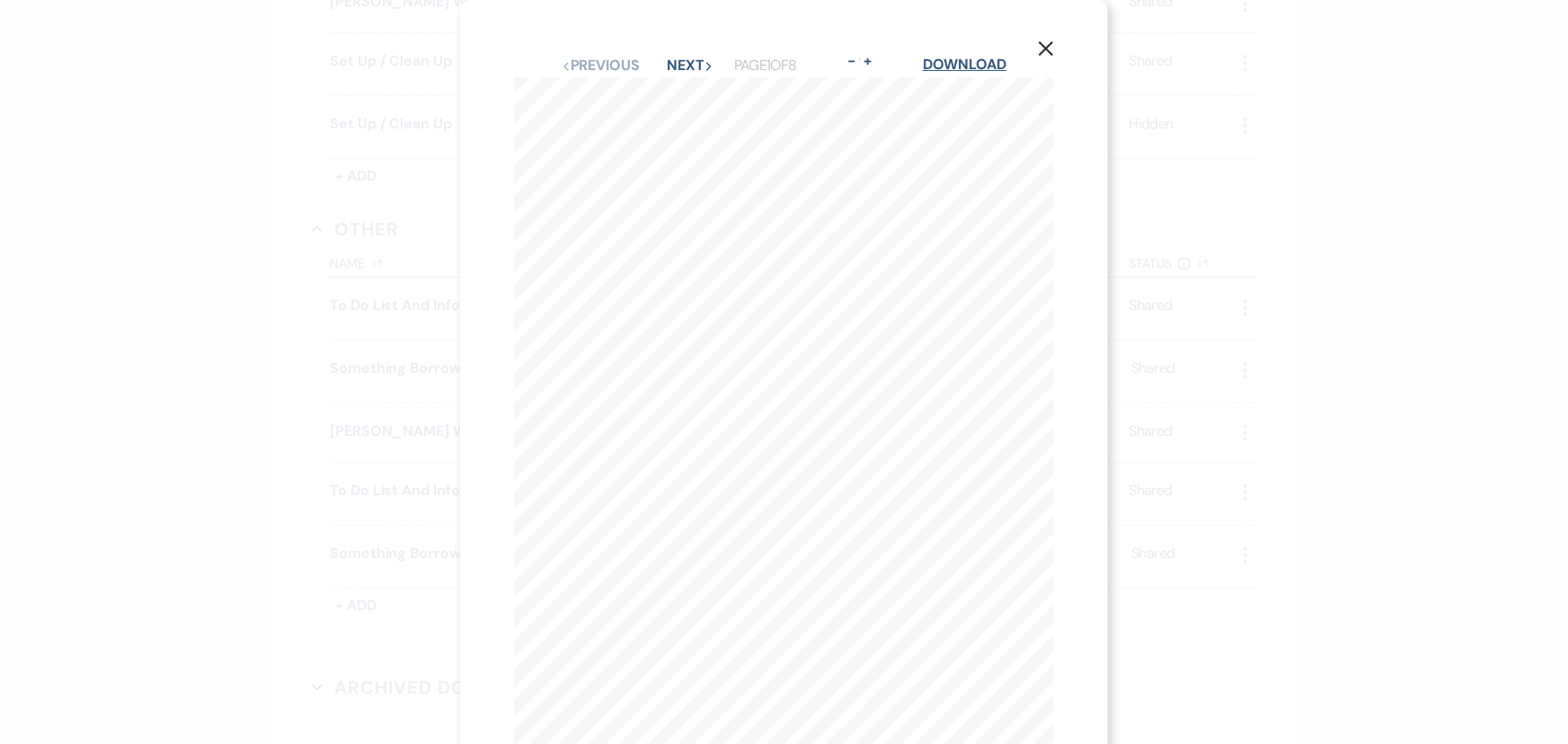
click at [963, 65] on link "Download" at bounding box center [965, 64] width 84 height 19
click at [1042, 50] on icon "X" at bounding box center [1046, 49] width 16 height 16
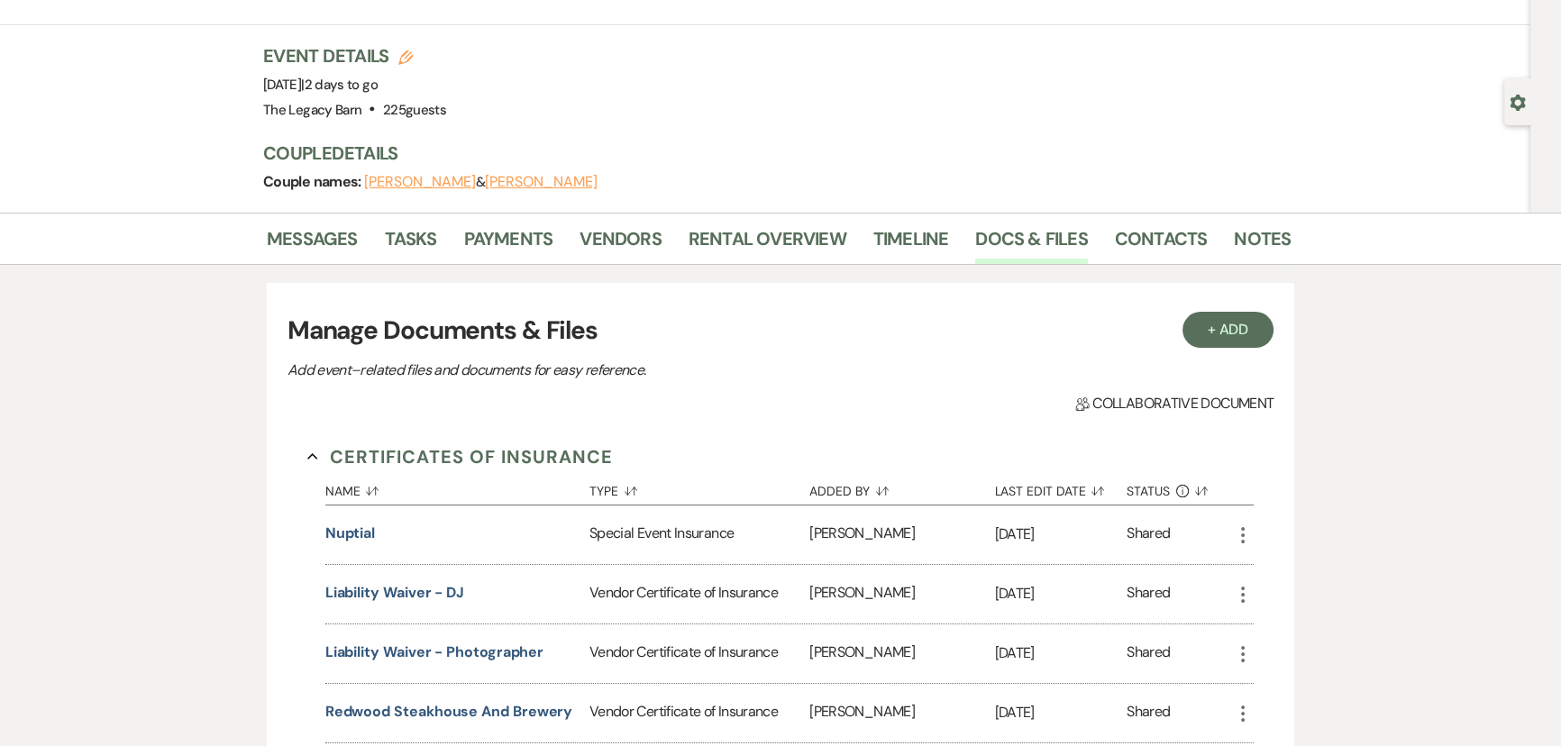
scroll to position [0, 0]
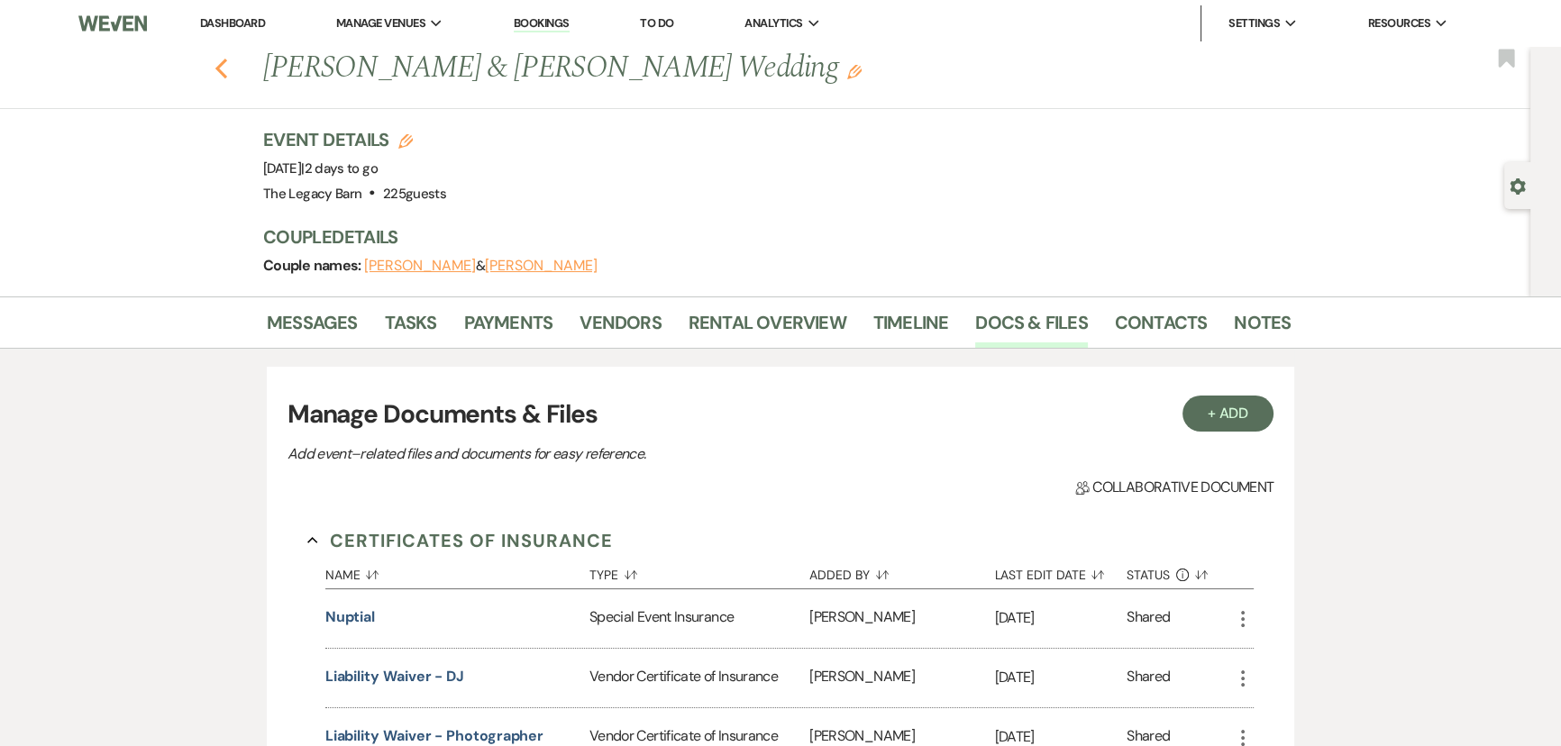
click at [228, 67] on icon "Previous" at bounding box center [221, 69] width 14 height 22
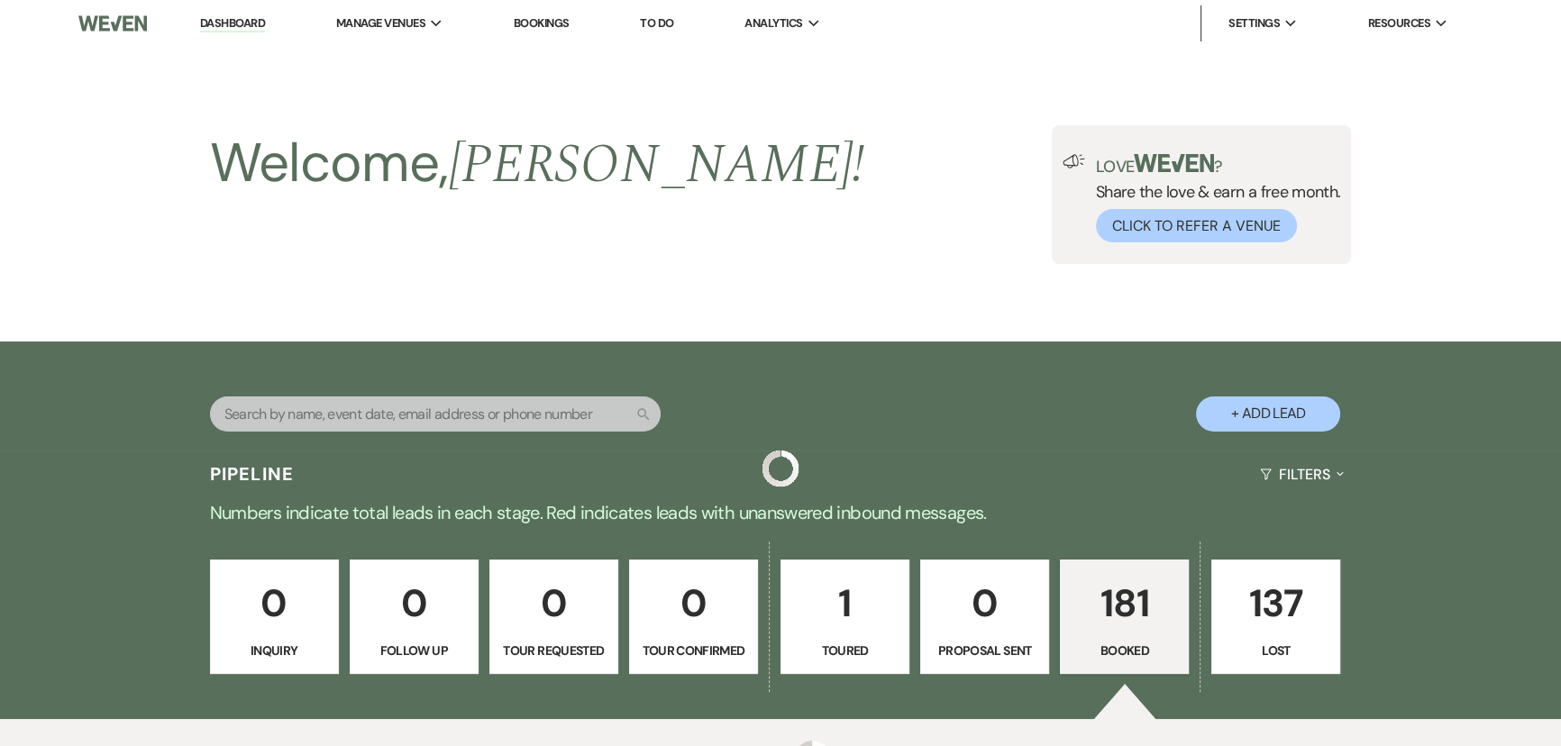
scroll to position [567, 0]
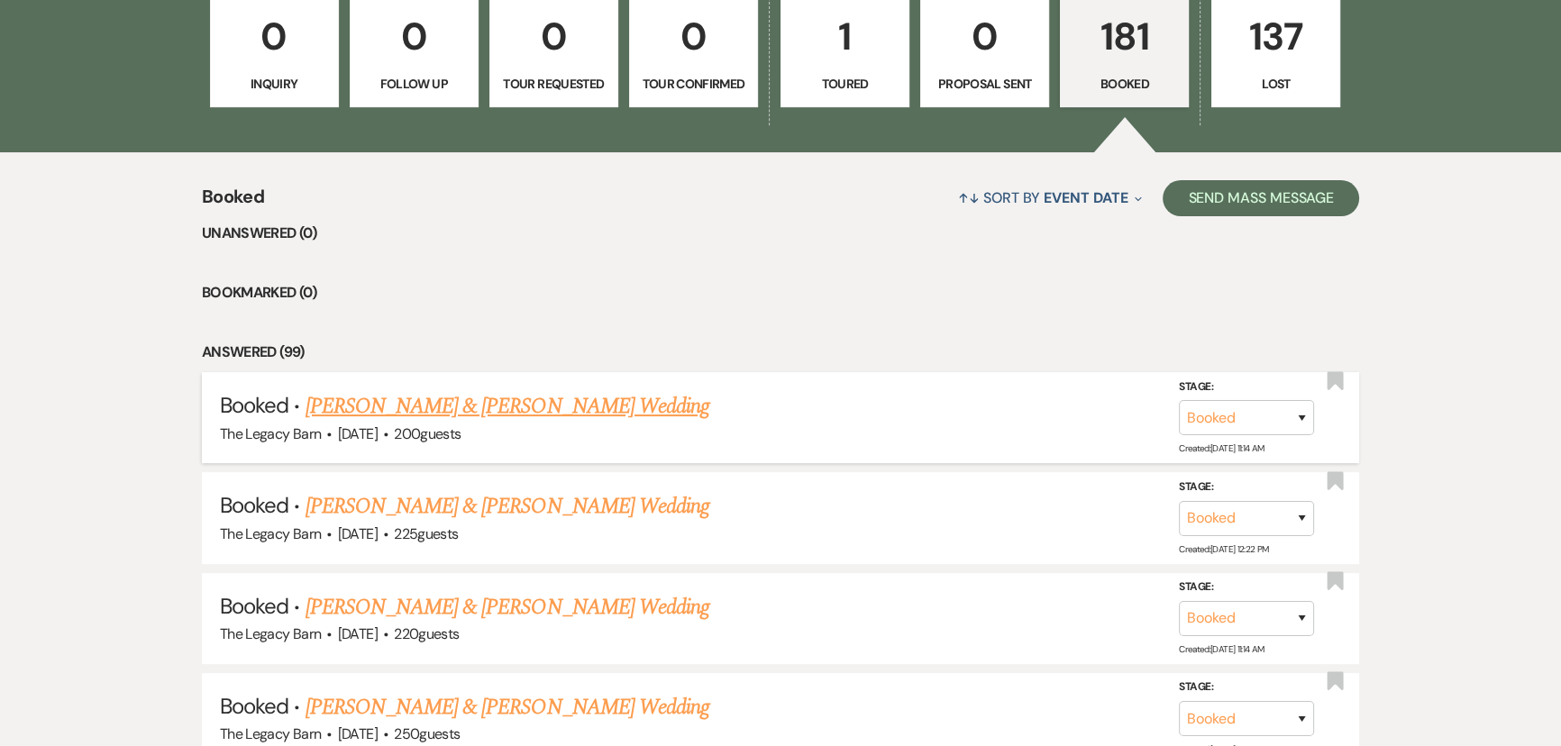
click at [532, 401] on link "Payton Kehoe & Brent Landry's Wedding" at bounding box center [508, 406] width 404 height 32
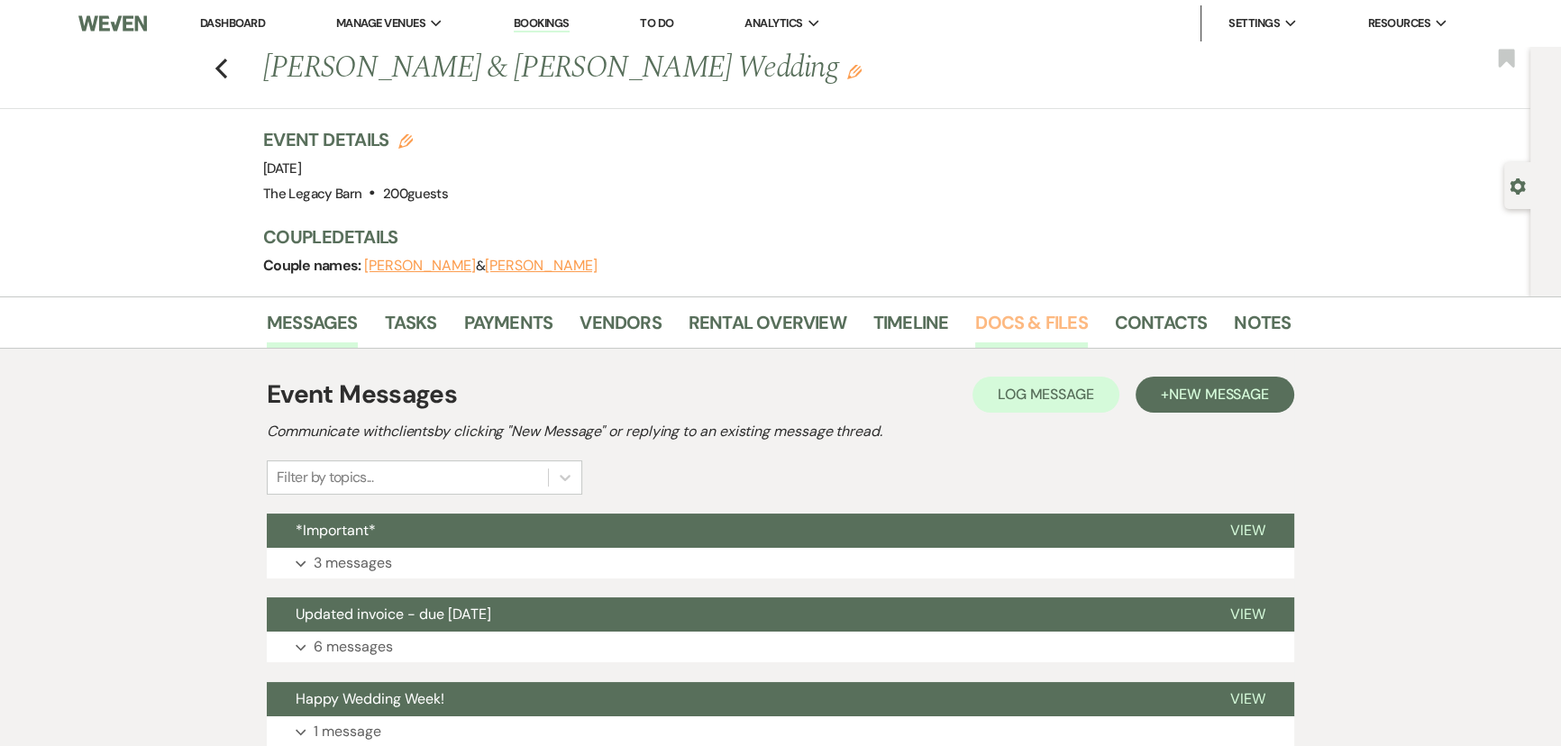
click at [1006, 320] on link "Docs & Files" at bounding box center [1031, 328] width 112 height 40
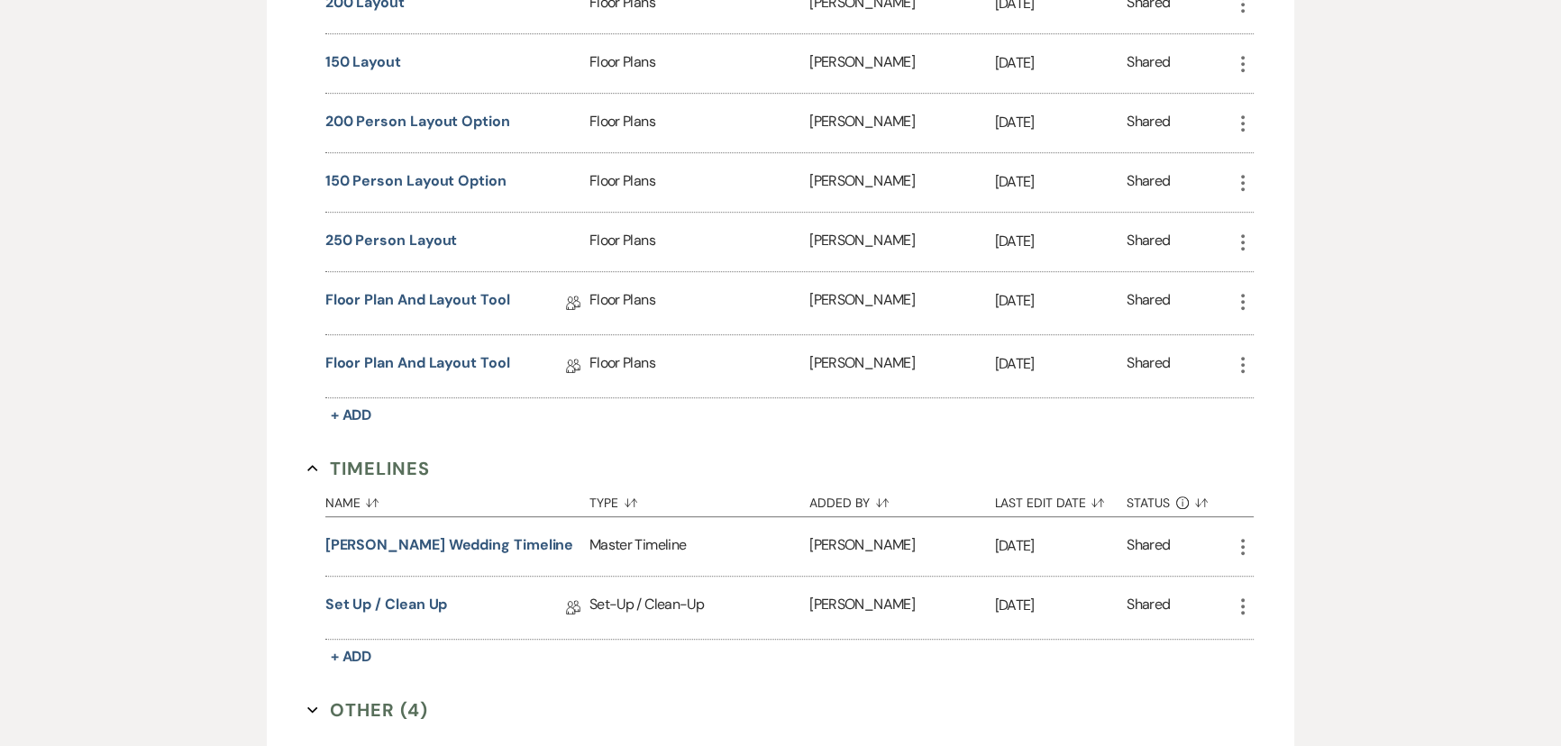
scroll to position [1392, 0]
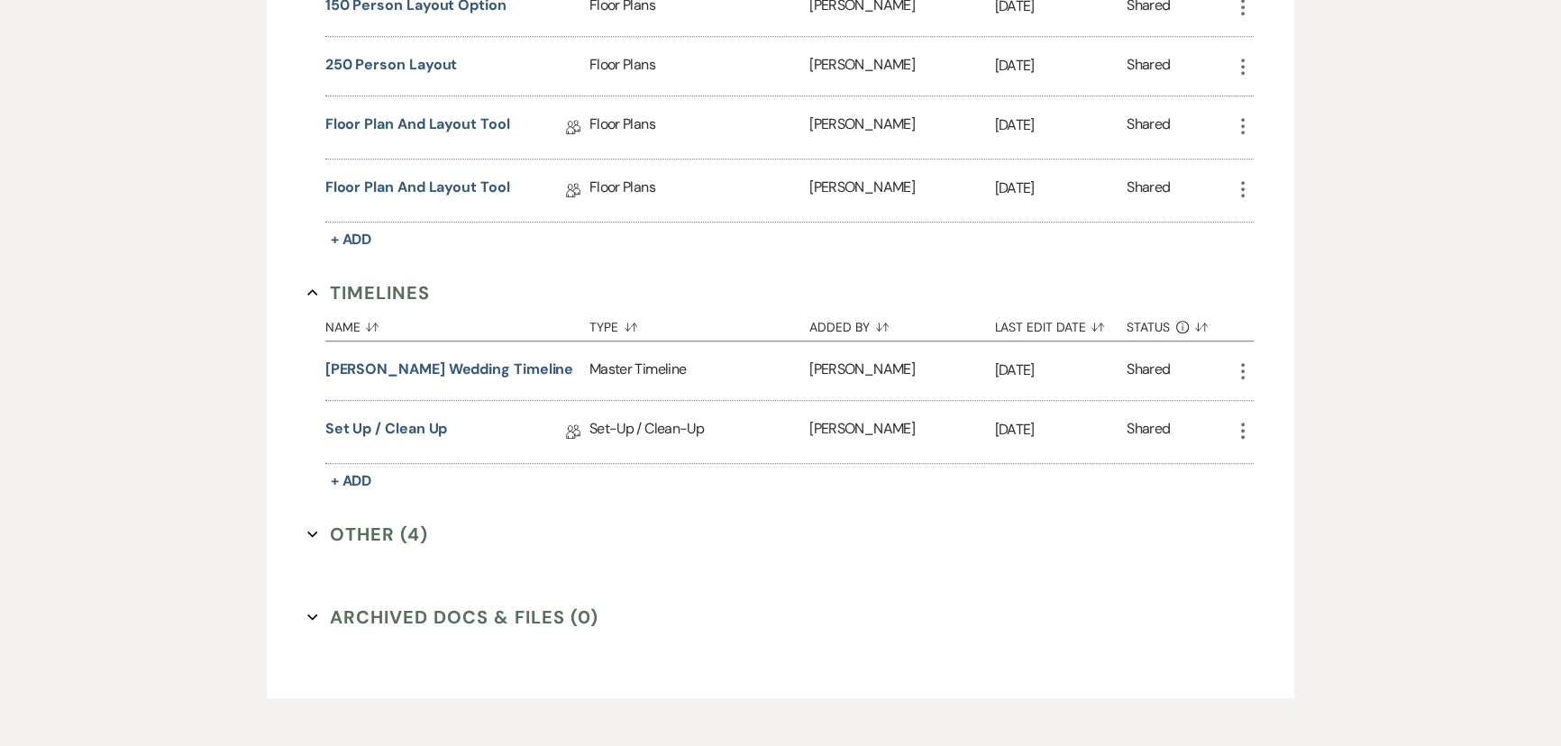
click at [385, 521] on button "Other (4) Expand" at bounding box center [367, 534] width 121 height 27
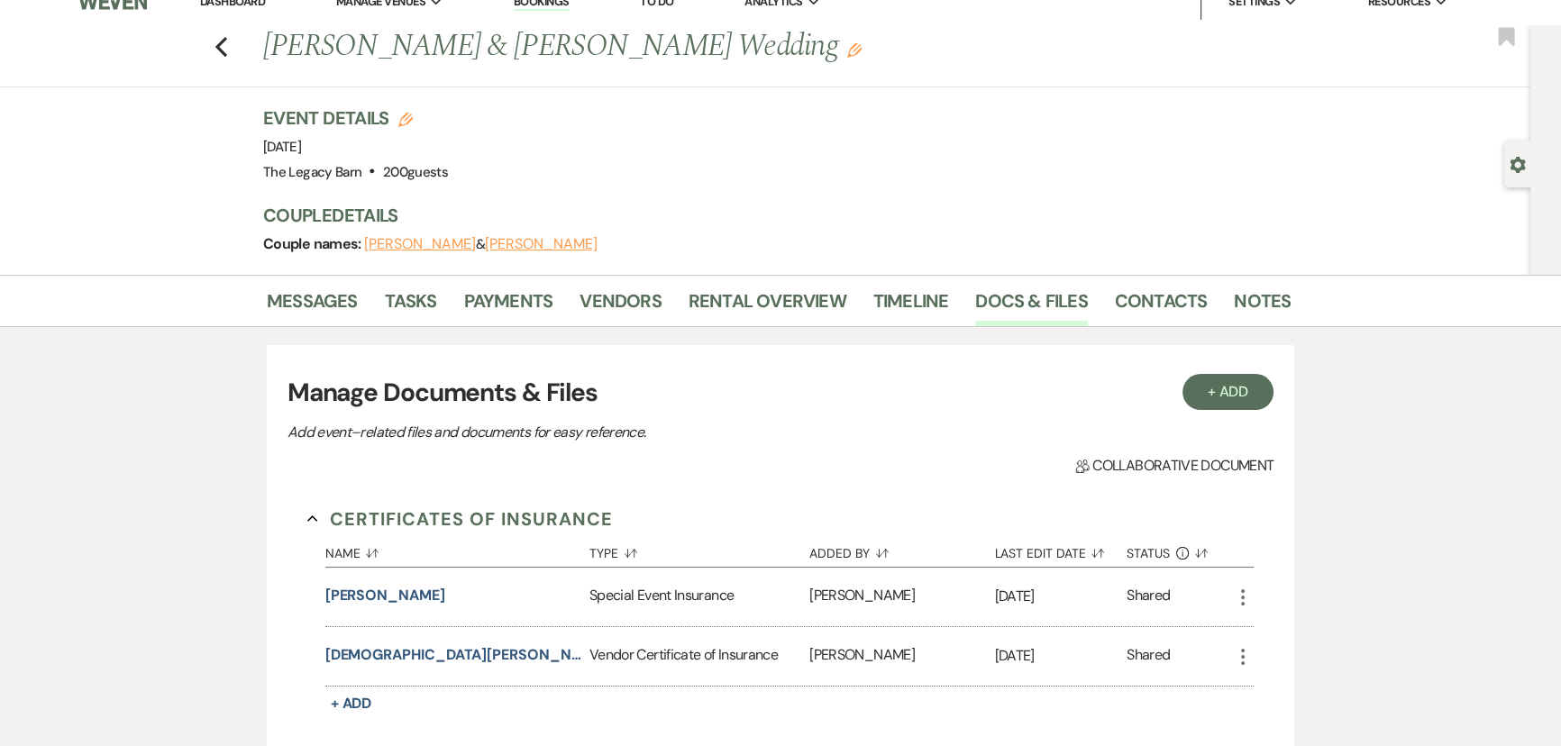
scroll to position [0, 0]
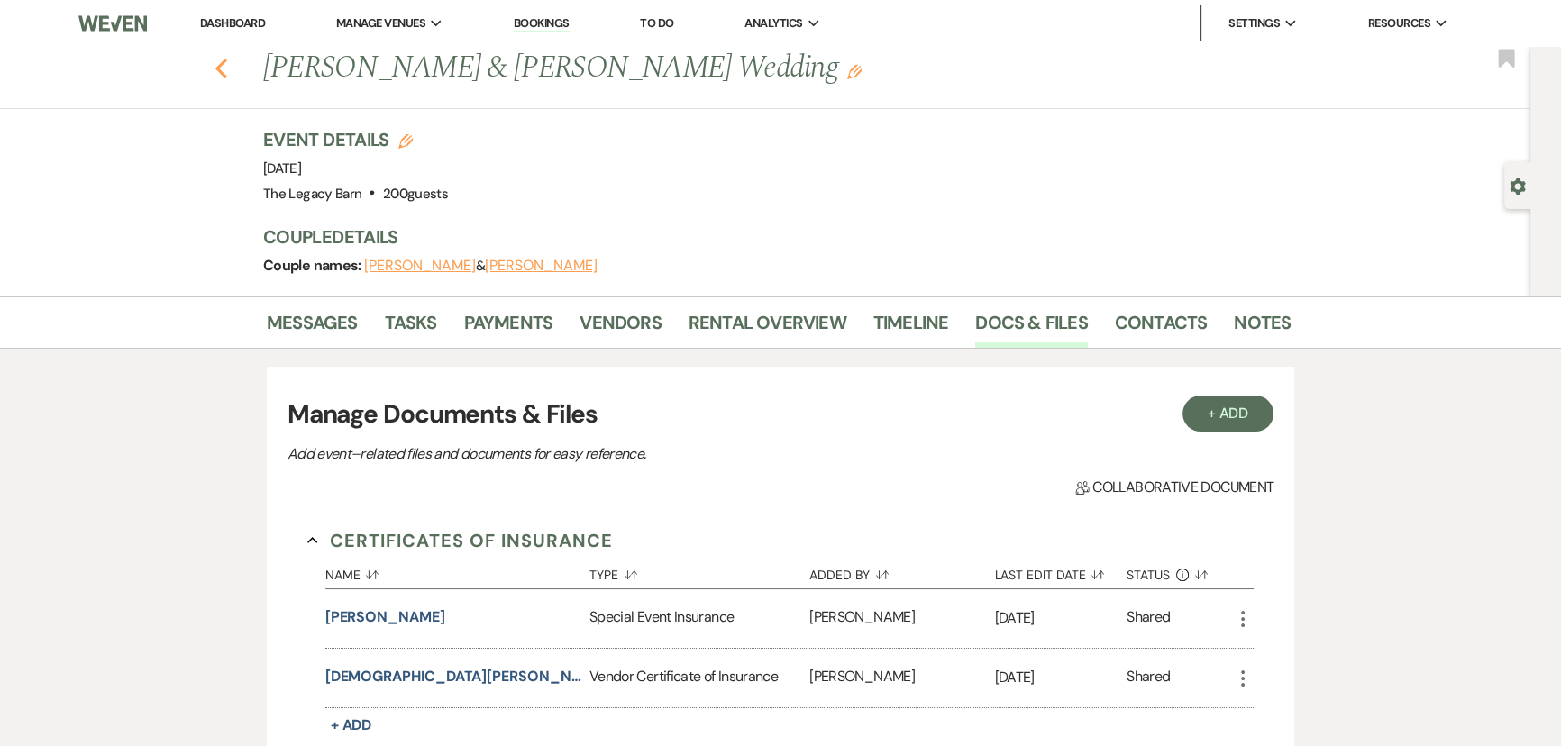
click at [226, 75] on icon "Previous" at bounding box center [221, 69] width 14 height 22
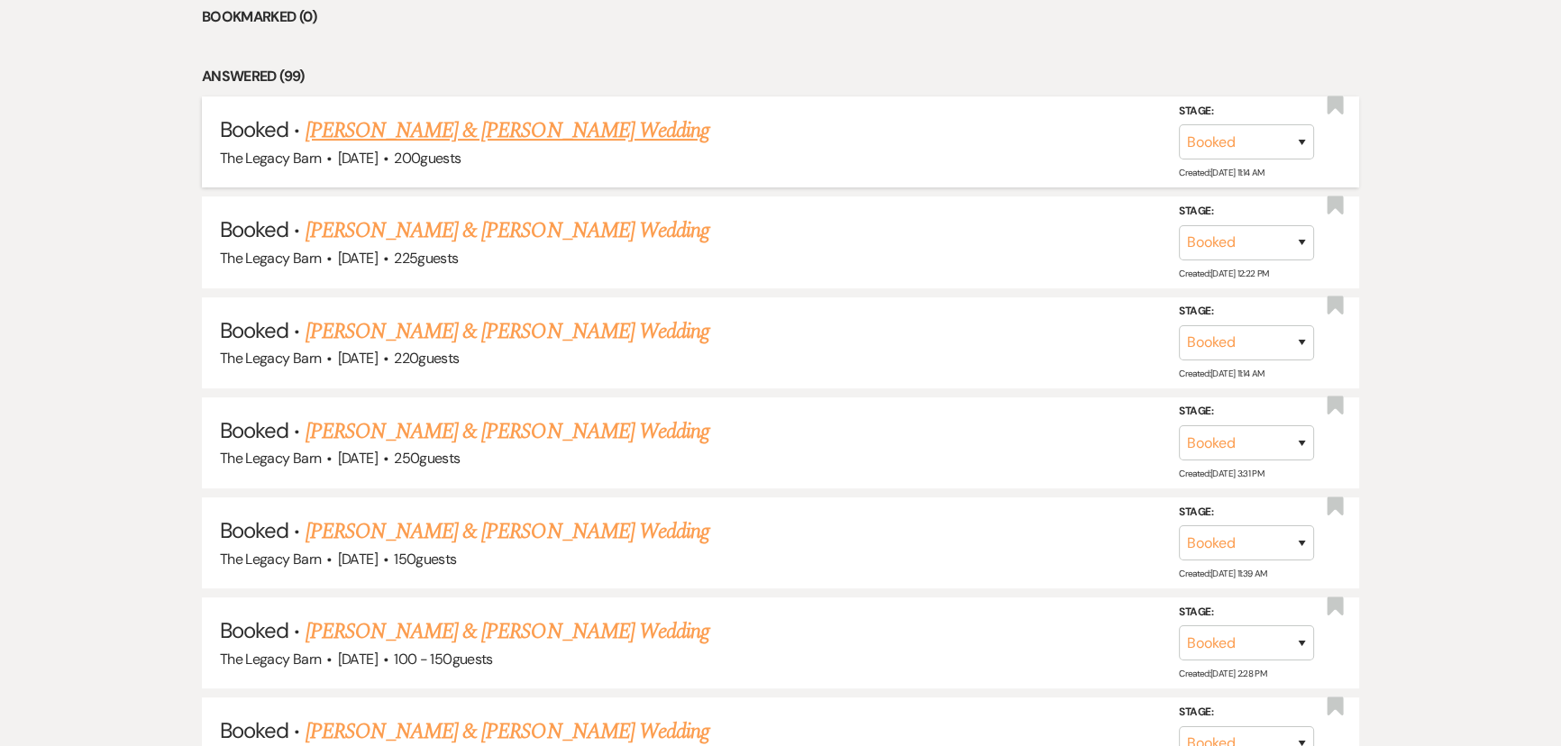
scroll to position [894, 0]
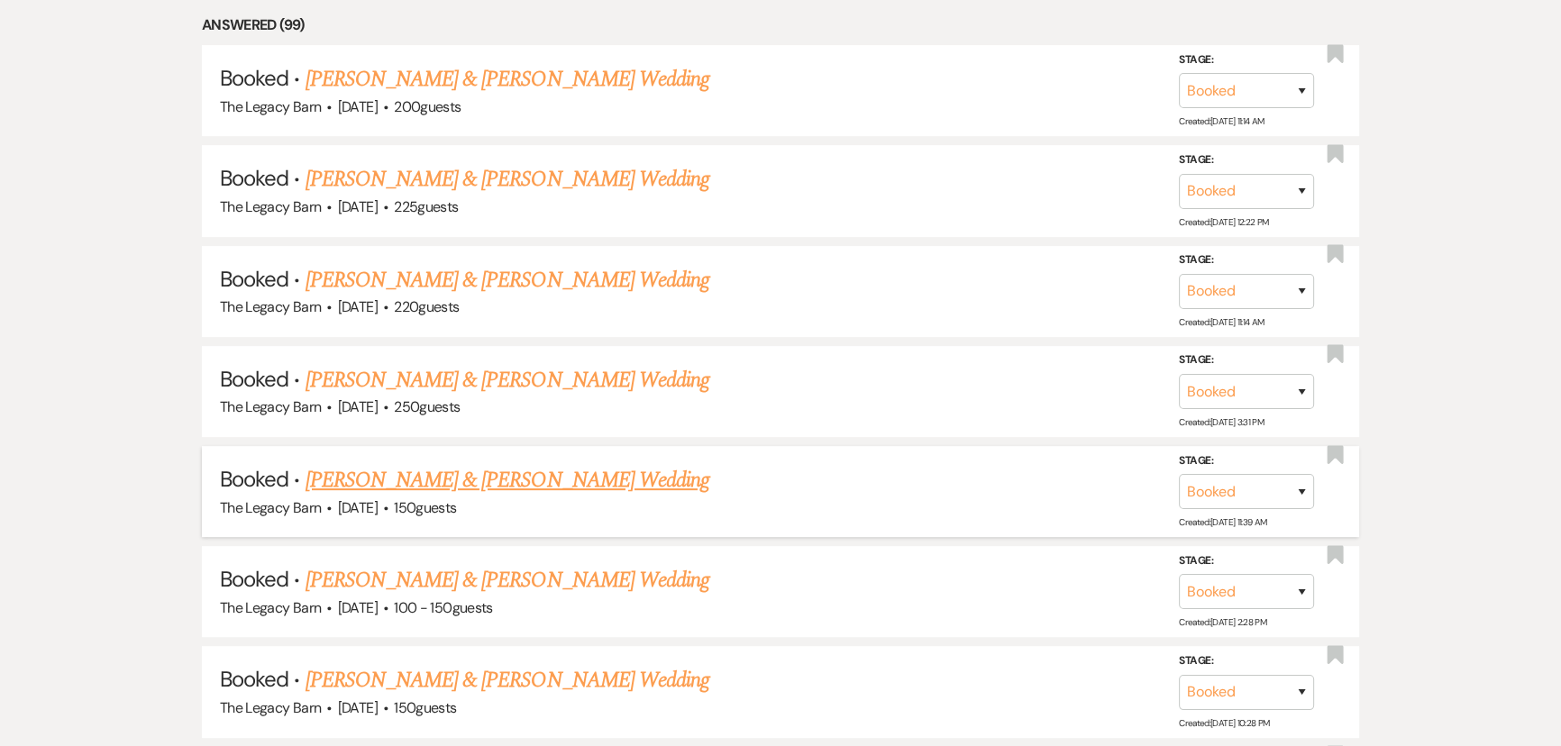
click at [438, 472] on link "Ethan Polishuk & Alyssa Plazinich's Wedding" at bounding box center [508, 480] width 404 height 32
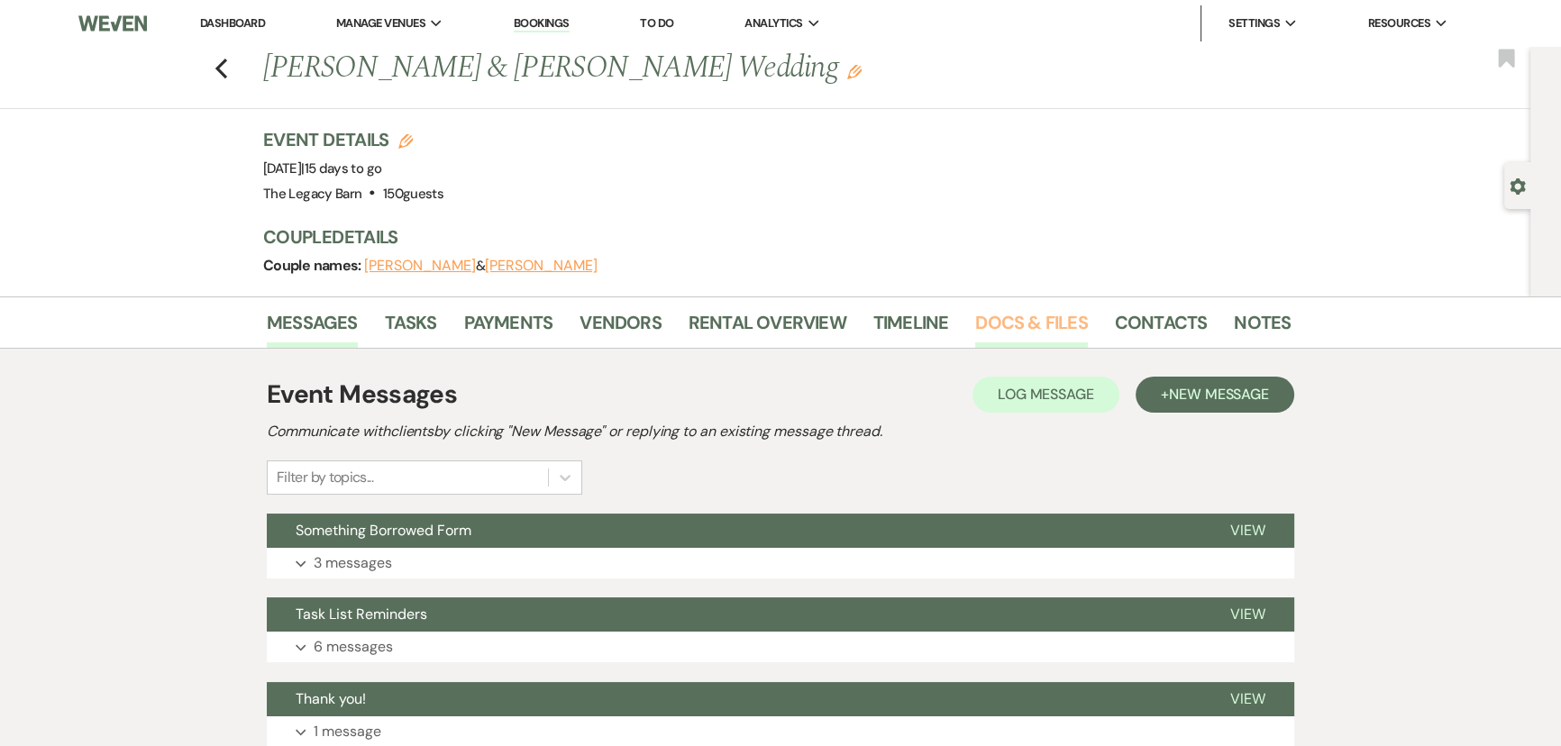
click at [998, 317] on link "Docs & Files" at bounding box center [1031, 328] width 112 height 40
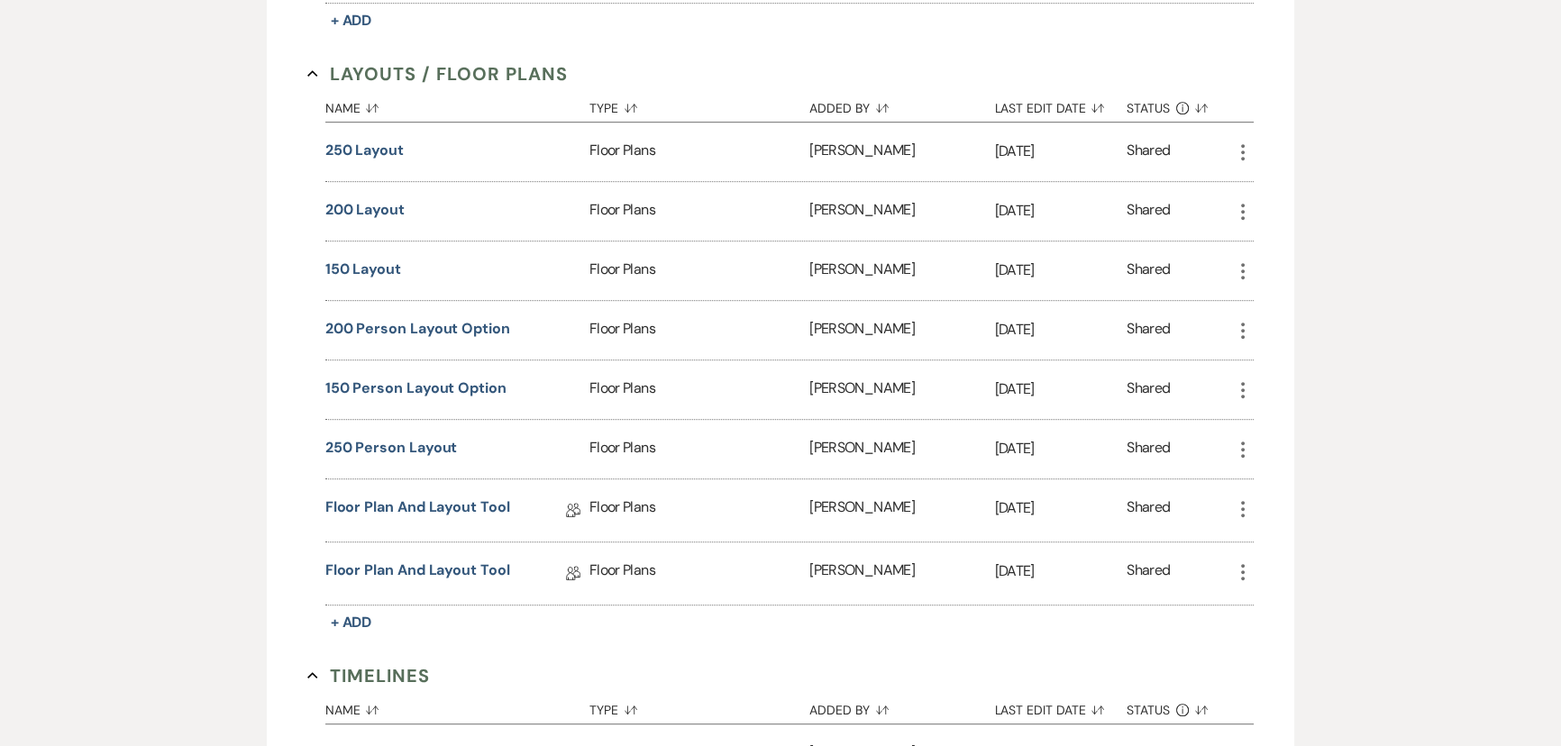
scroll to position [1392, 0]
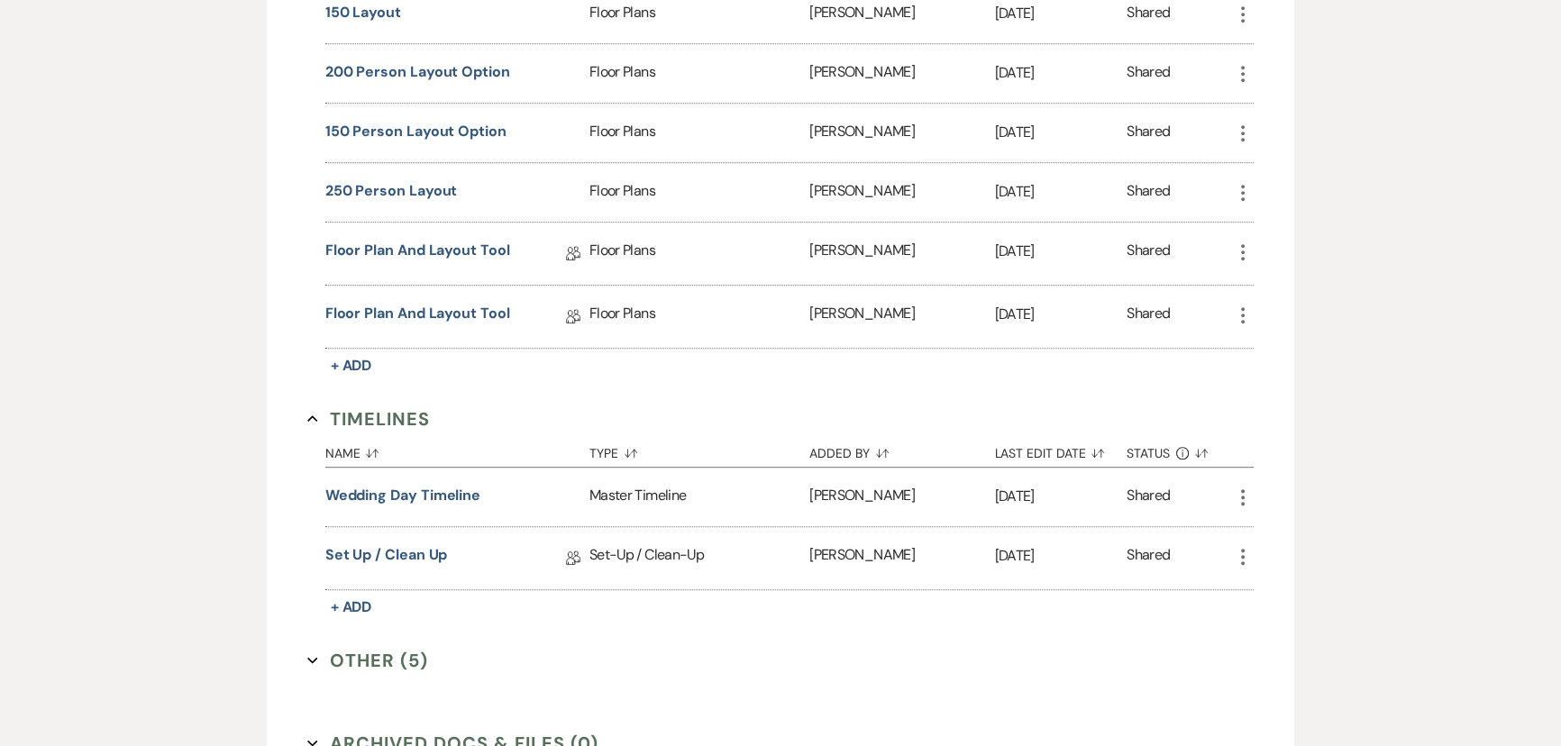
click at [376, 649] on button "Other (5) Expand" at bounding box center [367, 660] width 121 height 27
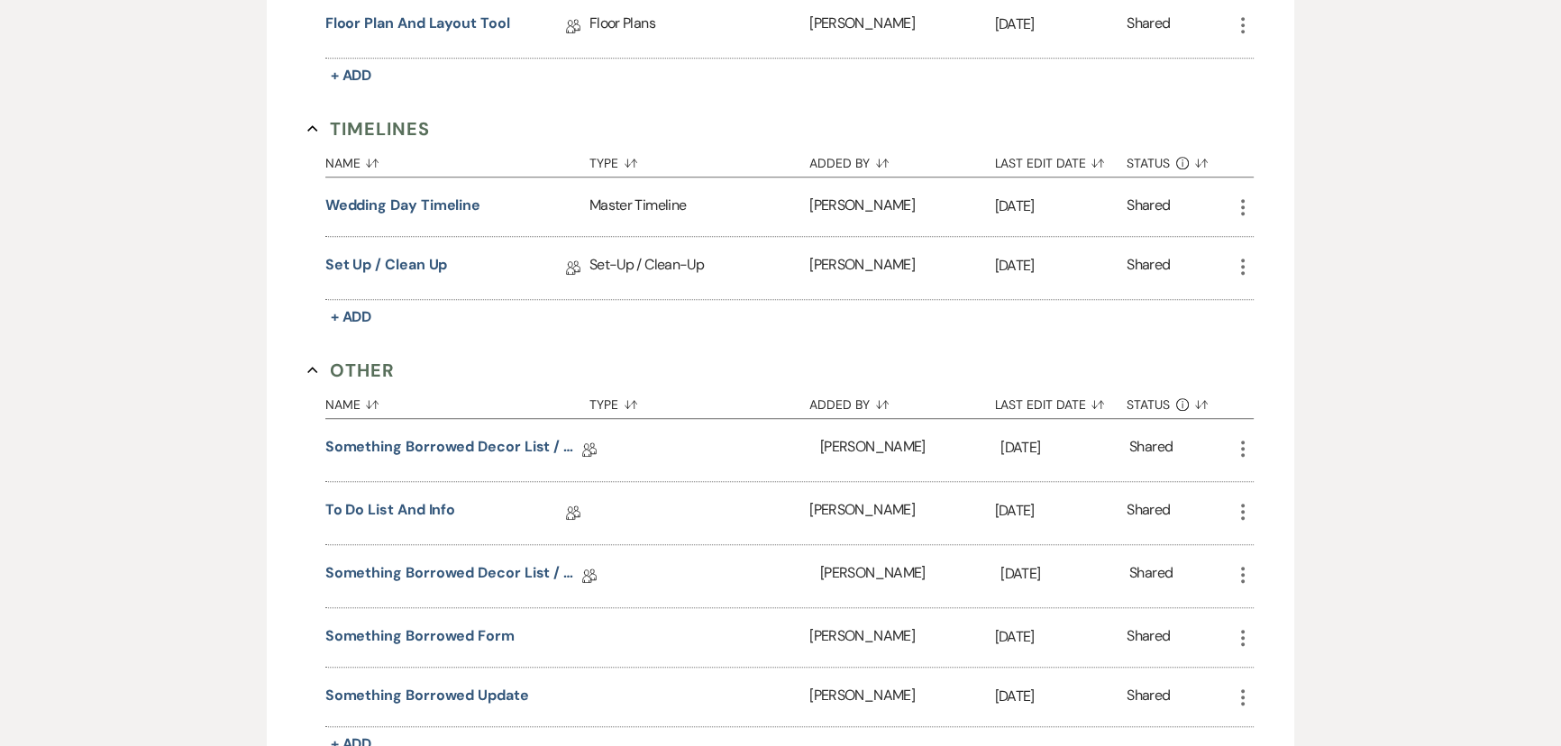
scroll to position [1884, 0]
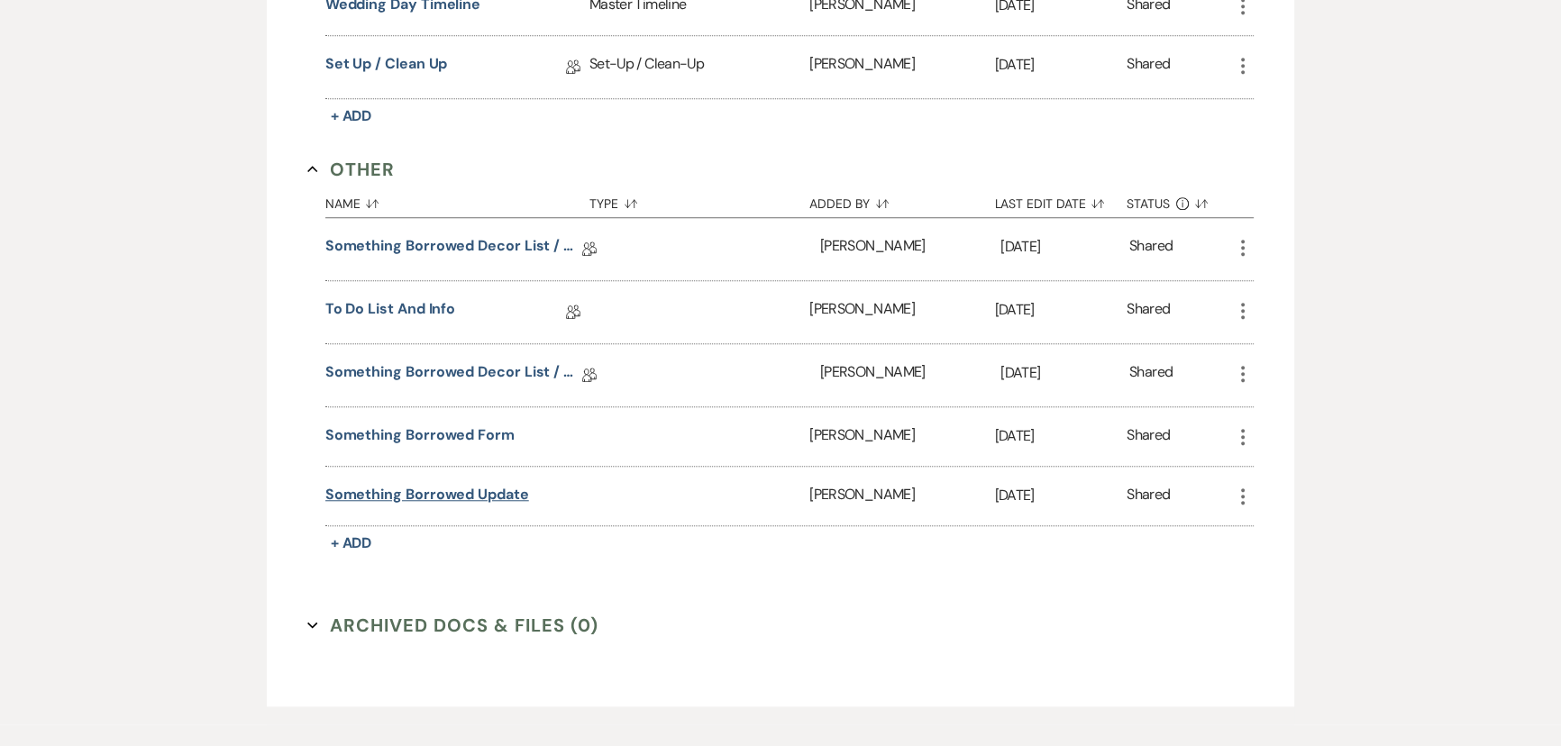
click at [449, 487] on button "Something borrowed update" at bounding box center [427, 495] width 204 height 22
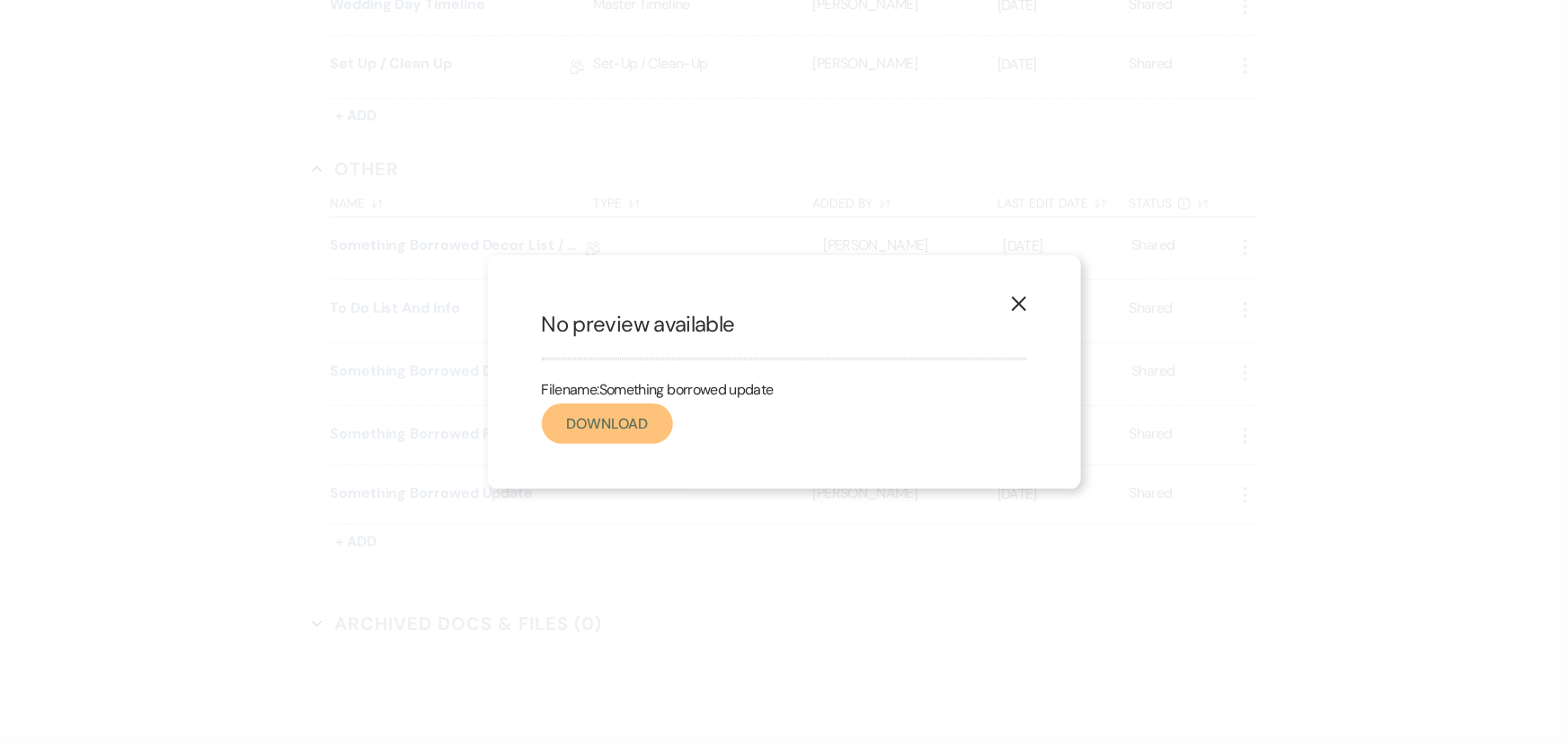
click at [584, 431] on link "Download" at bounding box center [607, 424] width 132 height 41
click at [1020, 302] on use "button" at bounding box center [1018, 303] width 14 height 14
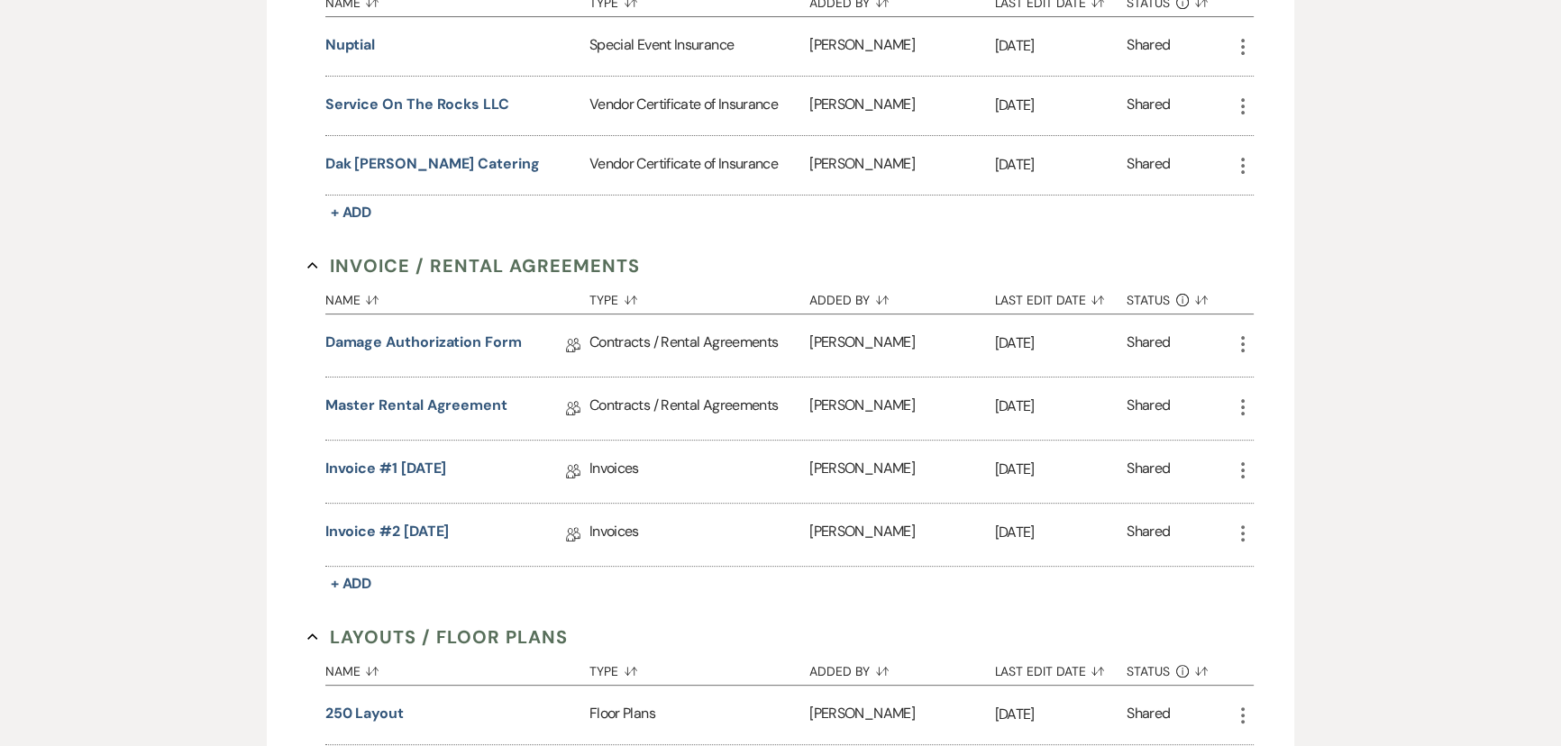
scroll to position [0, 0]
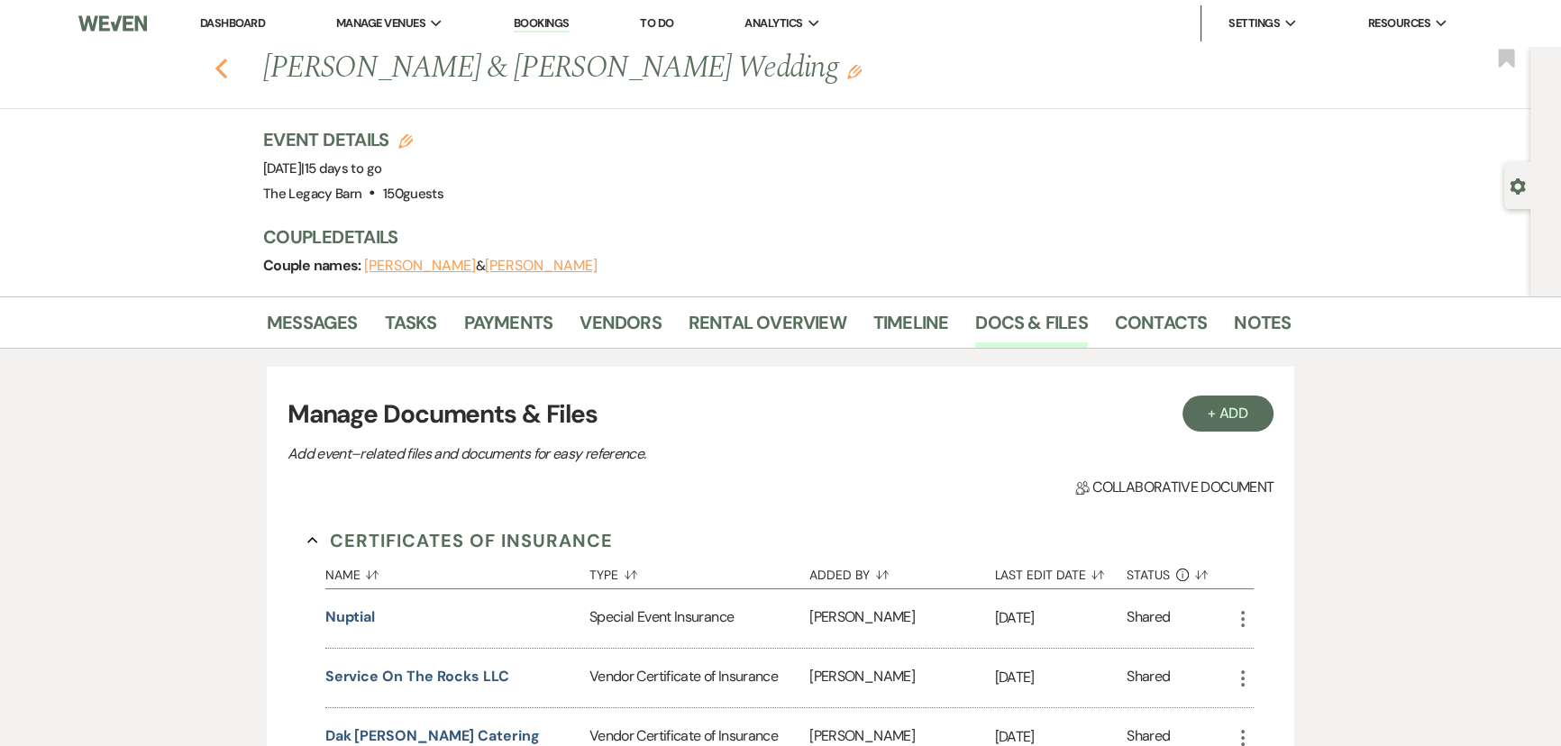
click at [228, 68] on icon "Previous" at bounding box center [221, 69] width 14 height 22
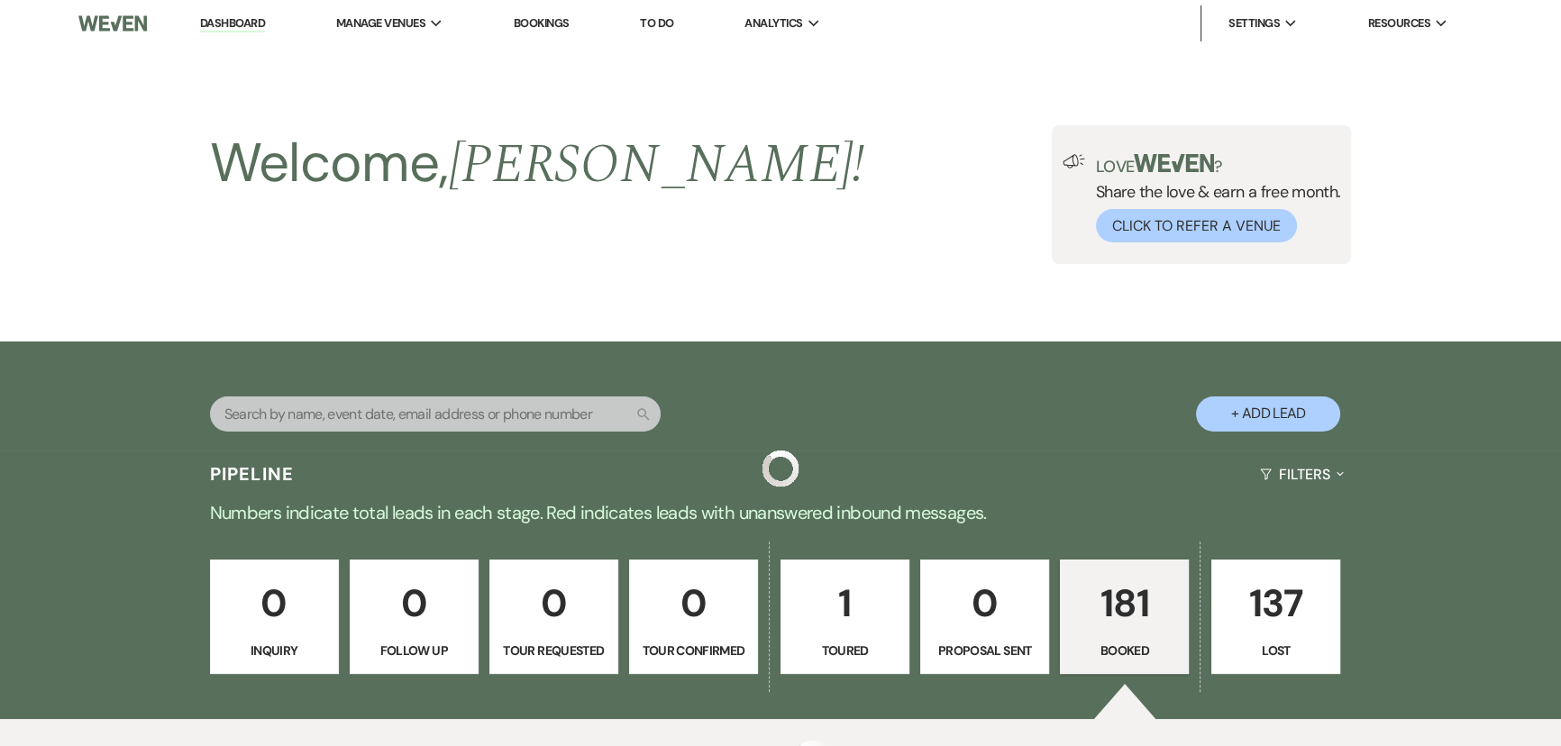
scroll to position [894, 0]
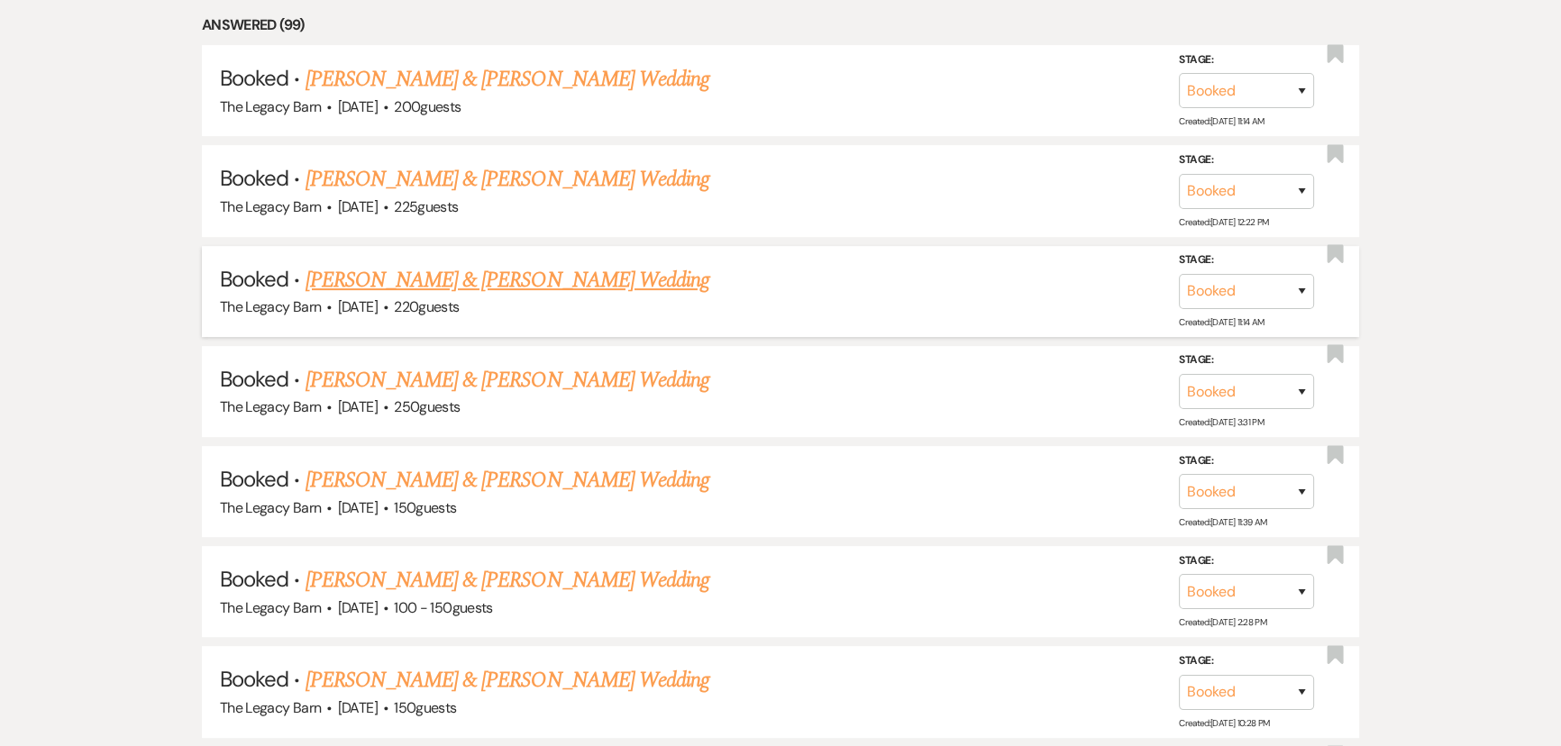
click at [367, 284] on link "Valerie Sutter & Tyler Bowling's Wedding" at bounding box center [508, 280] width 404 height 32
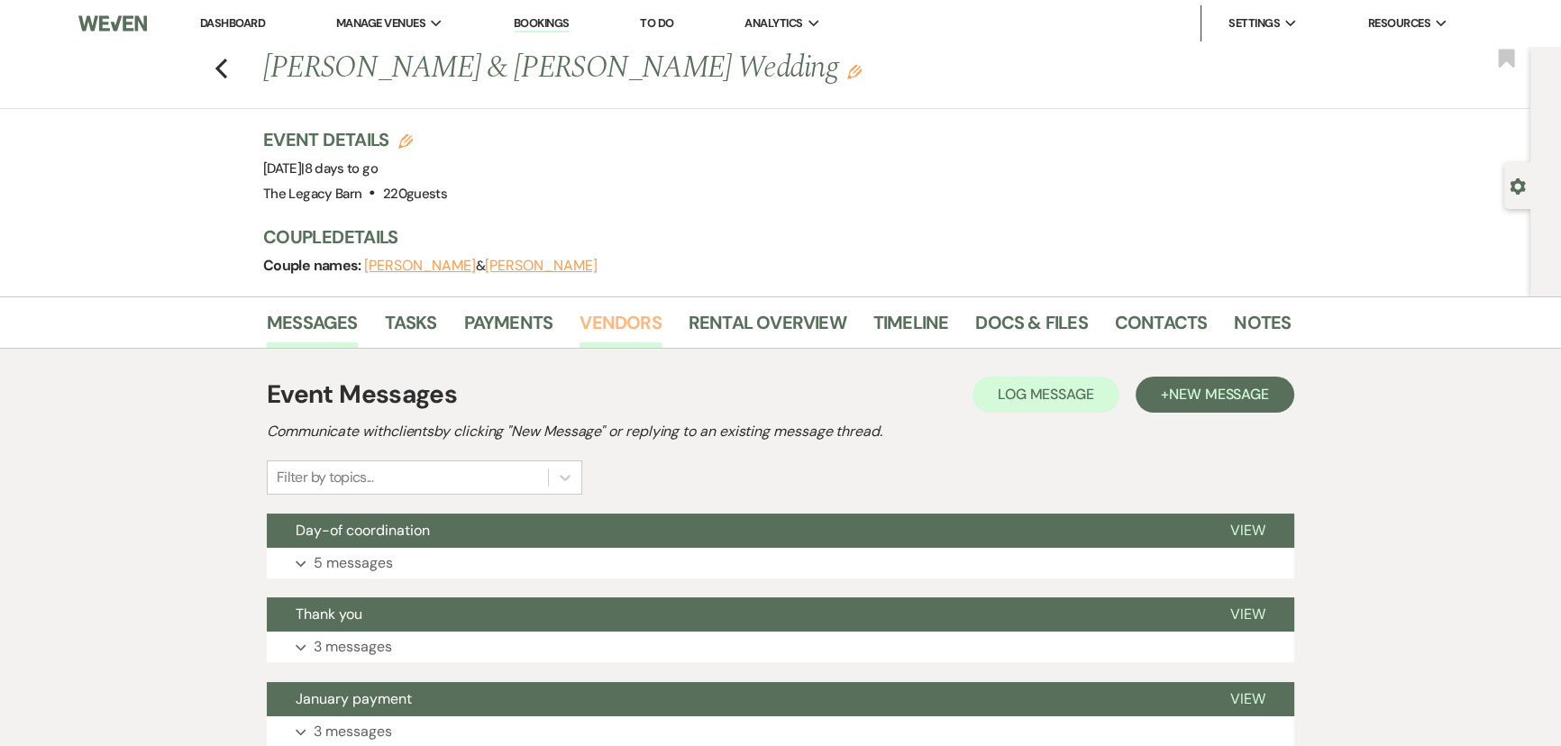
click at [612, 326] on link "Vendors" at bounding box center [619, 328] width 81 height 40
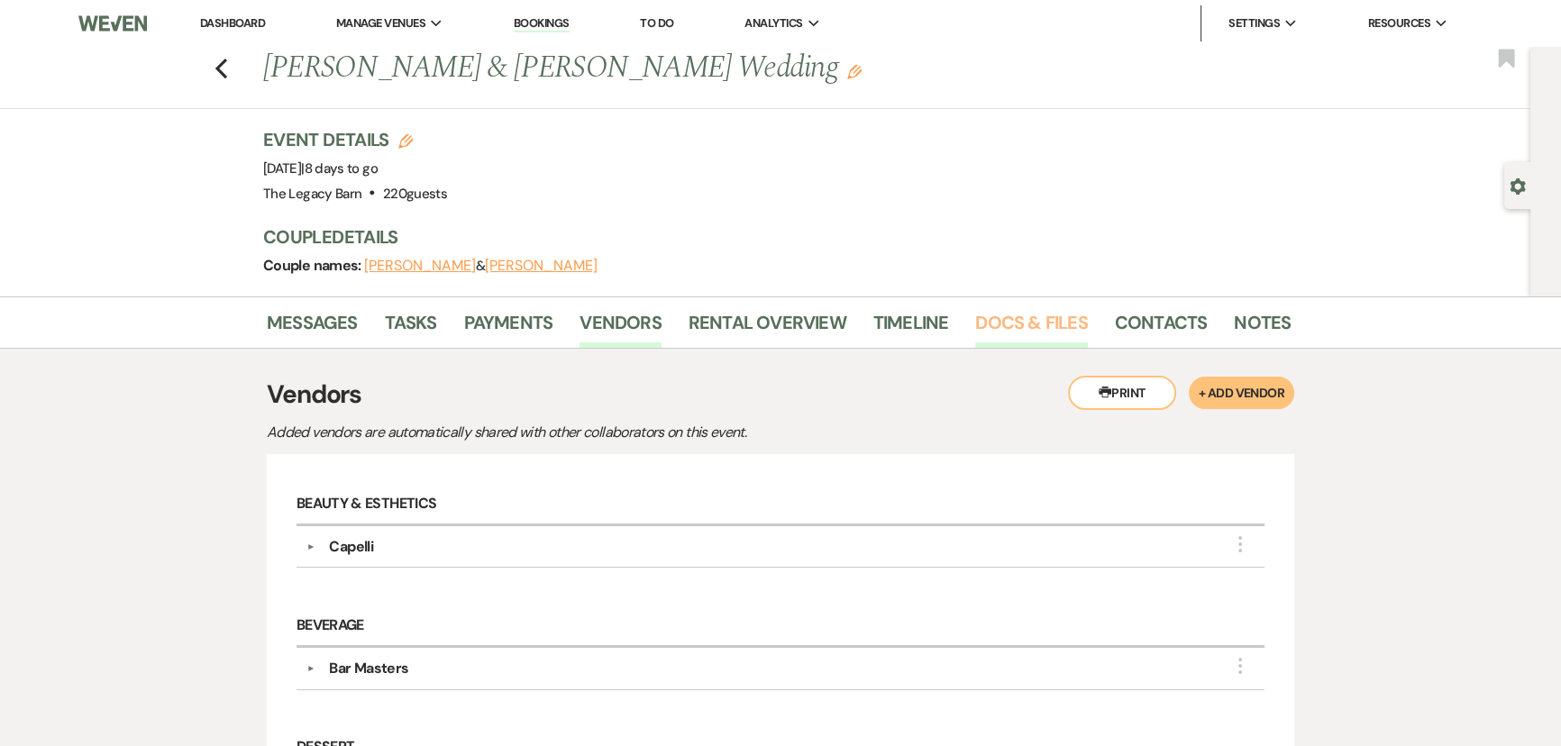
click at [1020, 325] on link "Docs & Files" at bounding box center [1031, 328] width 112 height 40
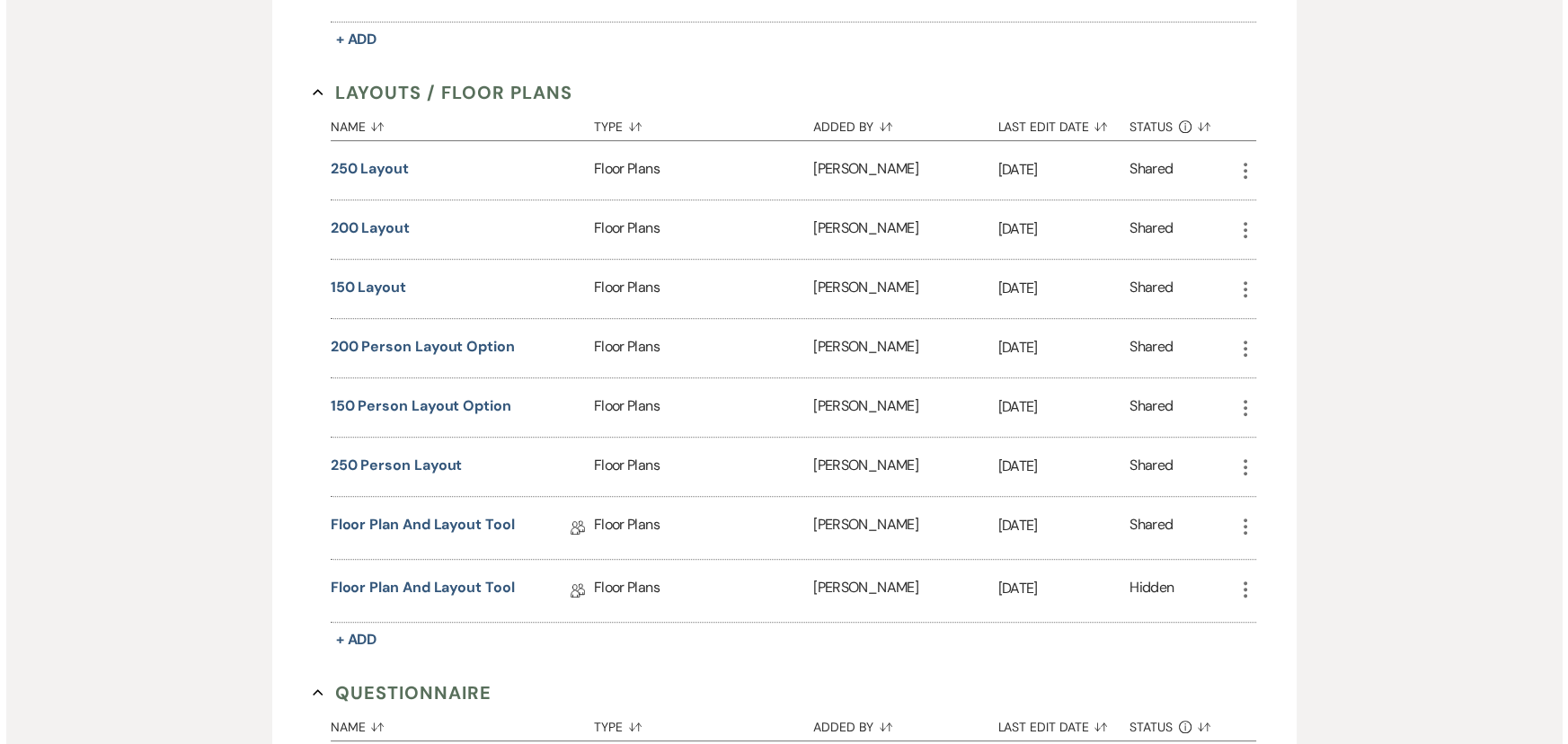
scroll to position [1470, 0]
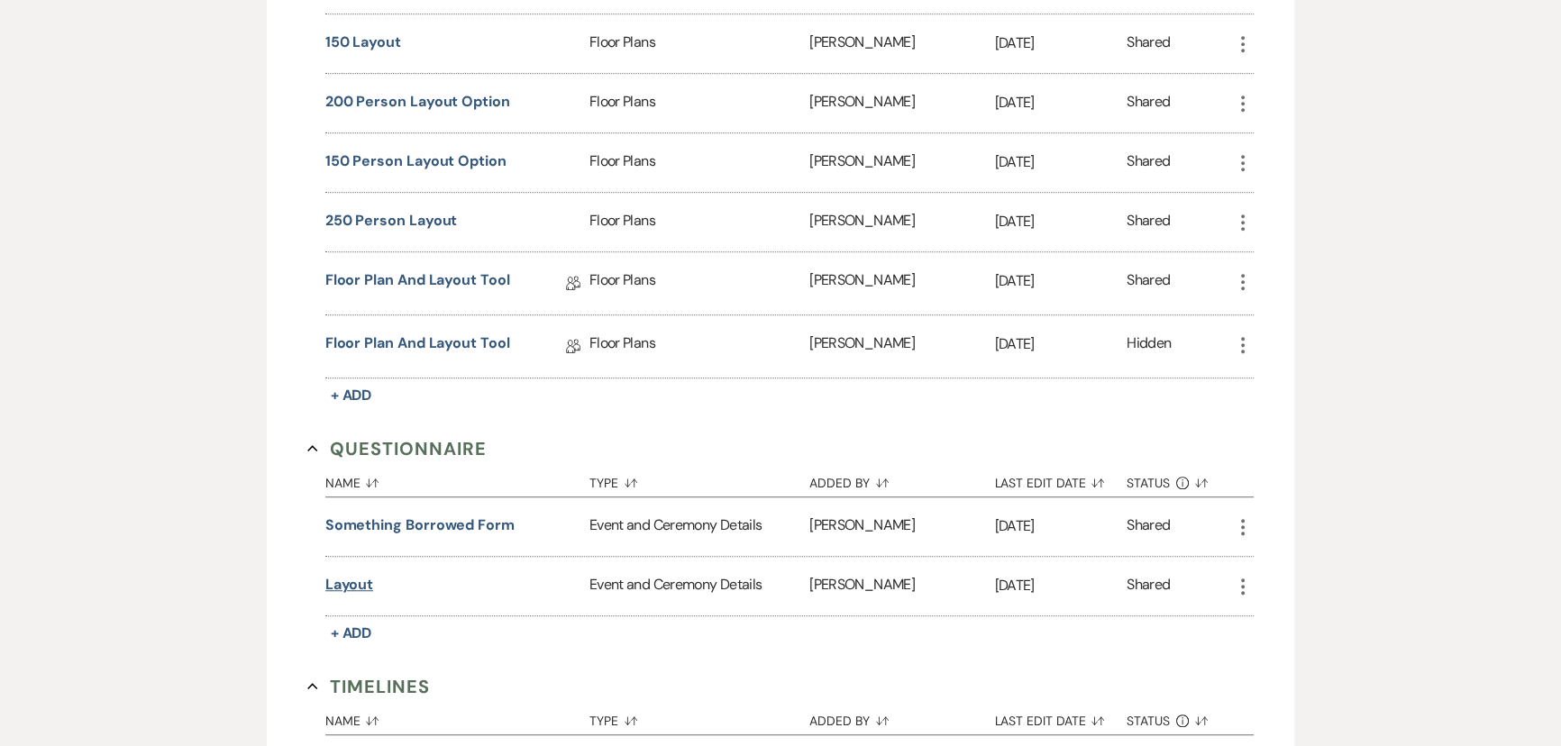
click at [343, 577] on button "layout" at bounding box center [349, 585] width 49 height 22
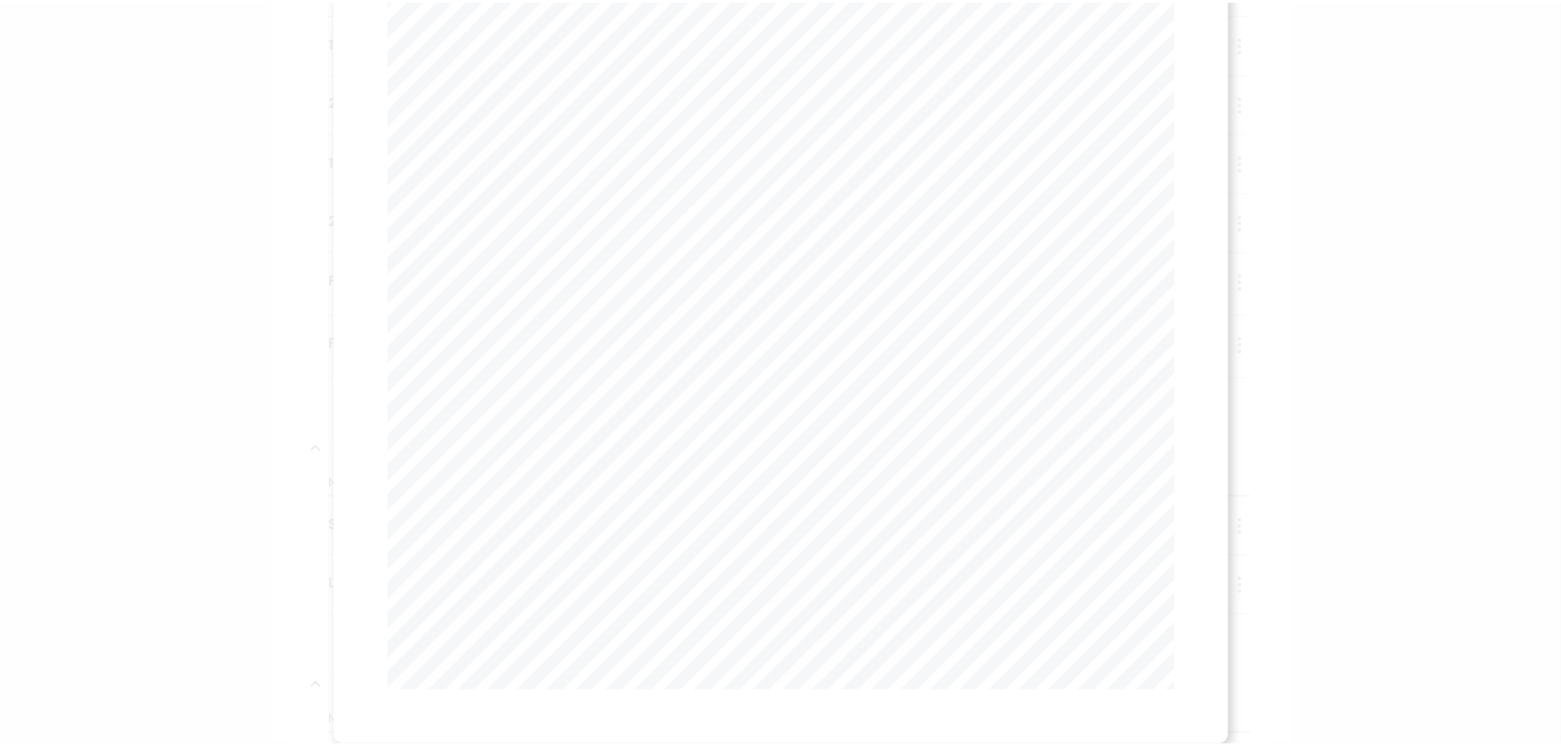
scroll to position [18, 0]
click at [1170, 30] on use "button" at bounding box center [1174, 30] width 14 height 14
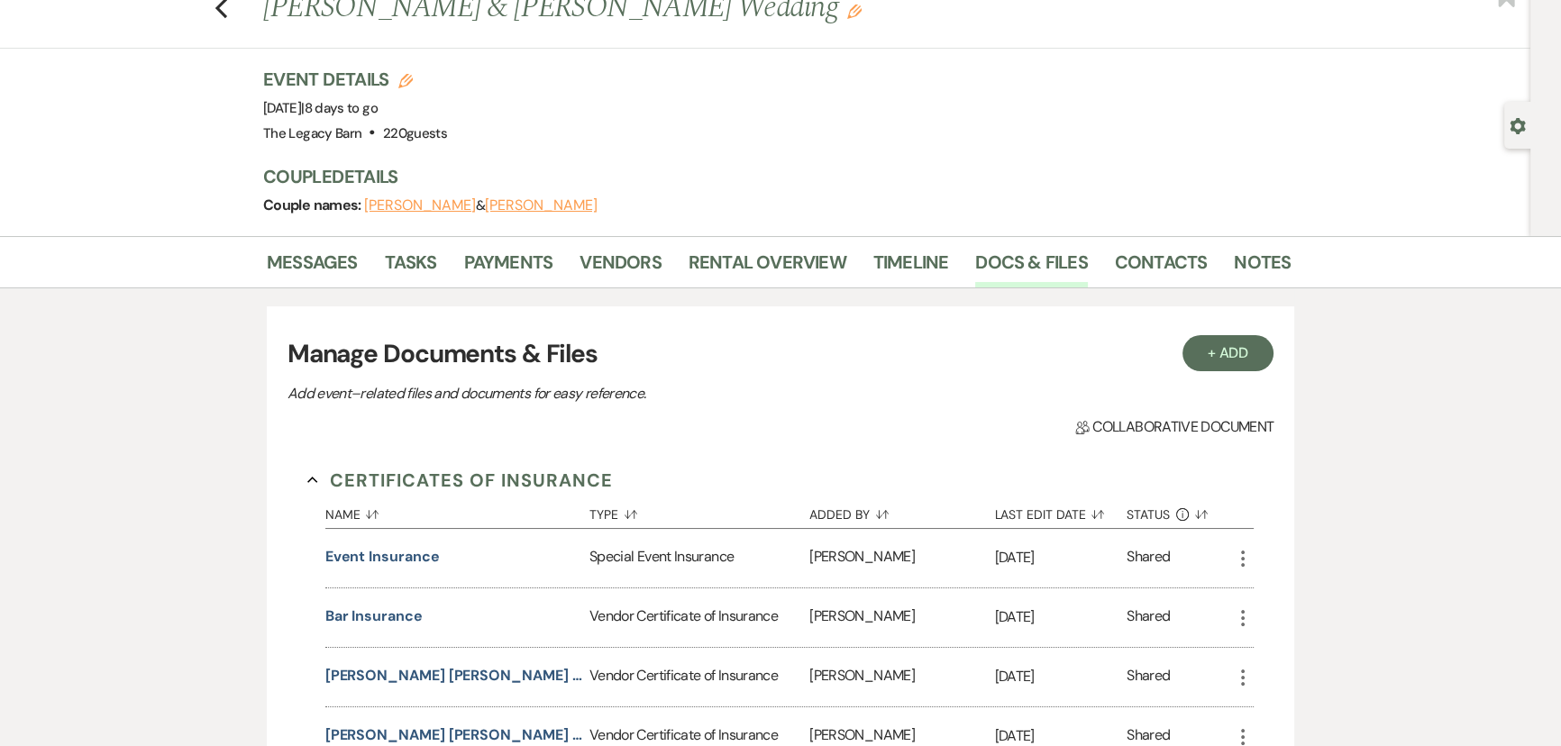
scroll to position [0, 0]
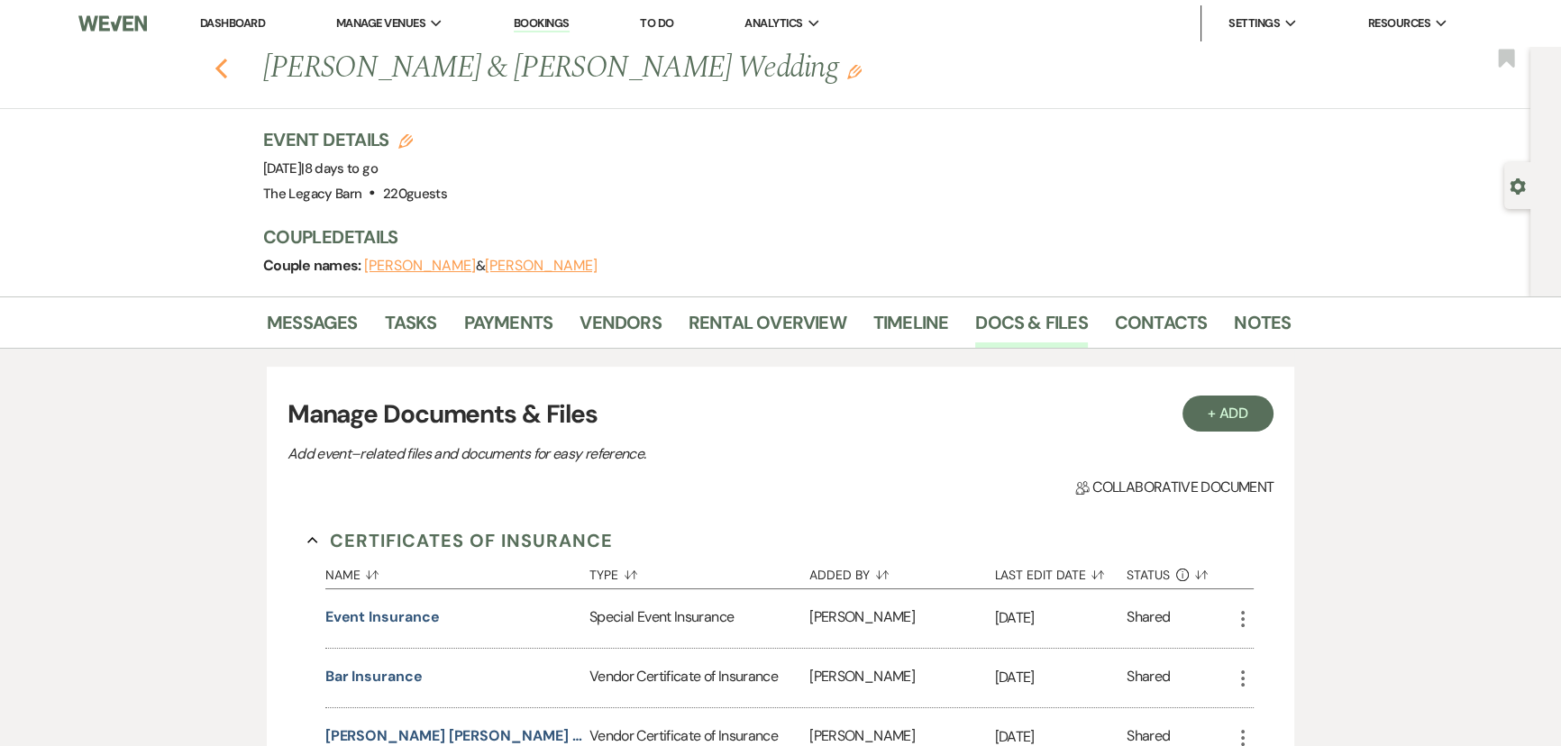
click at [224, 71] on use "button" at bounding box center [221, 69] width 12 height 20
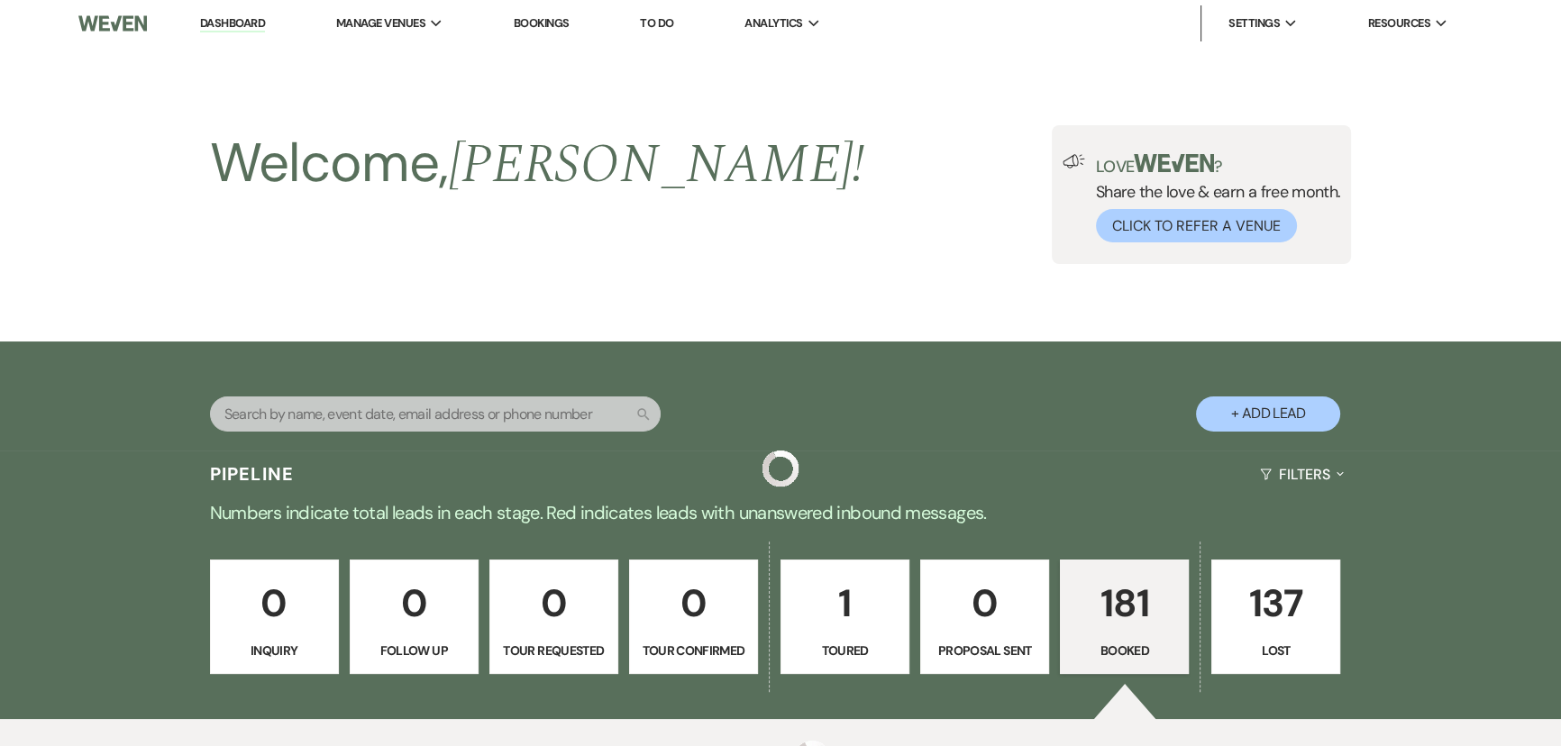
scroll to position [894, 0]
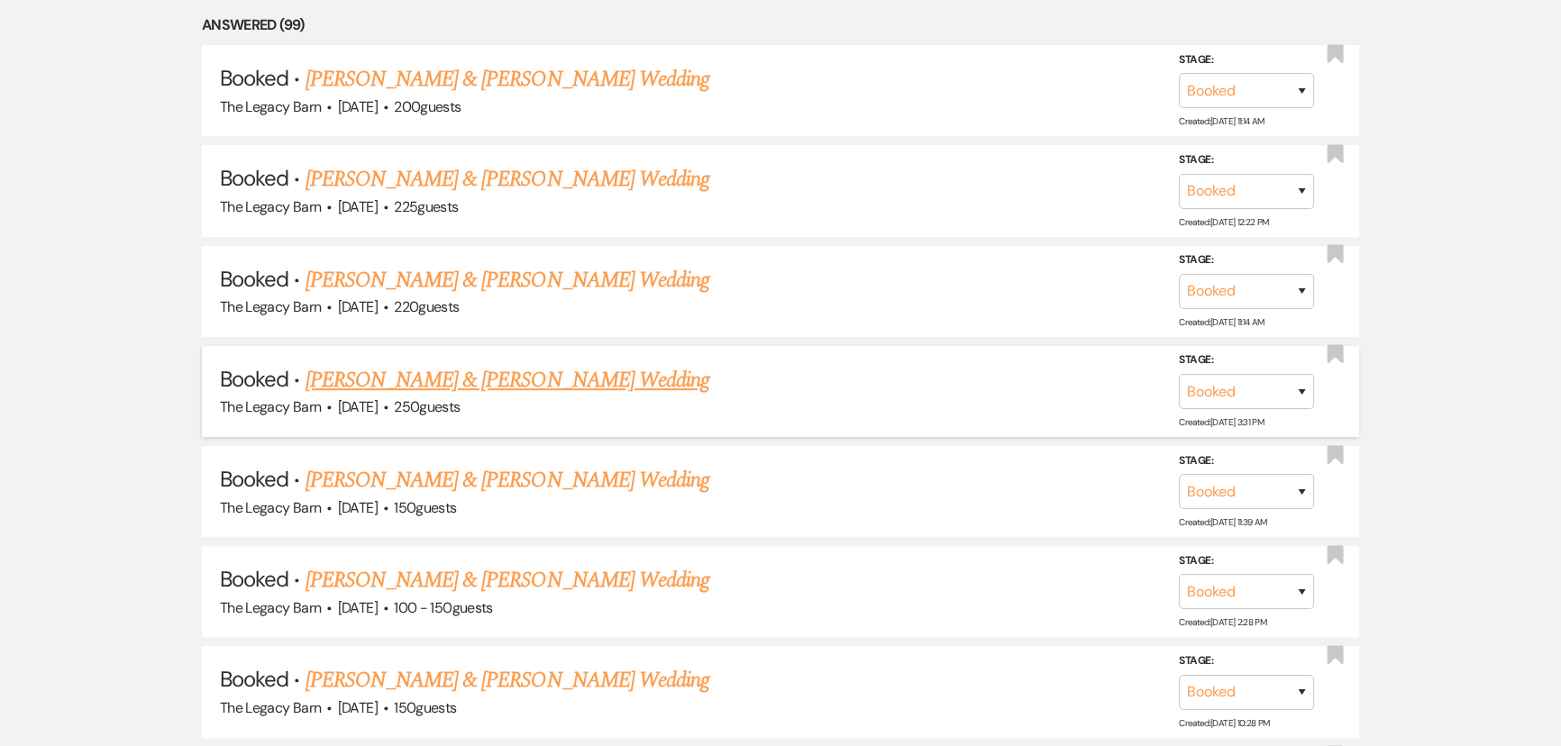
click at [432, 379] on link "Maddy & Paul MacDonald's Wedding" at bounding box center [508, 380] width 404 height 32
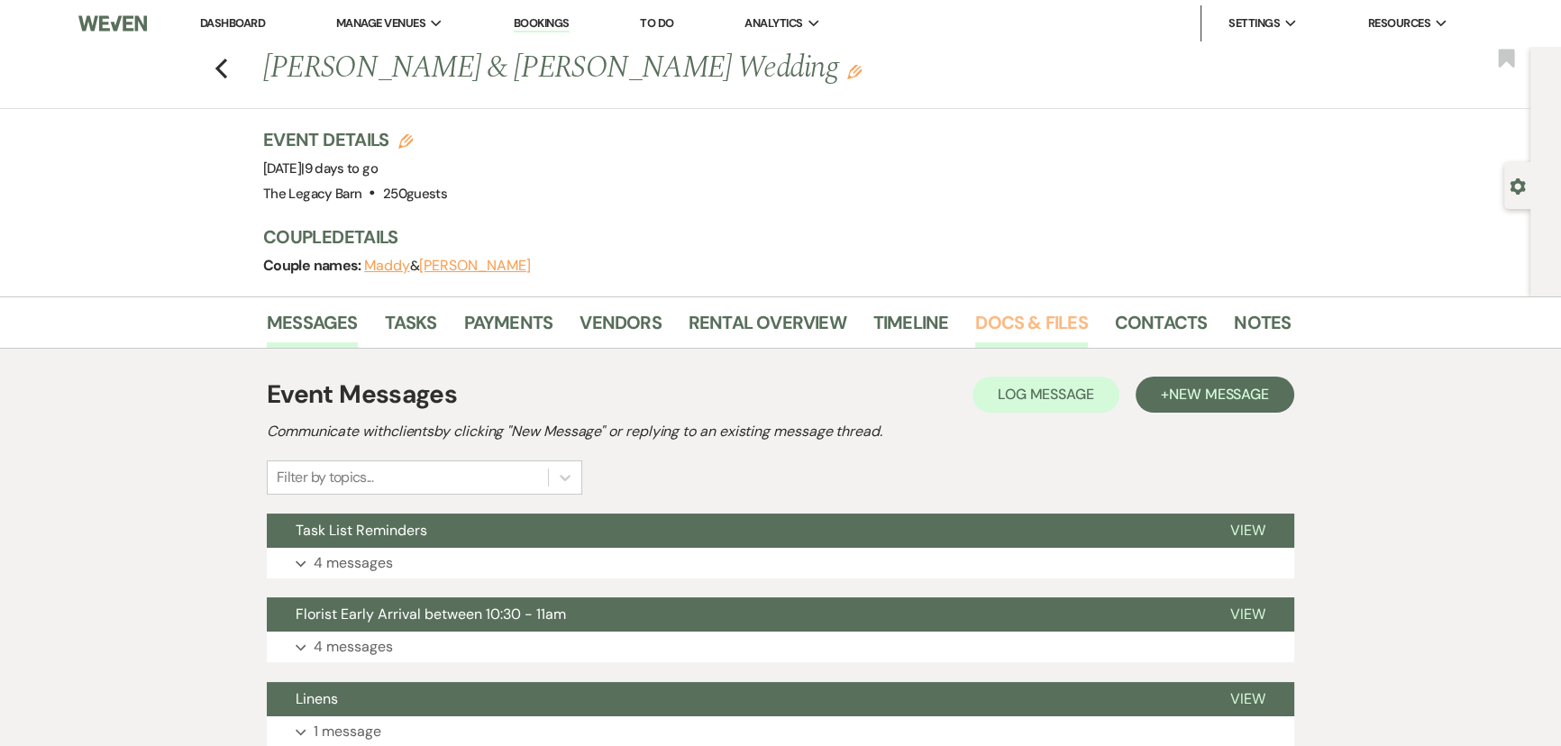
click at [975, 326] on link "Docs & Files" at bounding box center [1031, 328] width 112 height 40
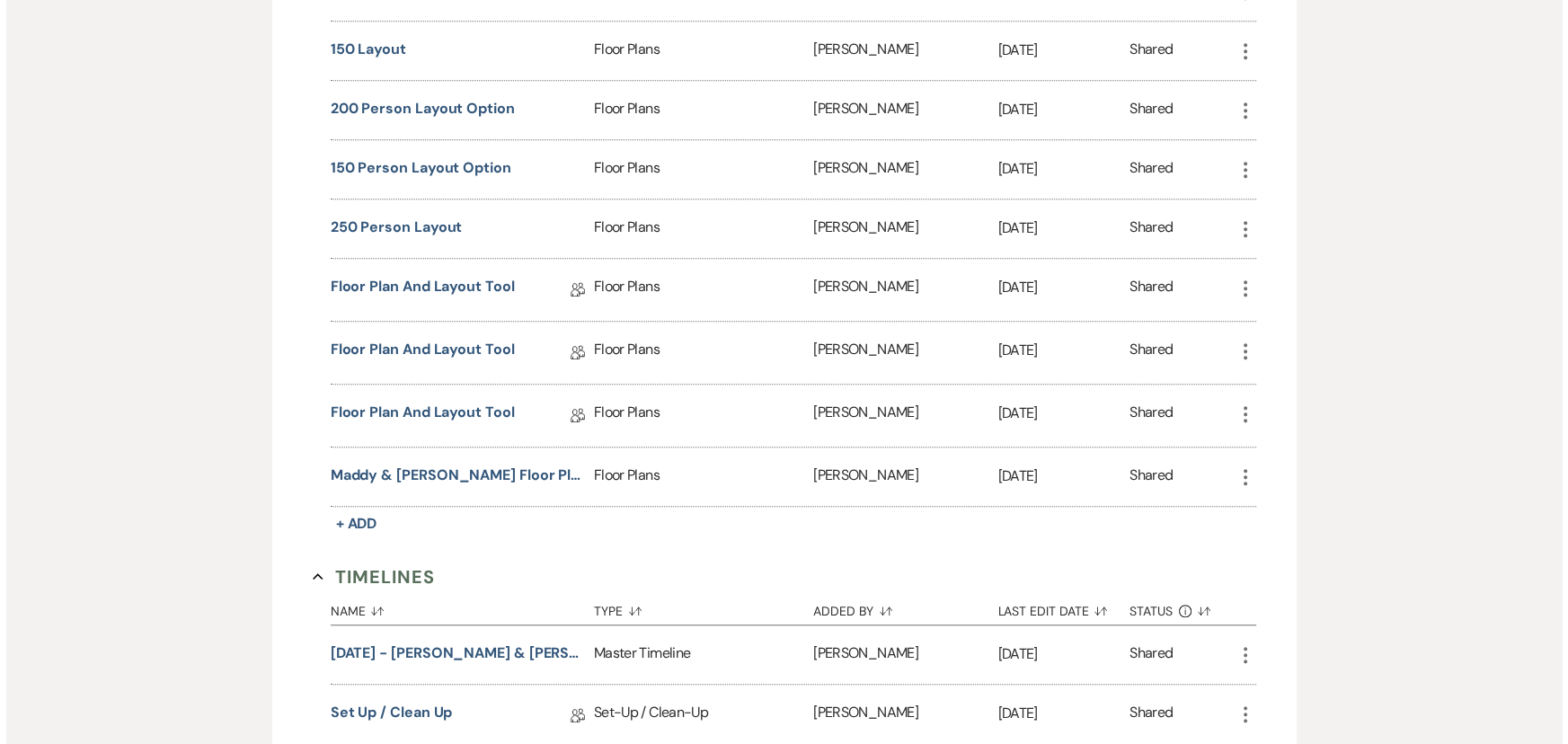
scroll to position [1961, 0]
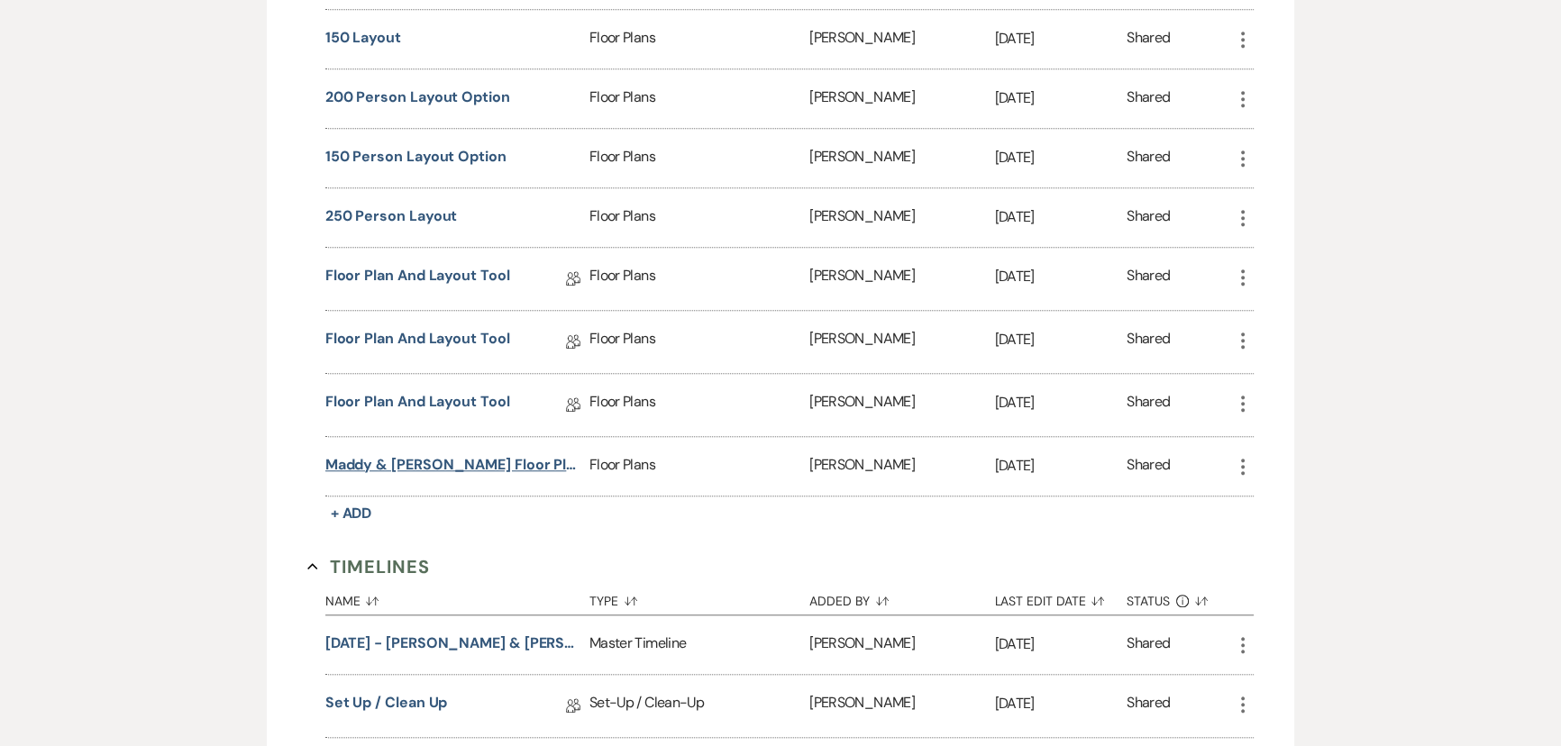
click at [431, 456] on button "Maddy & Paul Floor Plan" at bounding box center [453, 465] width 257 height 22
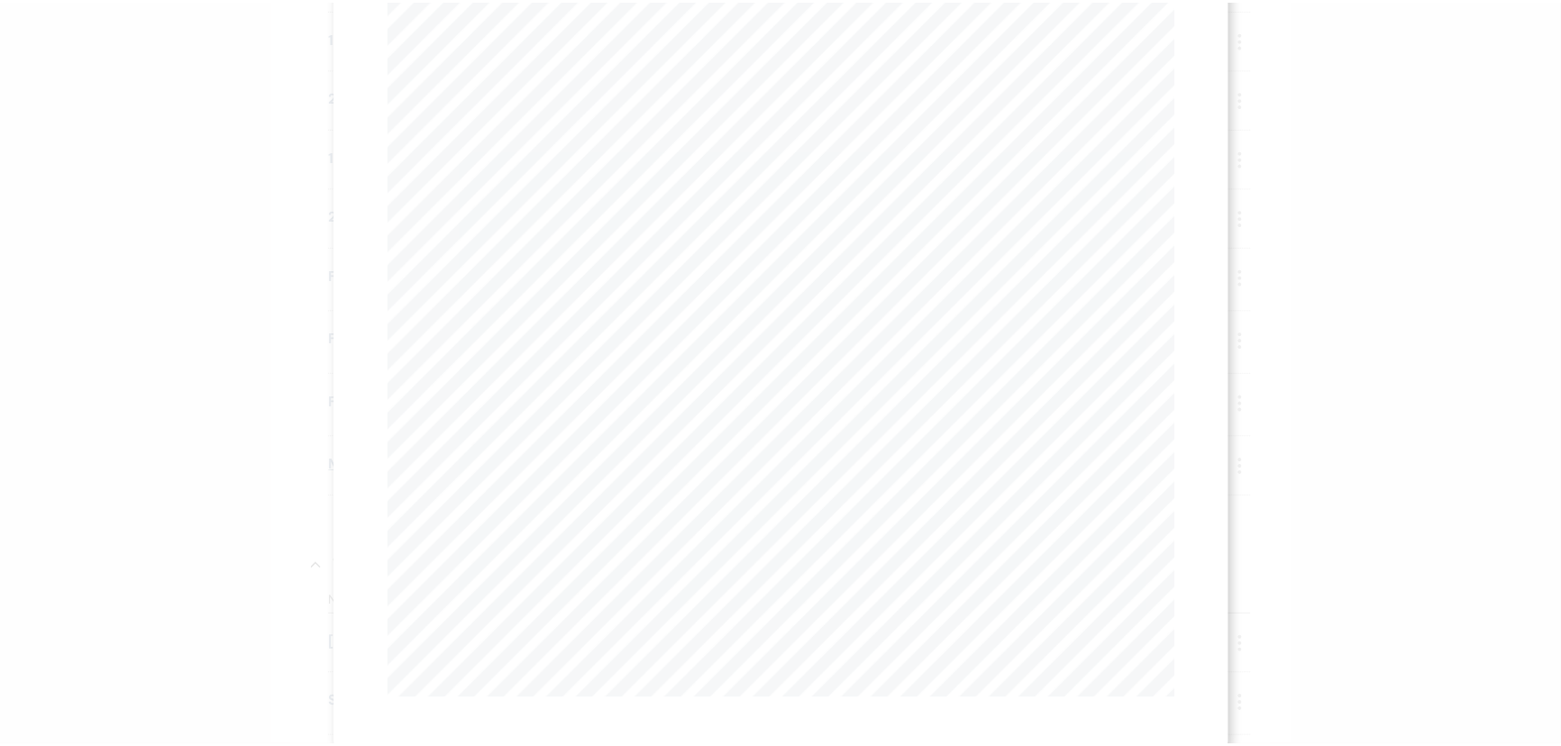
scroll to position [0, 0]
click at [1050, 63] on link "Download" at bounding box center [1041, 64] width 84 height 19
click at [1167, 47] on icon "X" at bounding box center [1175, 49] width 16 height 16
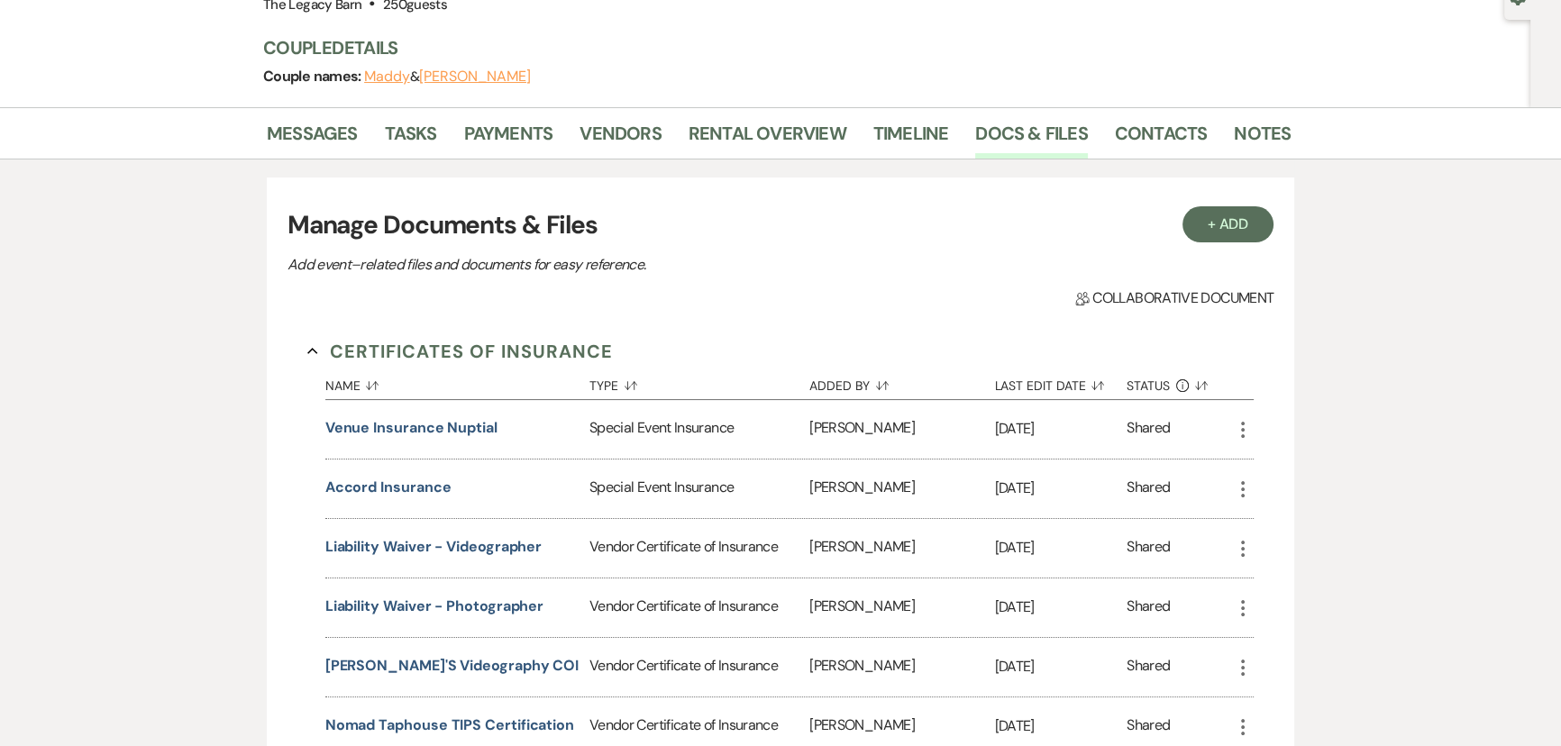
scroll to position [163, 0]
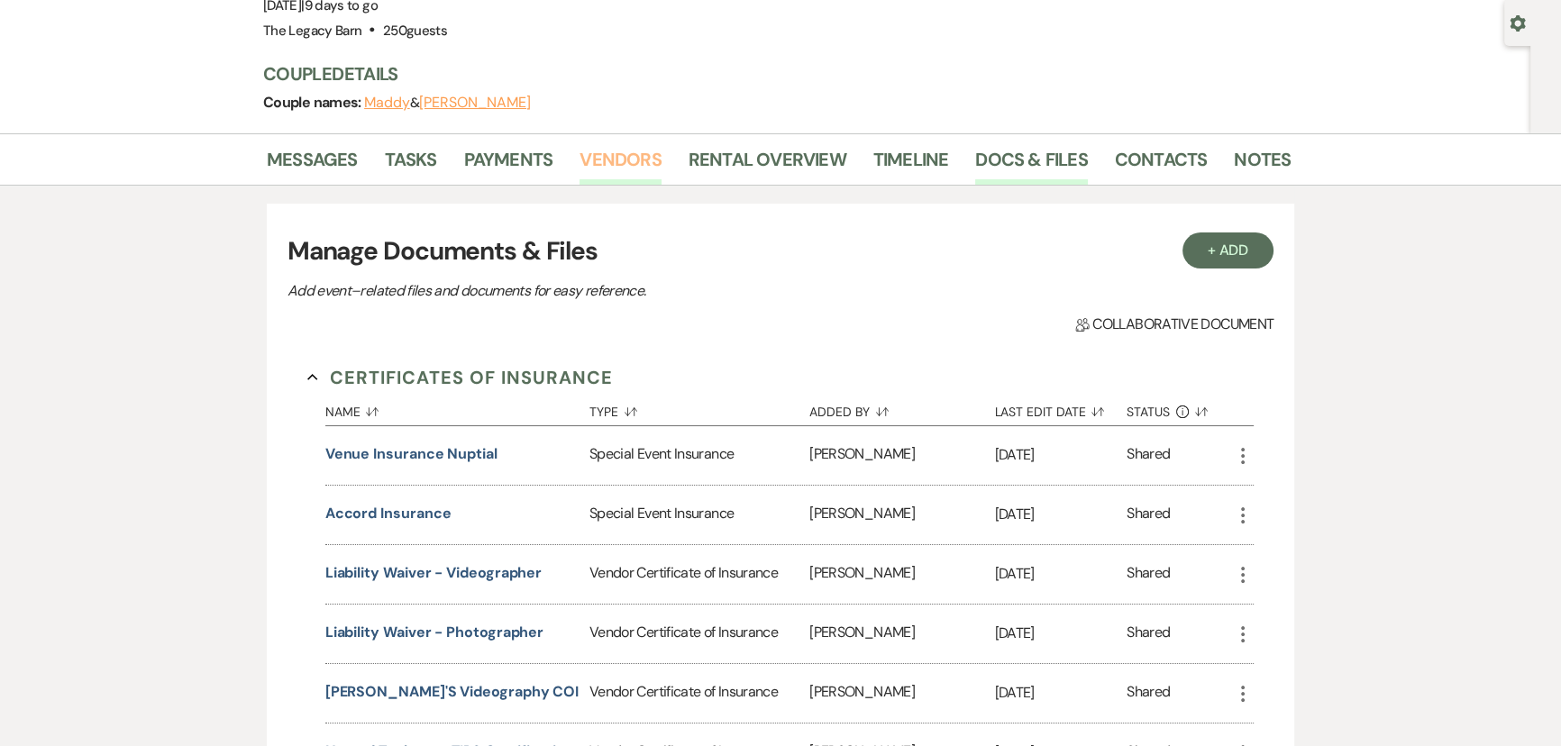
click at [613, 153] on link "Vendors" at bounding box center [619, 165] width 81 height 40
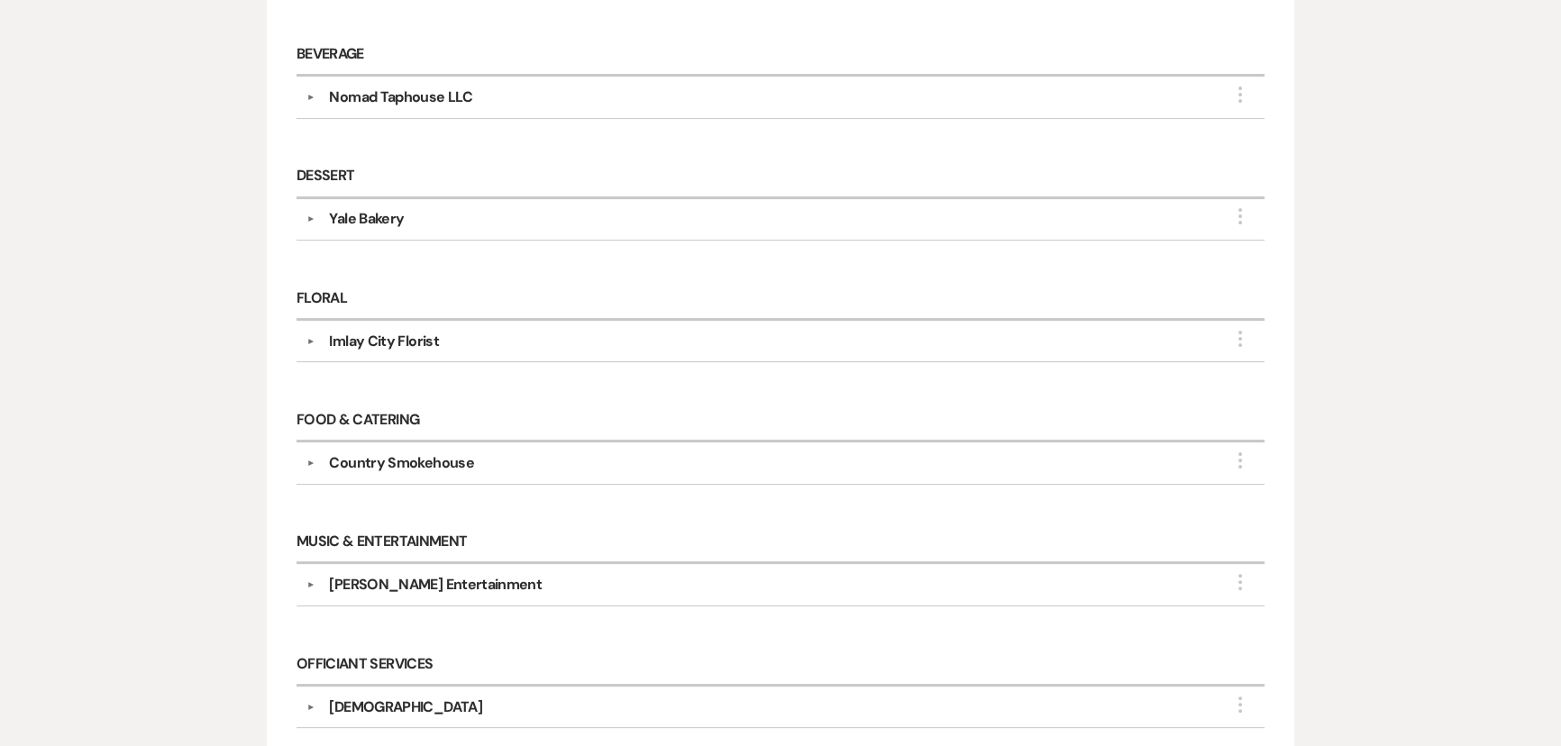
scroll to position [573, 0]
click at [451, 465] on div "Country Smokehouse" at bounding box center [401, 462] width 144 height 22
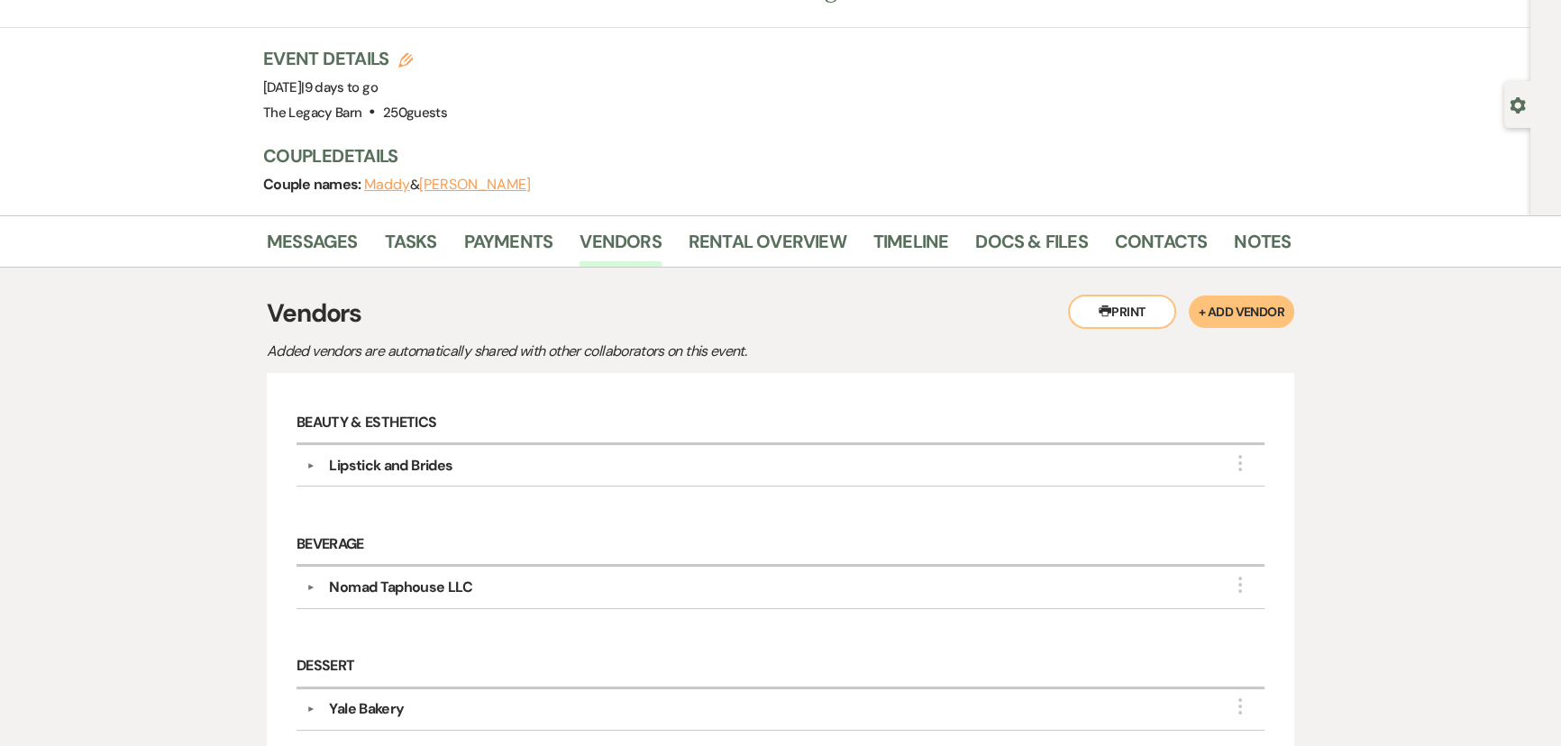
scroll to position [0, 0]
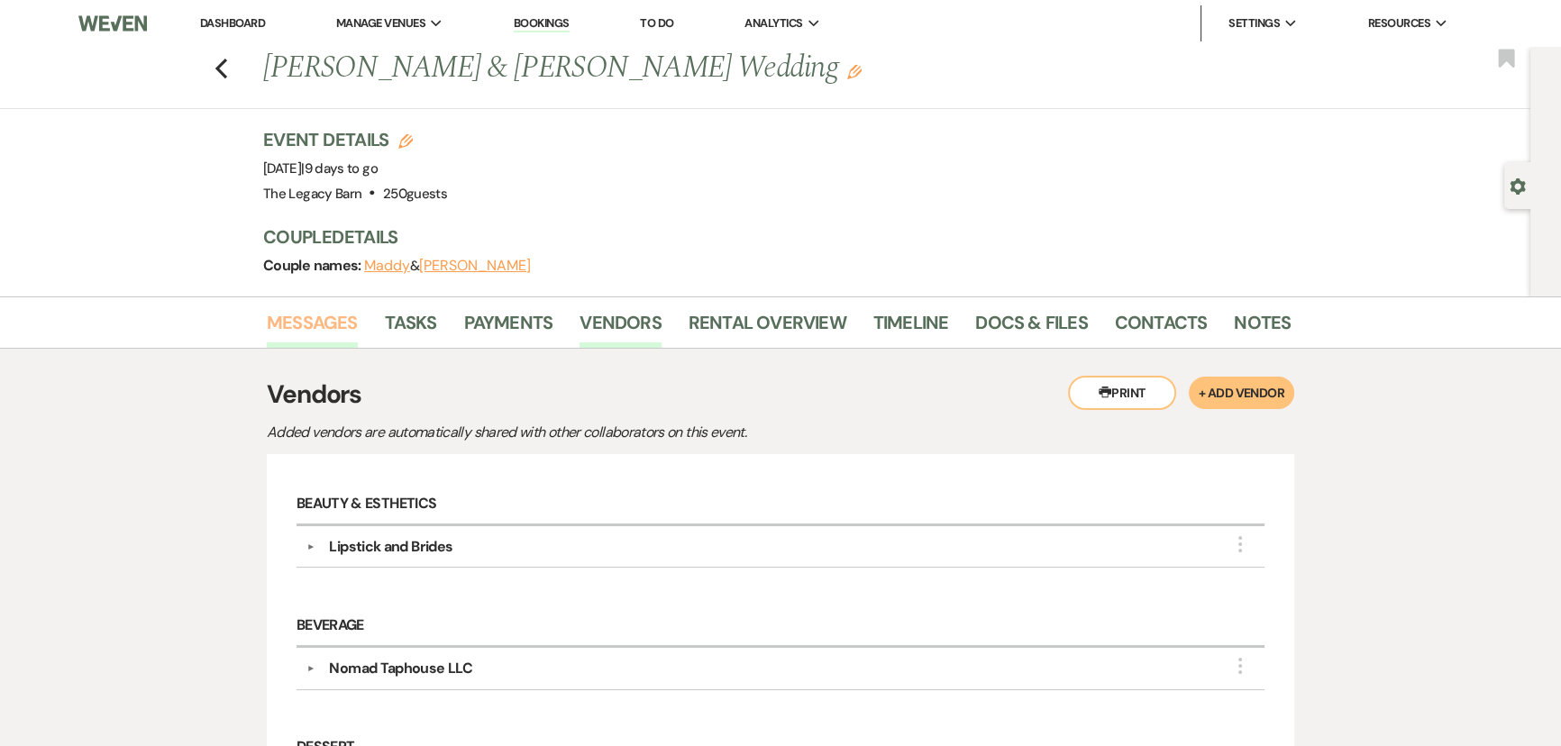
click at [342, 319] on link "Messages" at bounding box center [312, 328] width 91 height 40
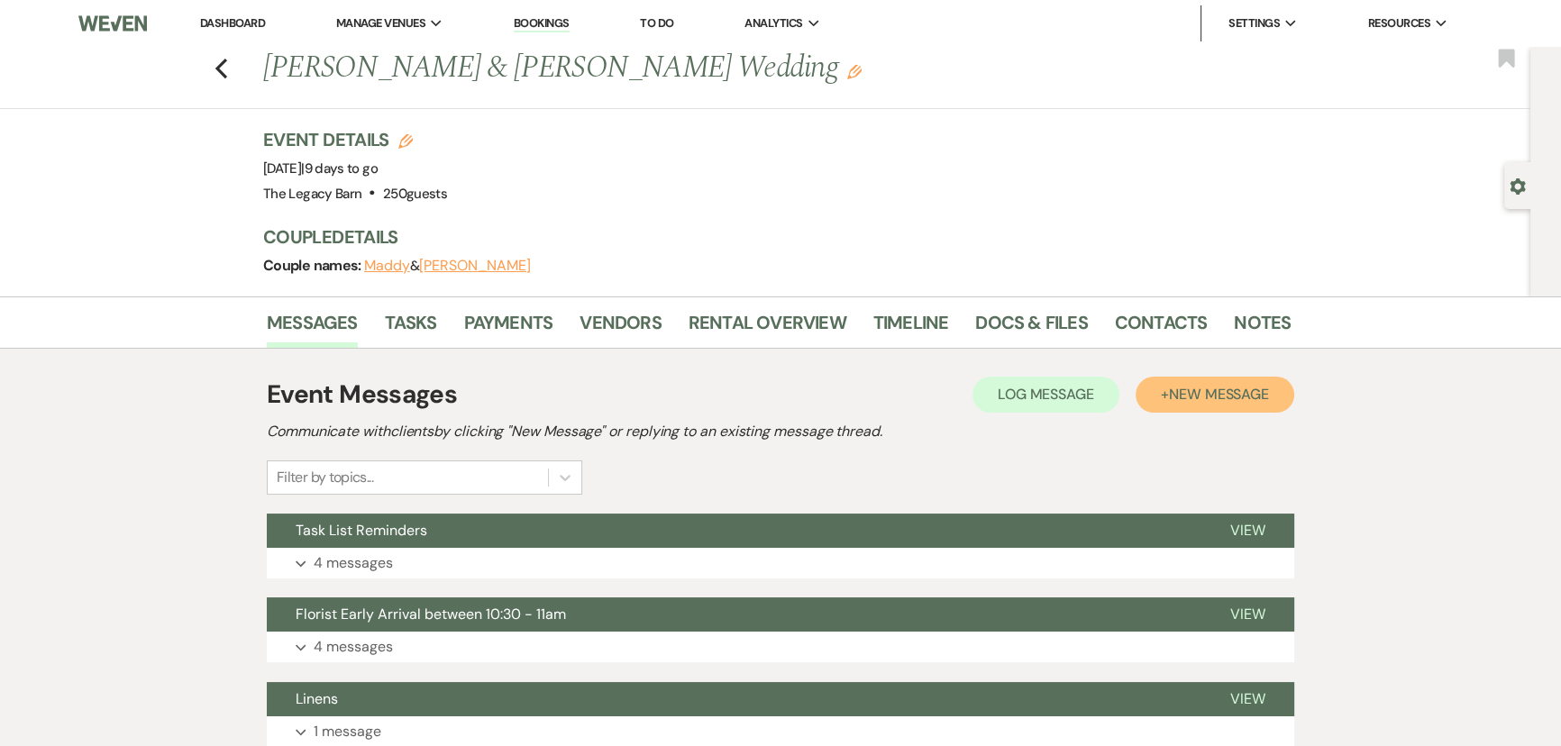
click at [1209, 390] on span "New Message" at bounding box center [1219, 394] width 100 height 19
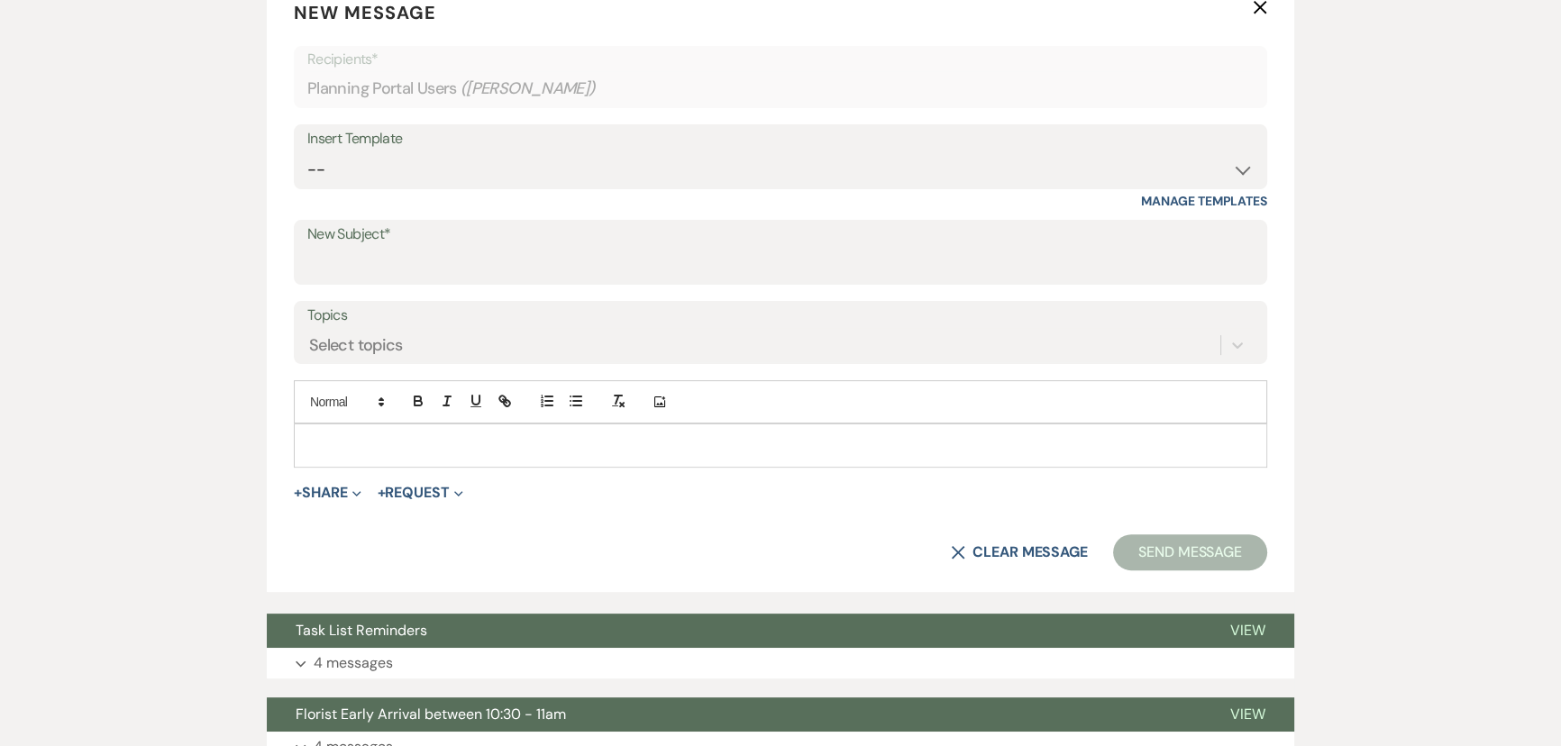
scroll to position [573, 0]
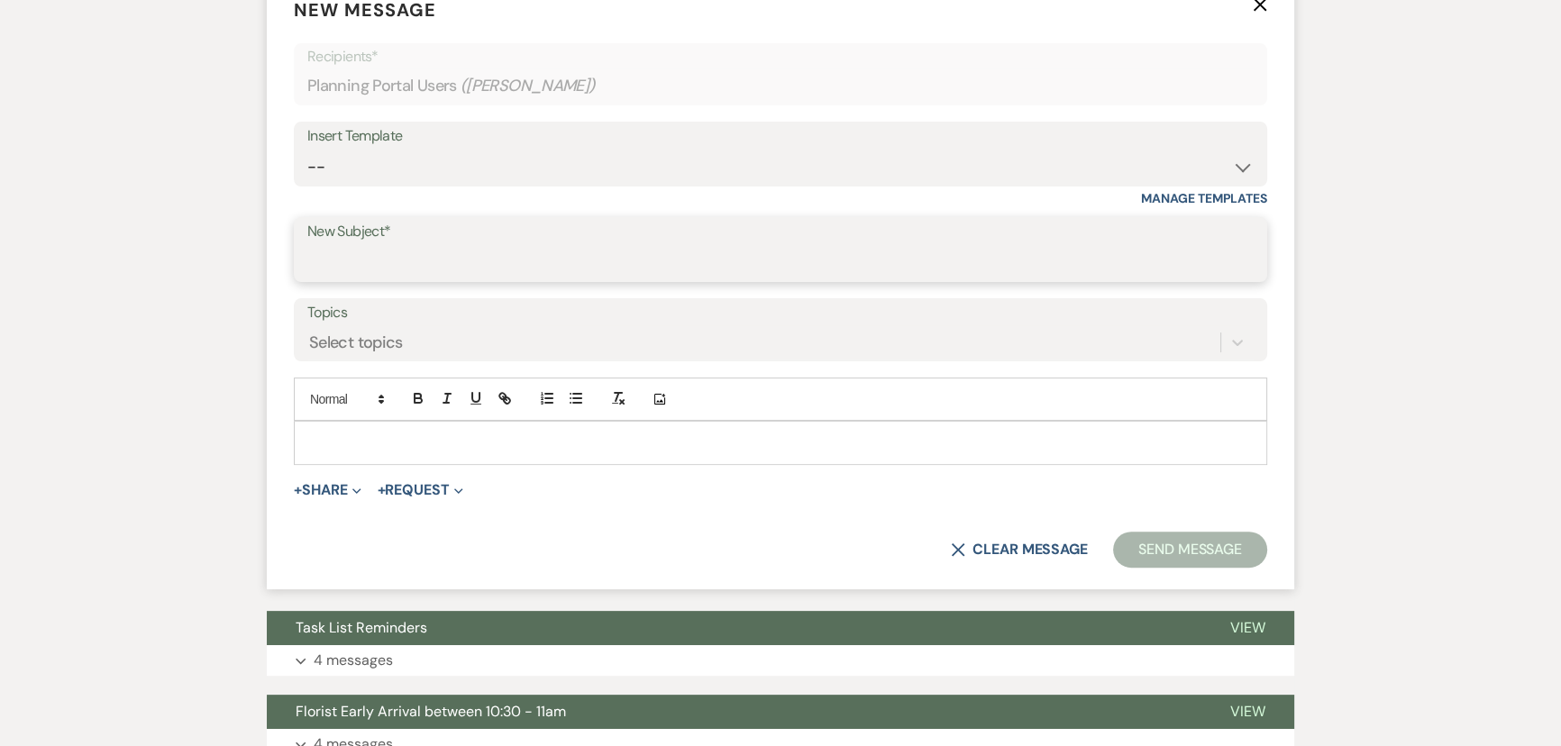
click at [345, 265] on input "New Subject*" at bounding box center [780, 262] width 946 height 35
type input "Quick question"
click at [312, 436] on p at bounding box center [780, 443] width 944 height 20
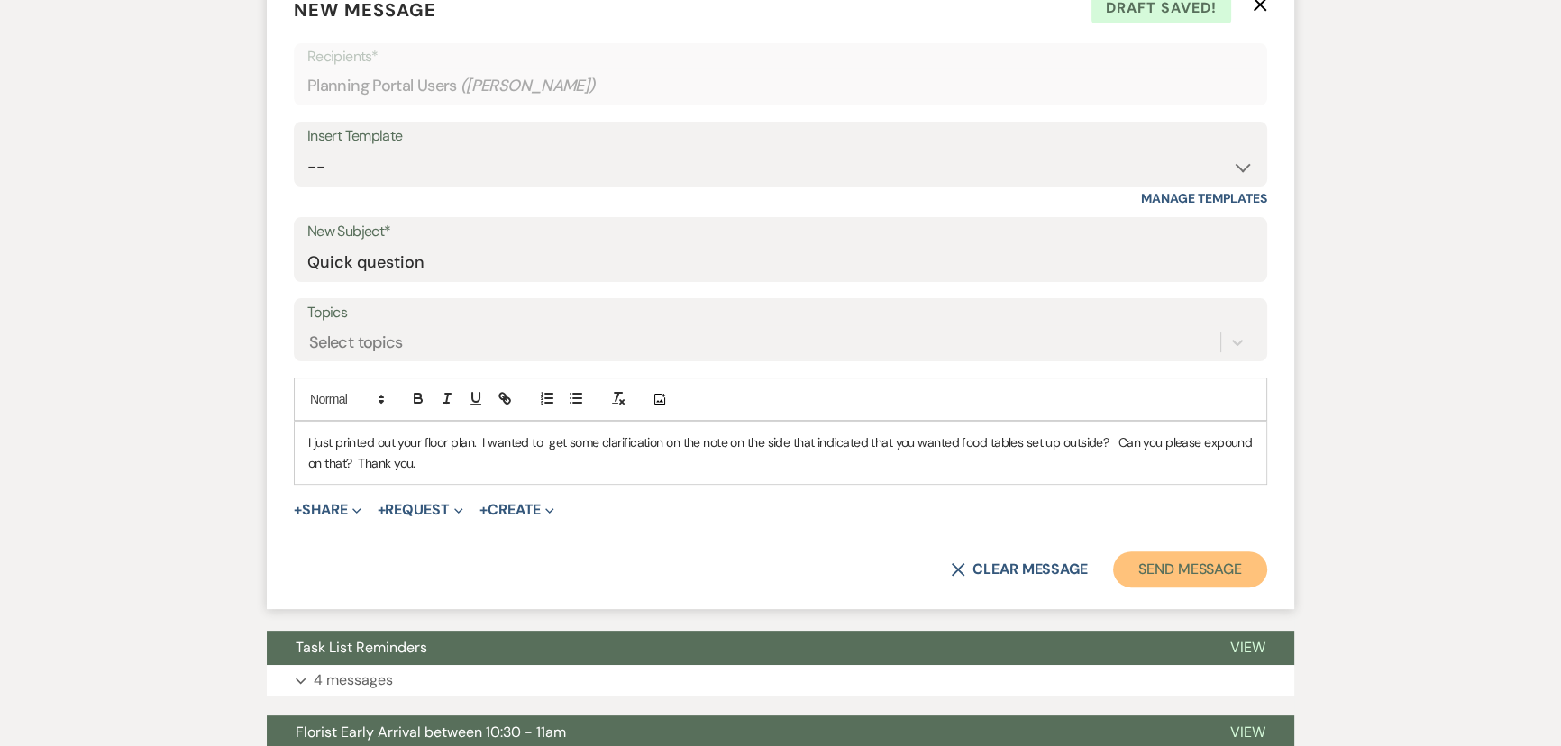
click at [1177, 569] on button "Send Message" at bounding box center [1190, 570] width 154 height 36
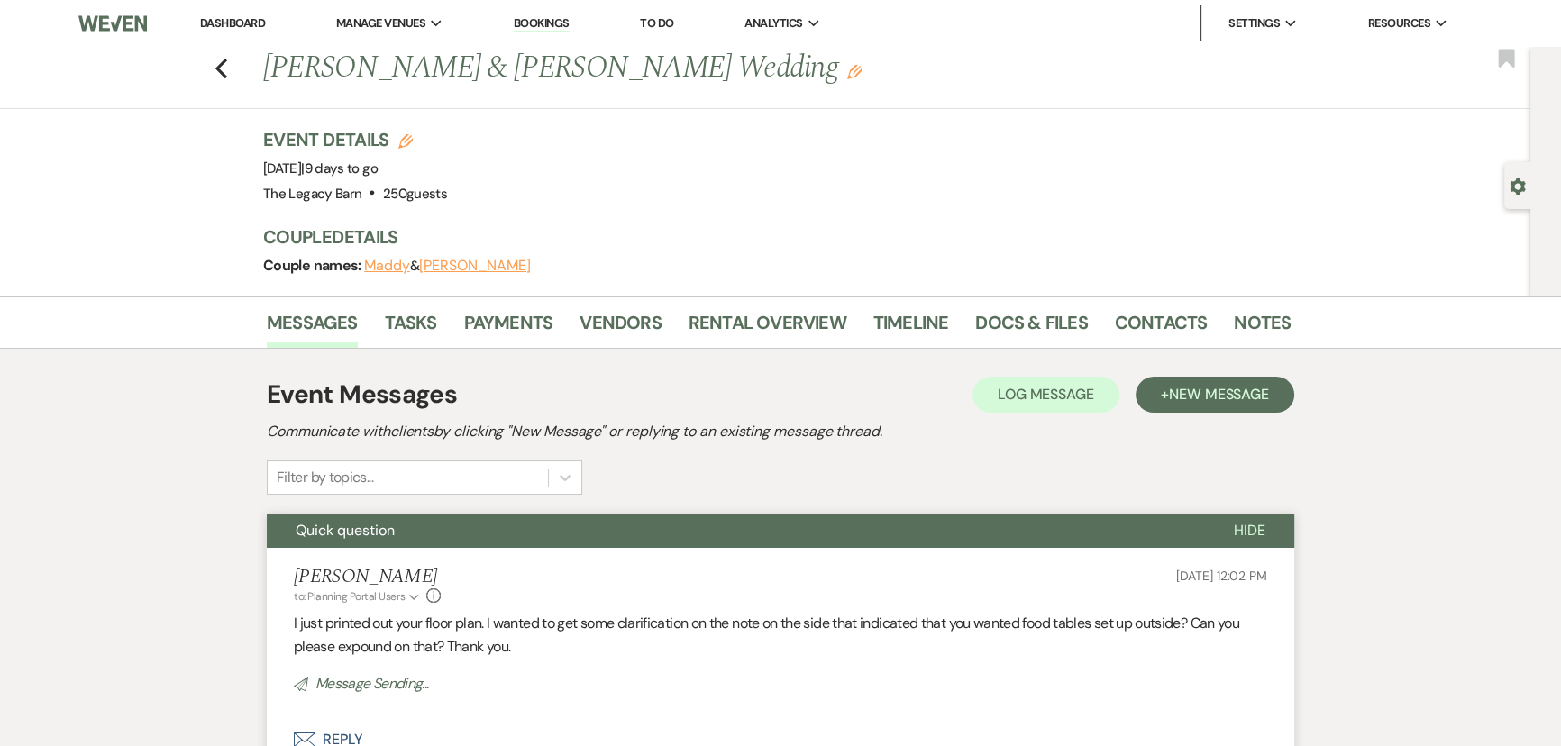
click at [220, 25] on link "Dashboard" at bounding box center [232, 22] width 65 height 15
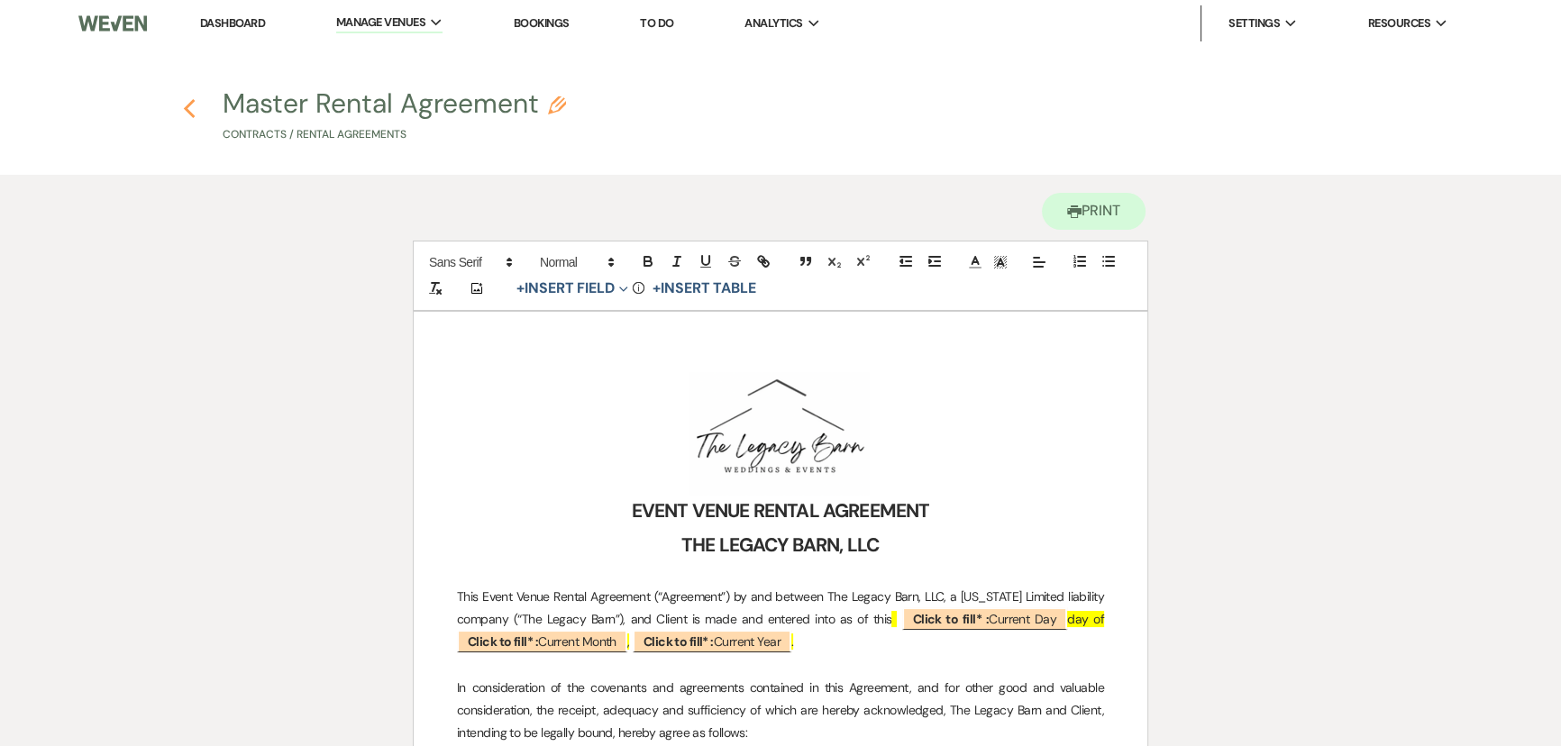
click at [187, 106] on use "button" at bounding box center [189, 109] width 12 height 20
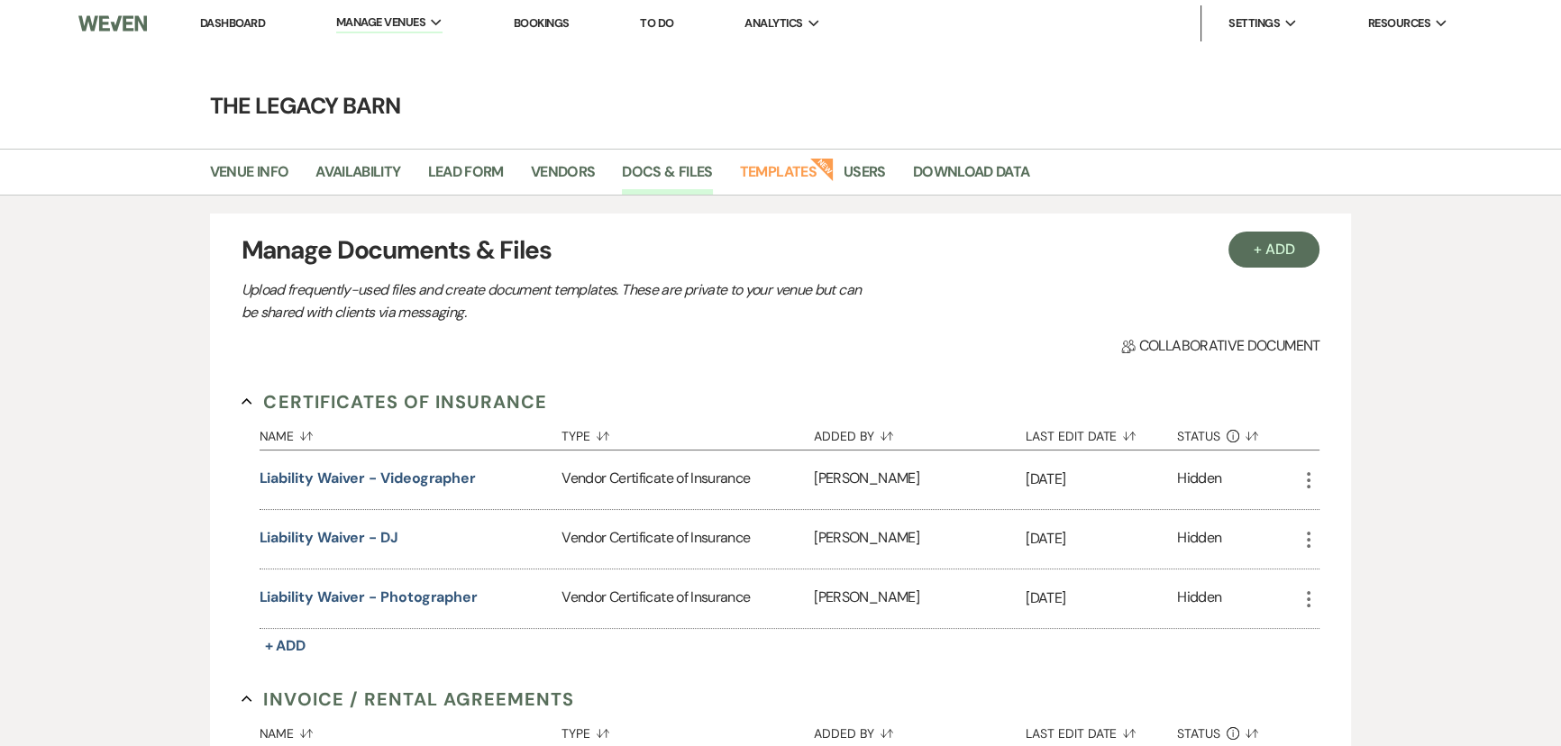
click at [231, 21] on link "Dashboard" at bounding box center [232, 22] width 65 height 15
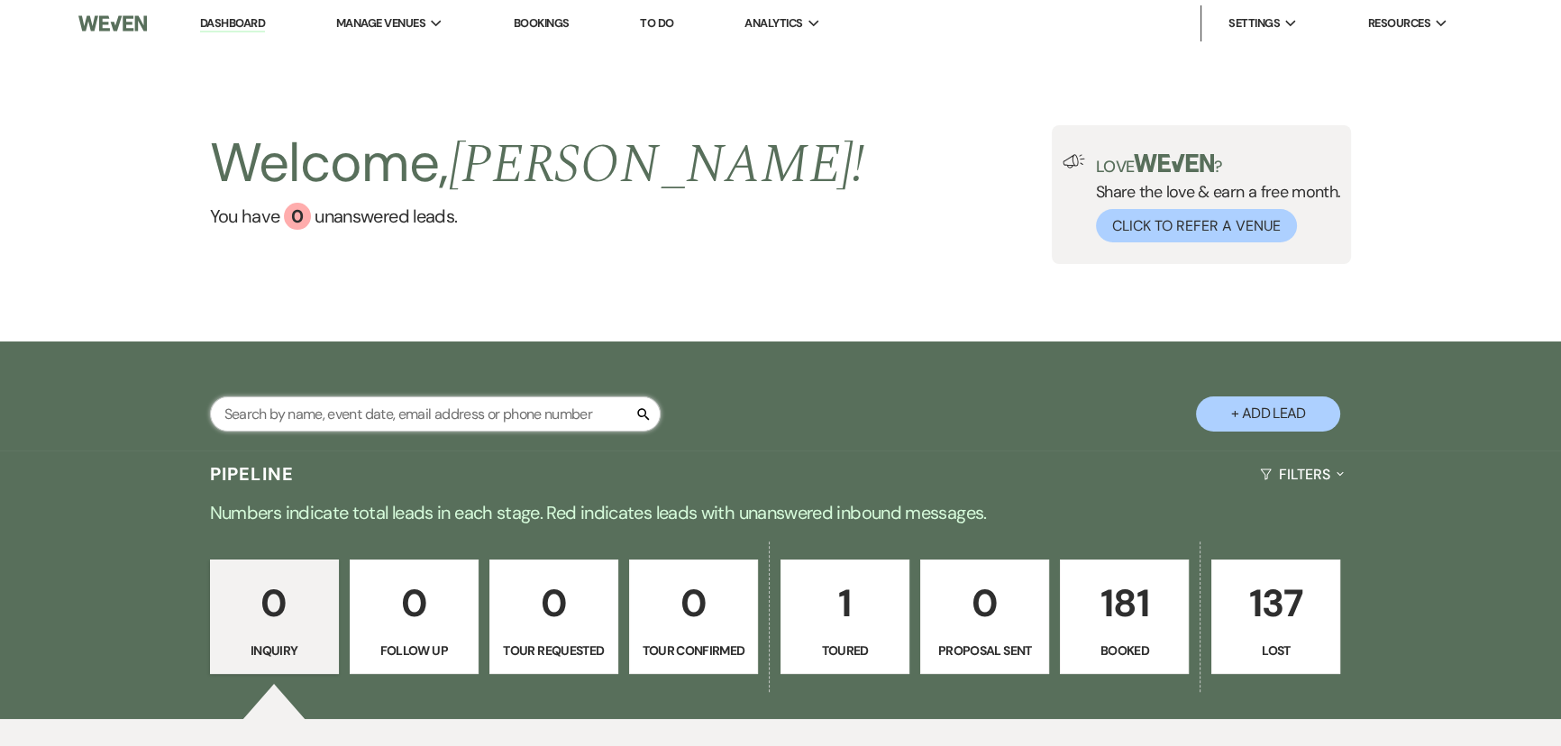
click at [356, 415] on input "text" at bounding box center [435, 414] width 451 height 35
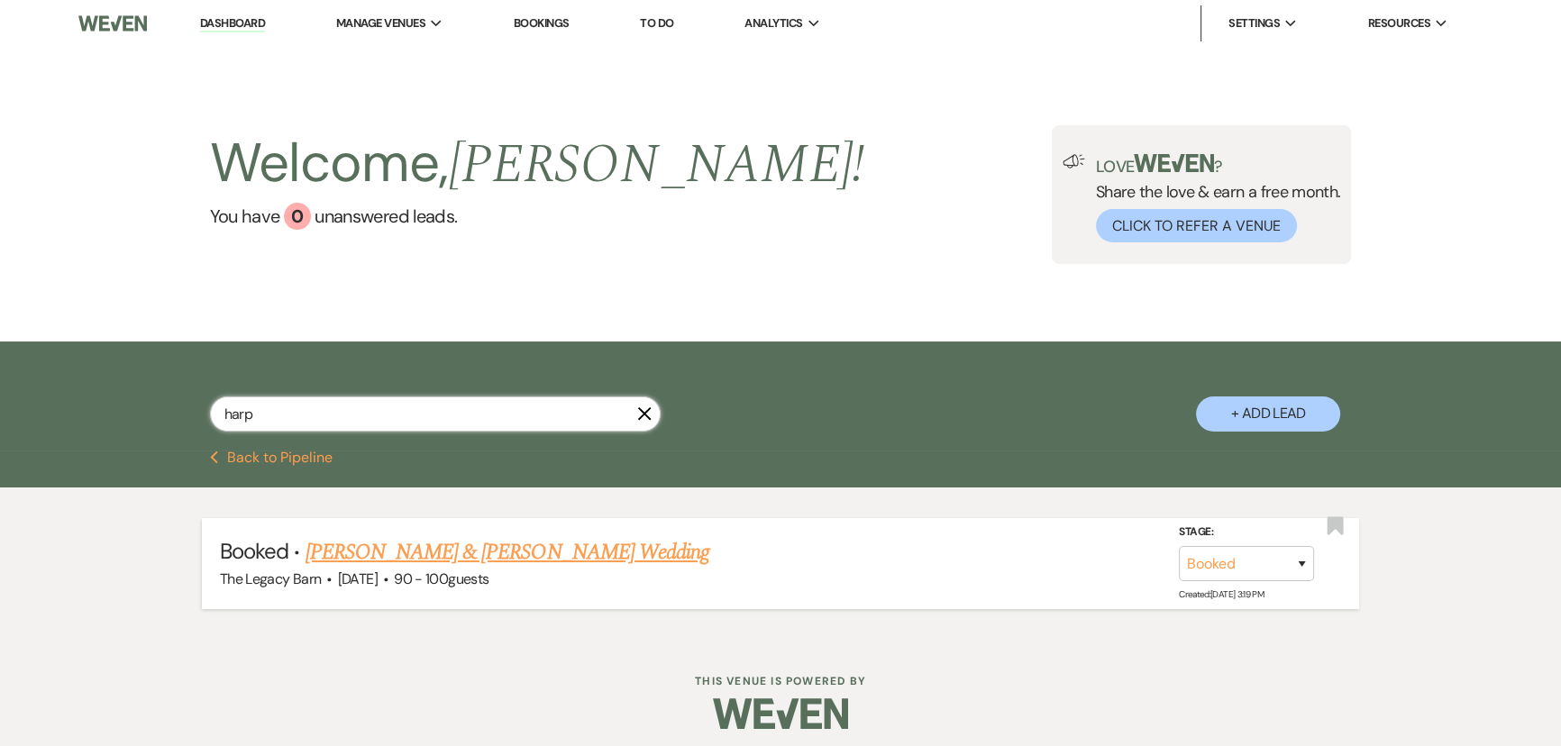
type input "harp"
click at [479, 547] on link "[PERSON_NAME] & [PERSON_NAME] Wedding" at bounding box center [508, 552] width 404 height 32
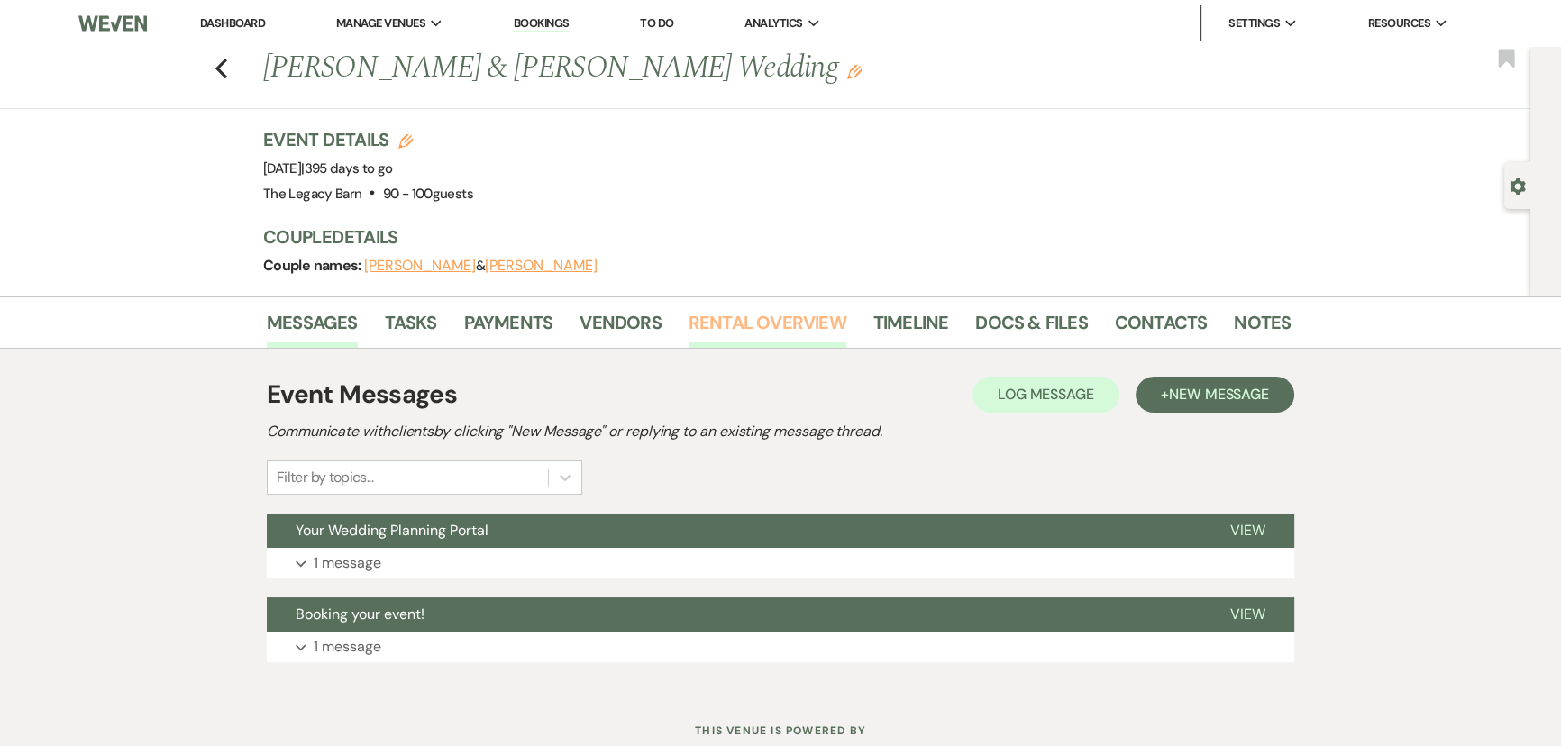
click at [743, 323] on link "Rental Overview" at bounding box center [768, 328] width 158 height 40
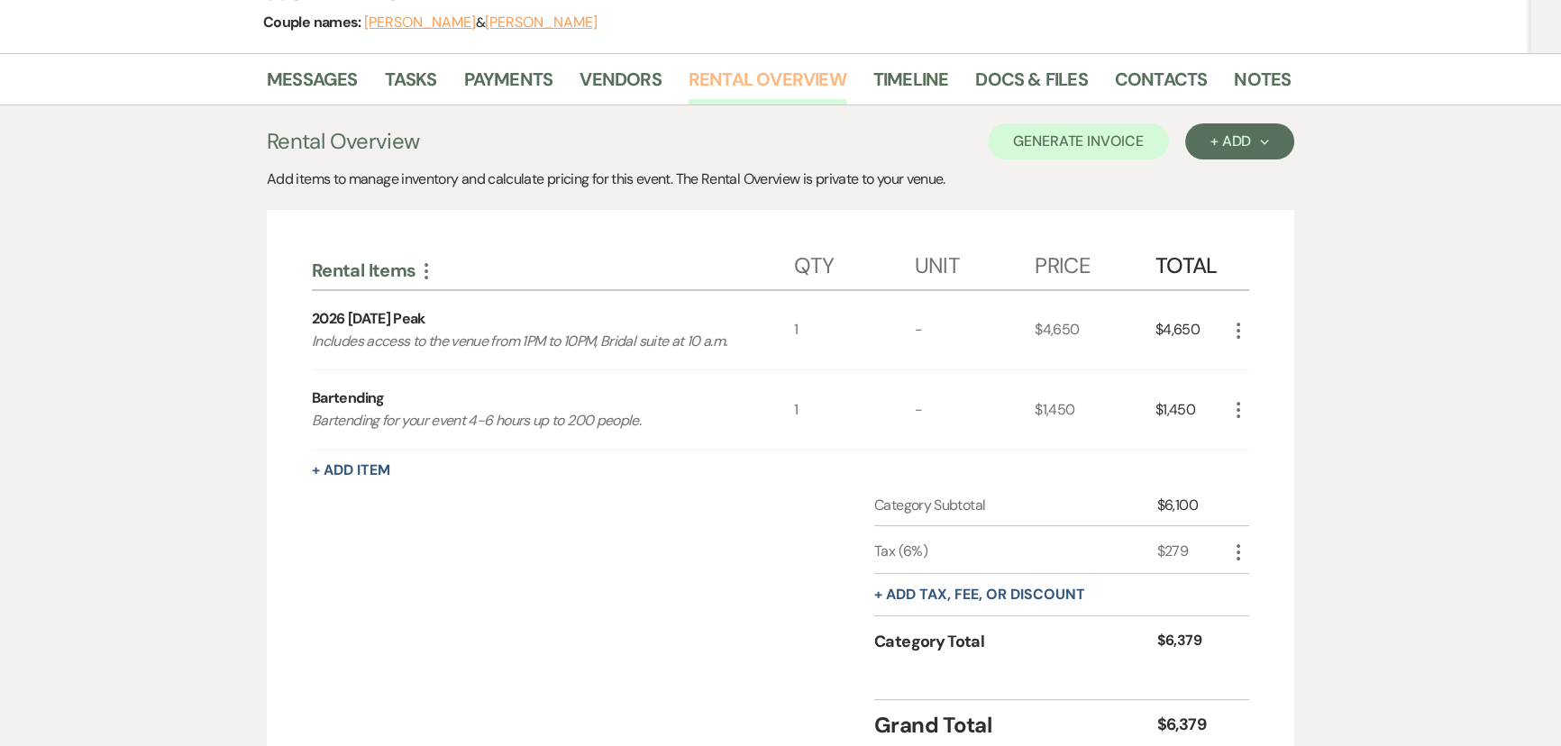
scroll to position [245, 0]
